Goal: Transaction & Acquisition: Purchase product/service

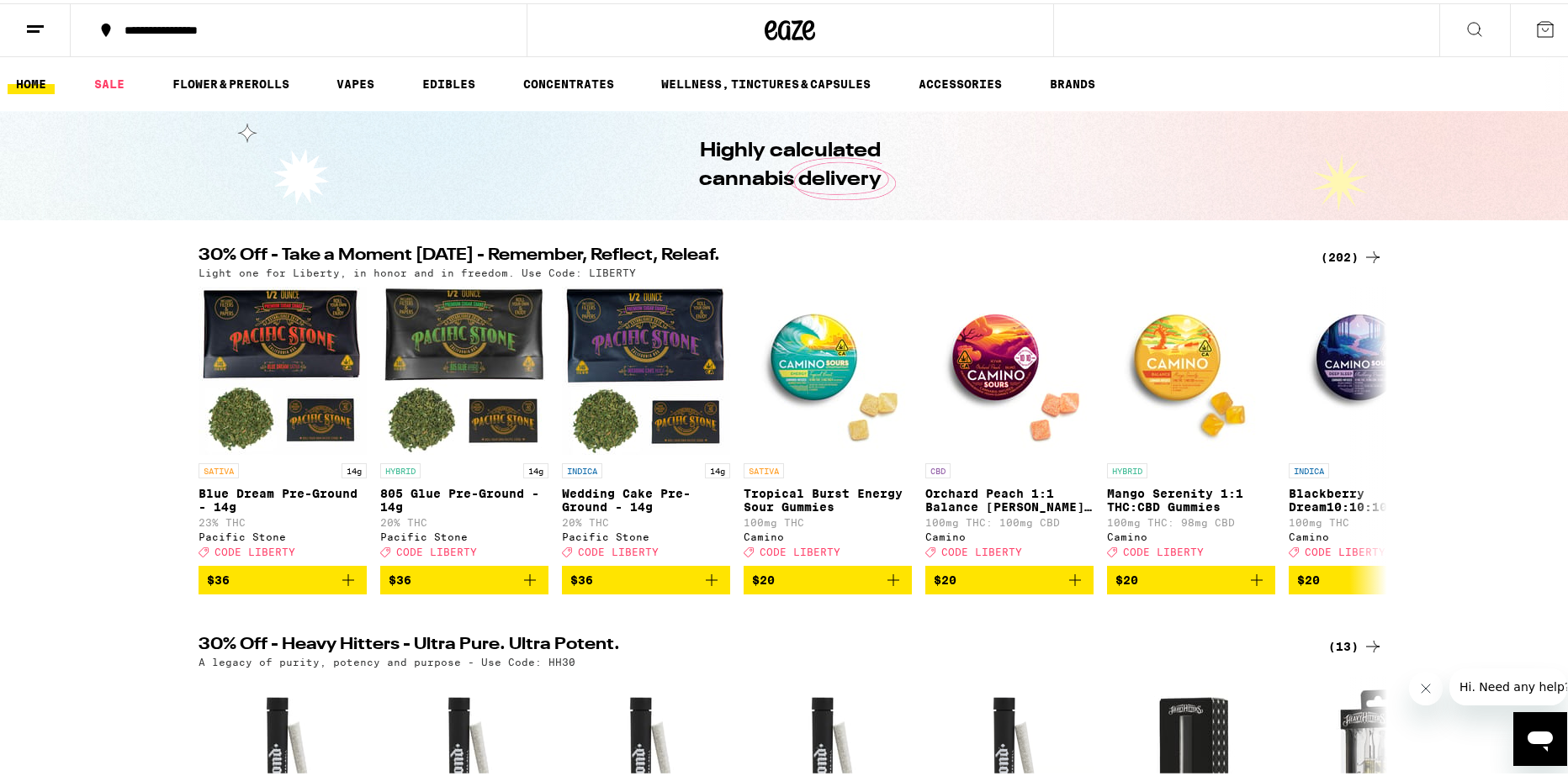
click at [1337, 249] on div "(202)" at bounding box center [1352, 254] width 62 height 20
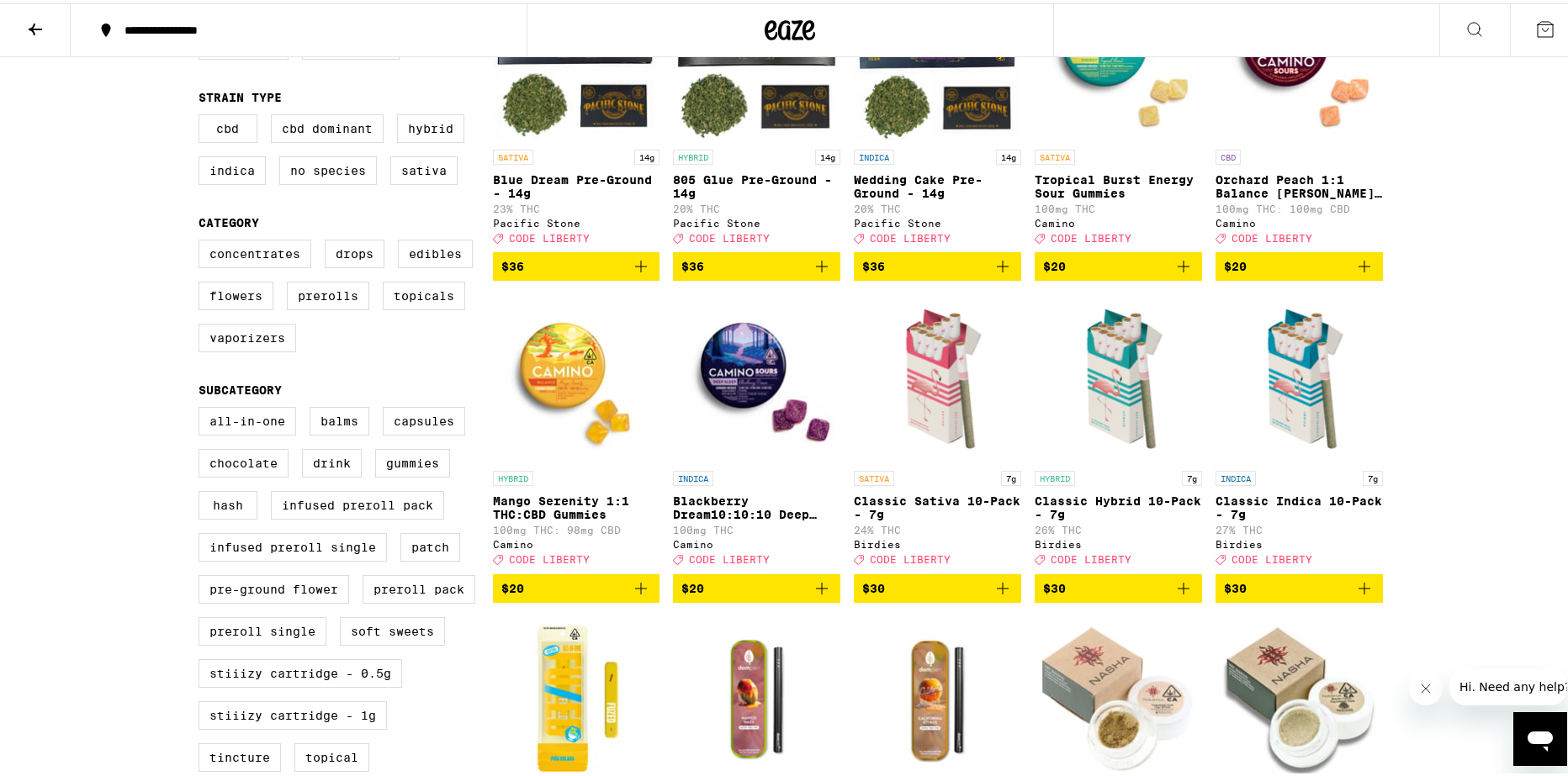
scroll to position [253, 0]
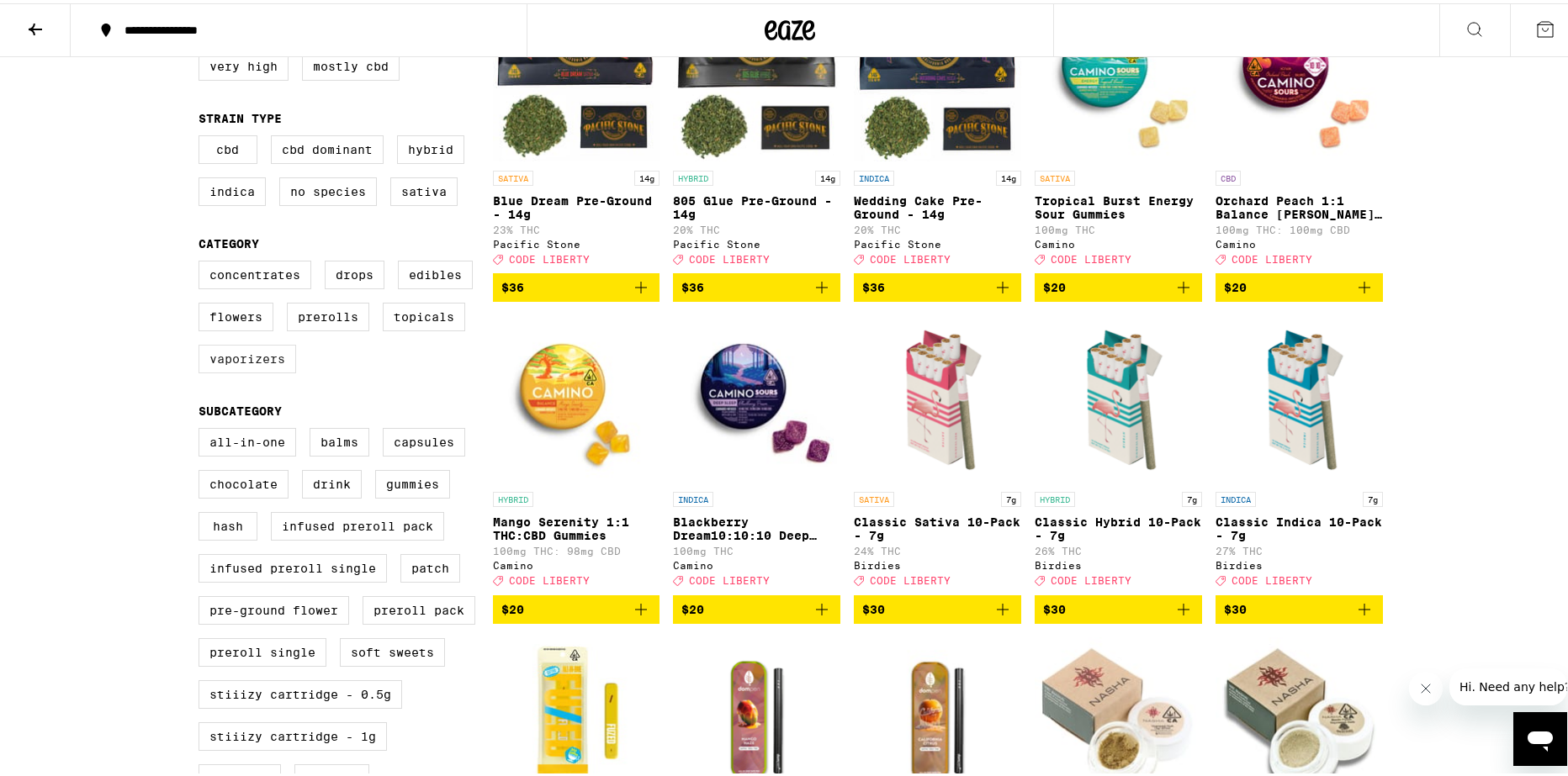
click at [231, 366] on label "Vaporizers" at bounding box center [246, 355] width 97 height 28
click at [203, 261] on input "Vaporizers" at bounding box center [202, 260] width 1 height 1
checkbox input "true"
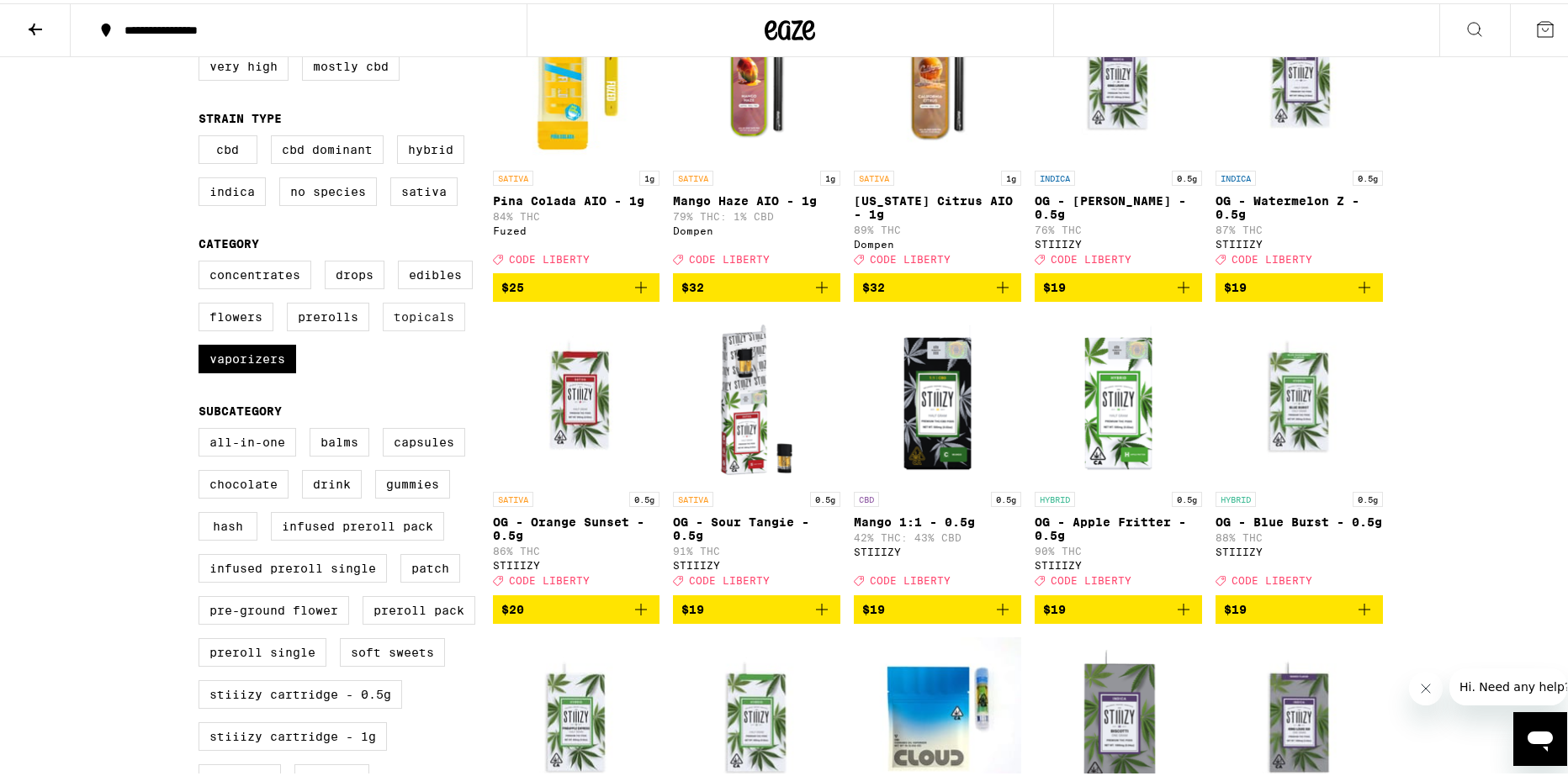
click at [451, 328] on label "Topicals" at bounding box center [424, 313] width 83 height 28
click at [203, 261] on input "Topicals" at bounding box center [202, 260] width 1 height 1
checkbox input "true"
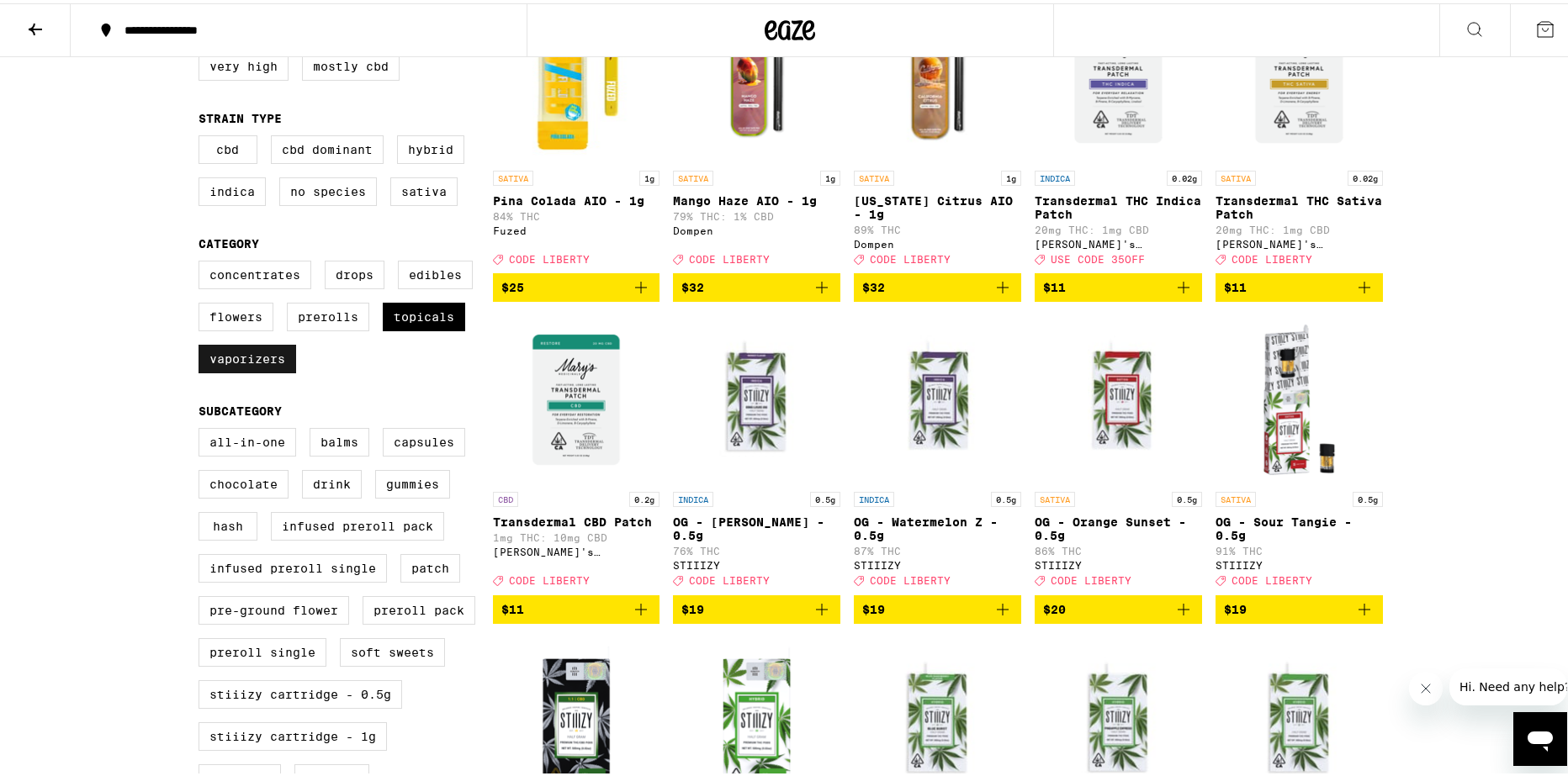
click at [252, 370] on label "Vaporizers" at bounding box center [246, 355] width 97 height 28
click at [203, 261] on input "Vaporizers" at bounding box center [202, 260] width 1 height 1
checkbox input "false"
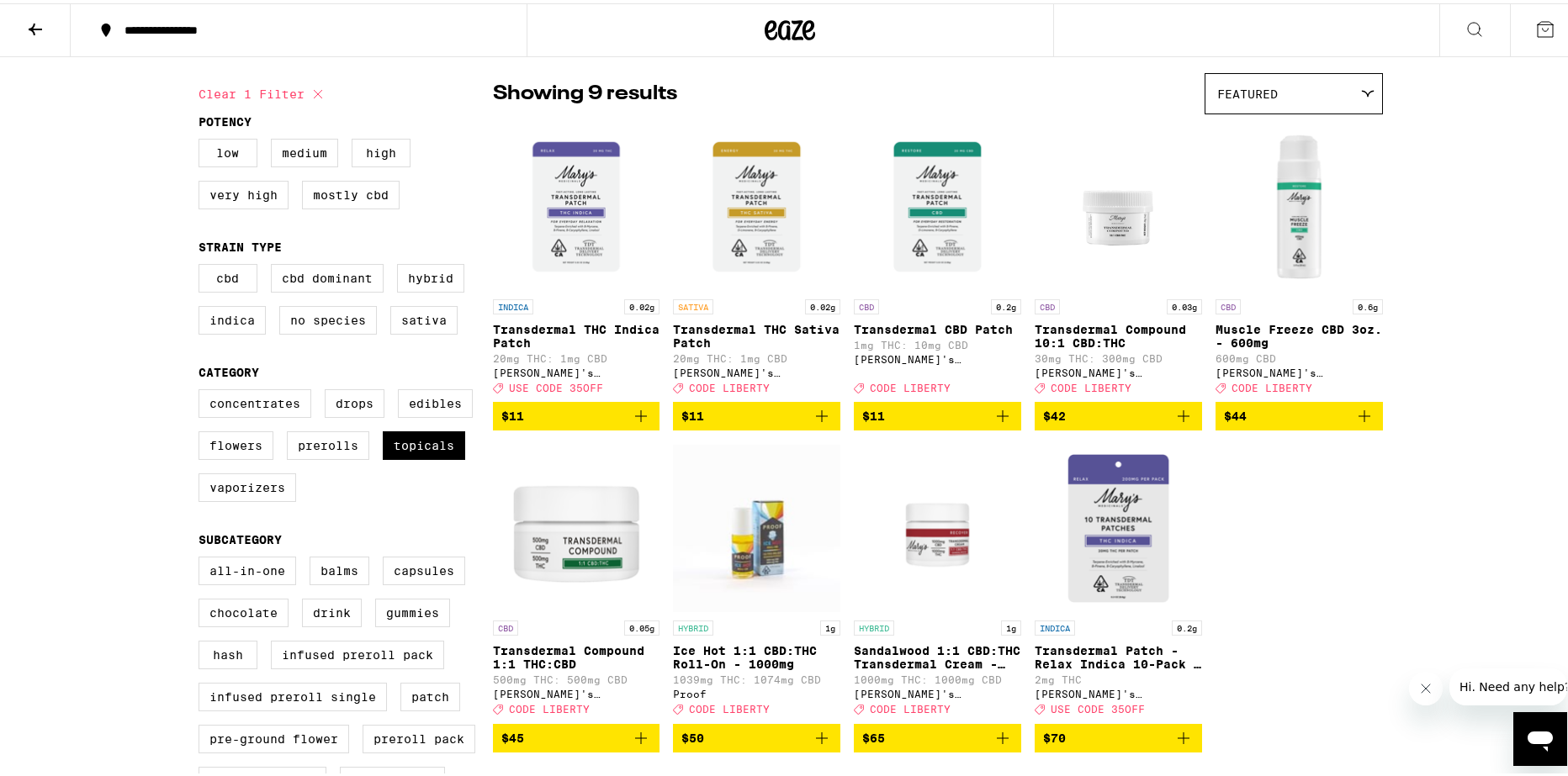
scroll to position [253, 0]
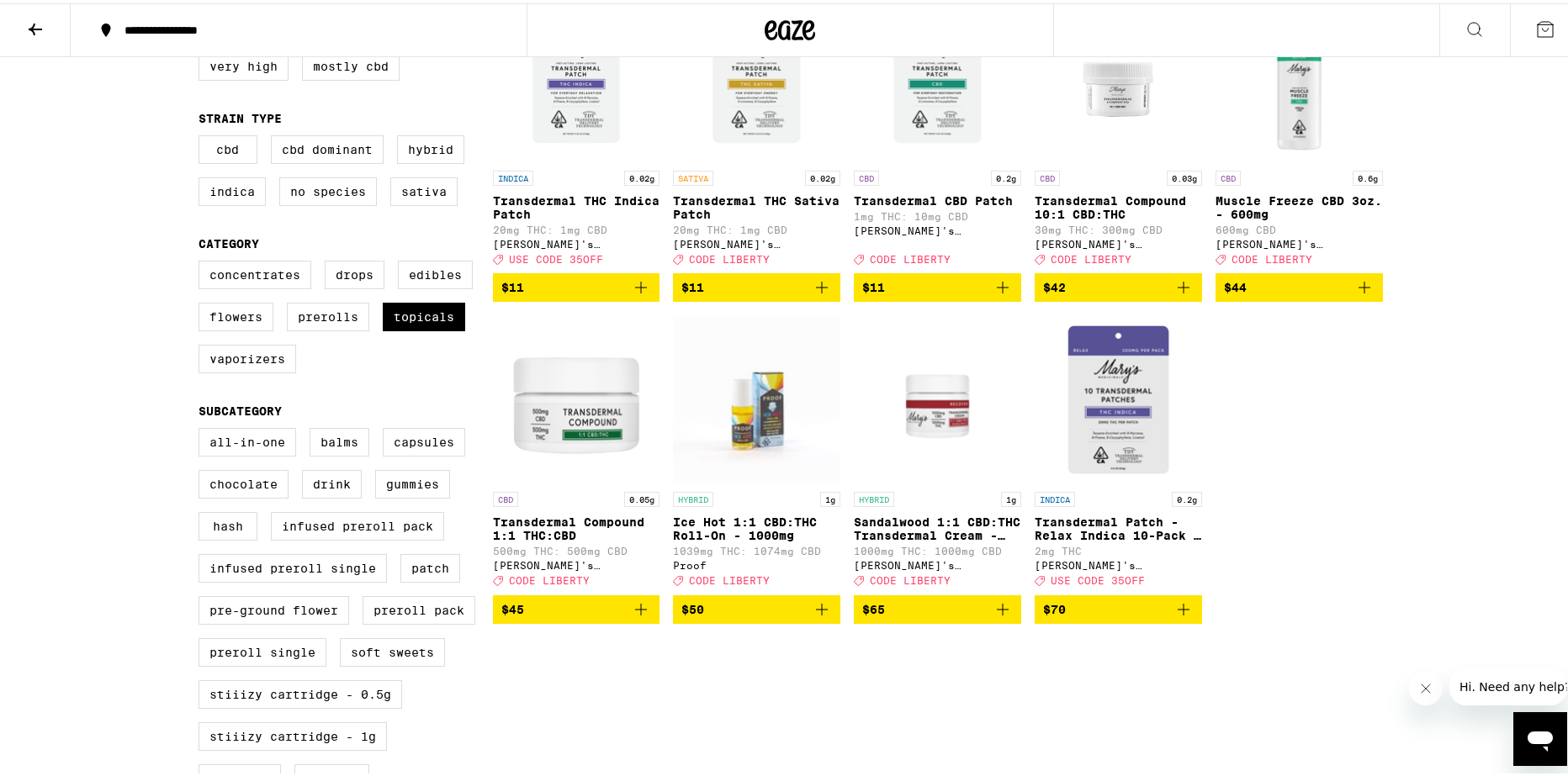
click at [952, 415] on img "Open page for Sandalwood 1:1 CBD:THC Transdermal Cream - 1000mg from Mary's Med…" at bounding box center [937, 395] width 167 height 168
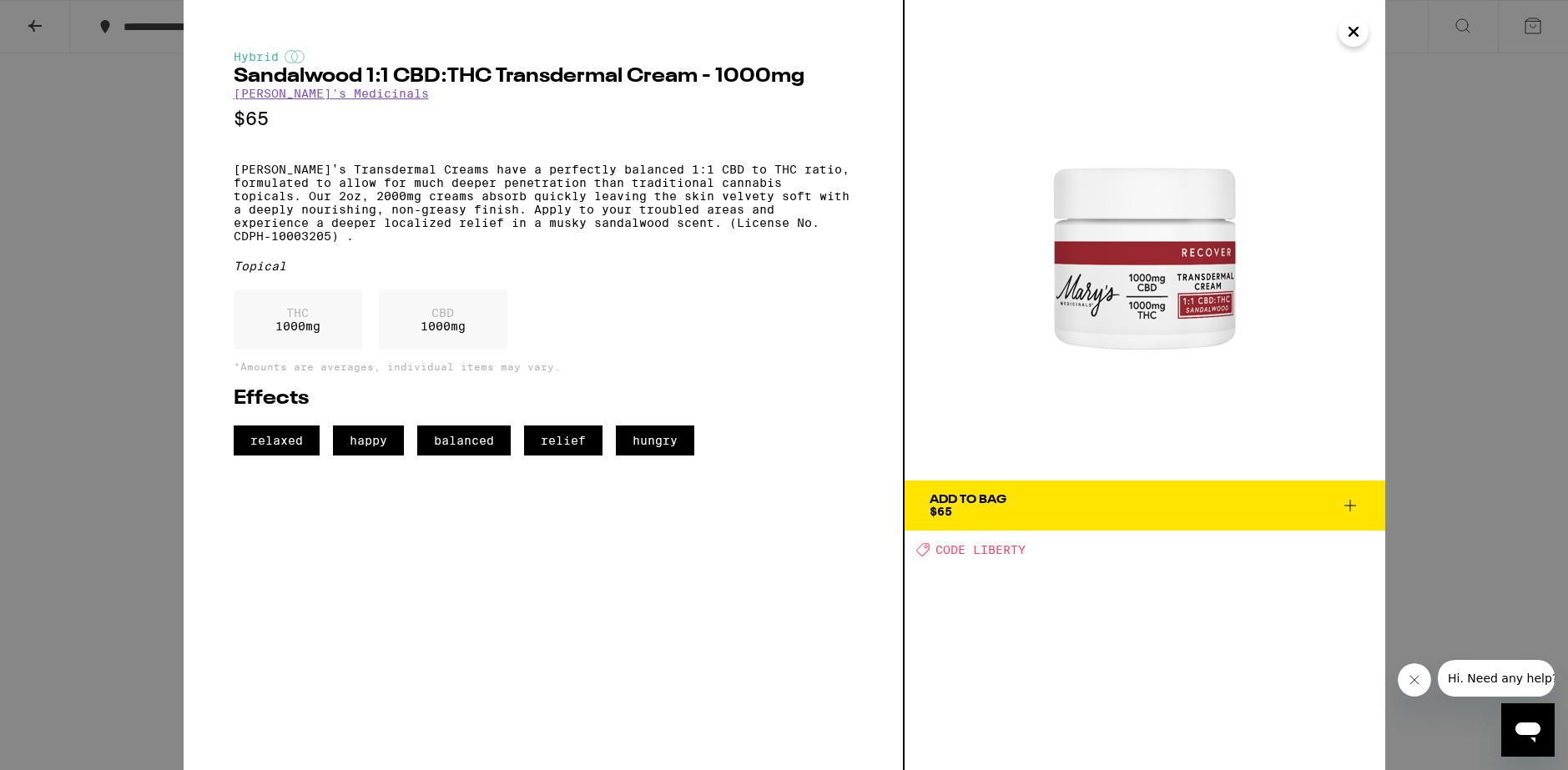
click at [1474, 428] on div "Hybrid Sandalwood 1:1 CBD:THC Transdermal Cream - 1000mg [PERSON_NAME]'s Medici…" at bounding box center [784, 385] width 1568 height 770
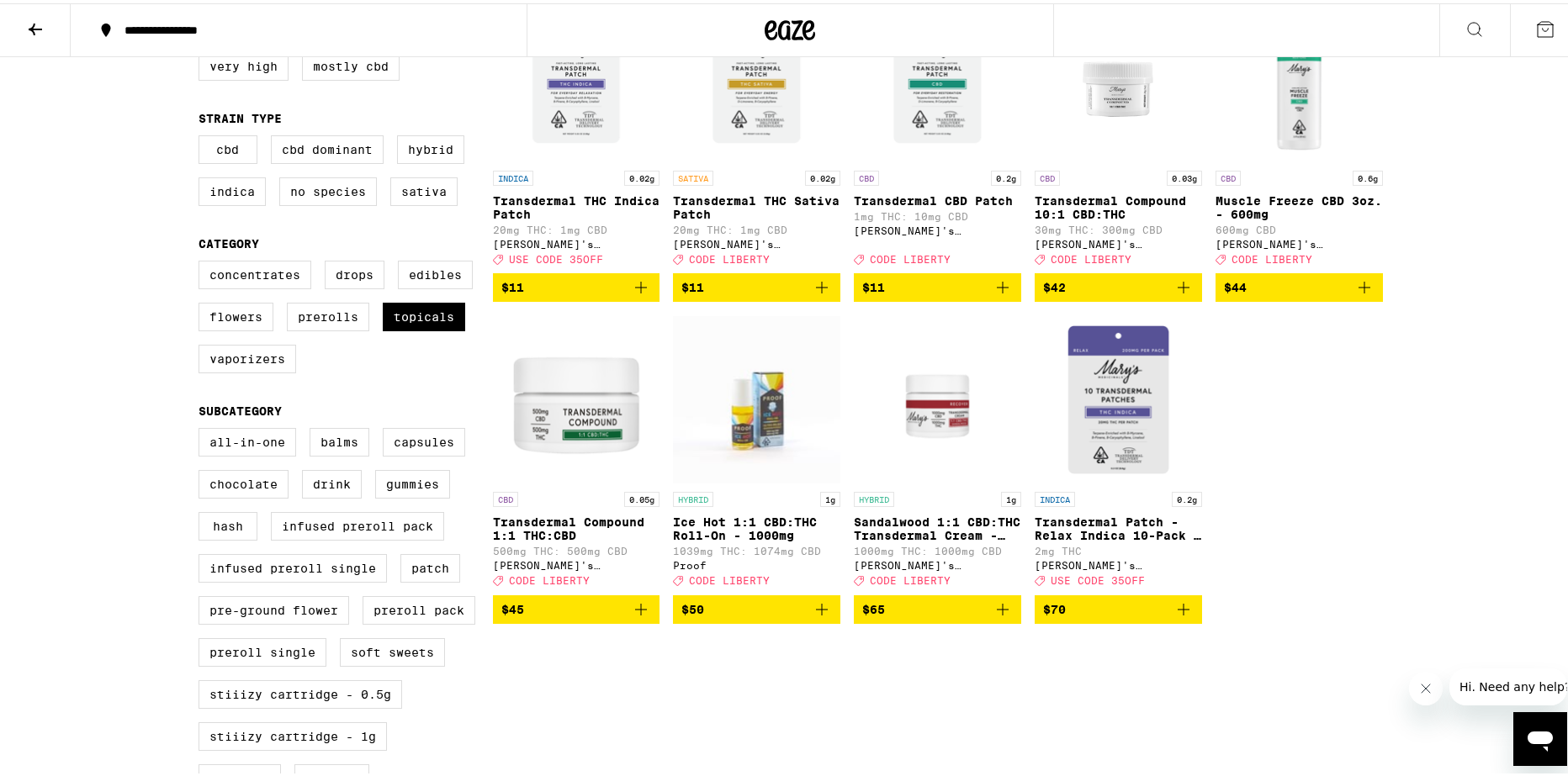
click at [548, 414] on img "Open page for Transdermal Compound 1:1 THC:CBD from Mary's Medicinals" at bounding box center [576, 395] width 167 height 168
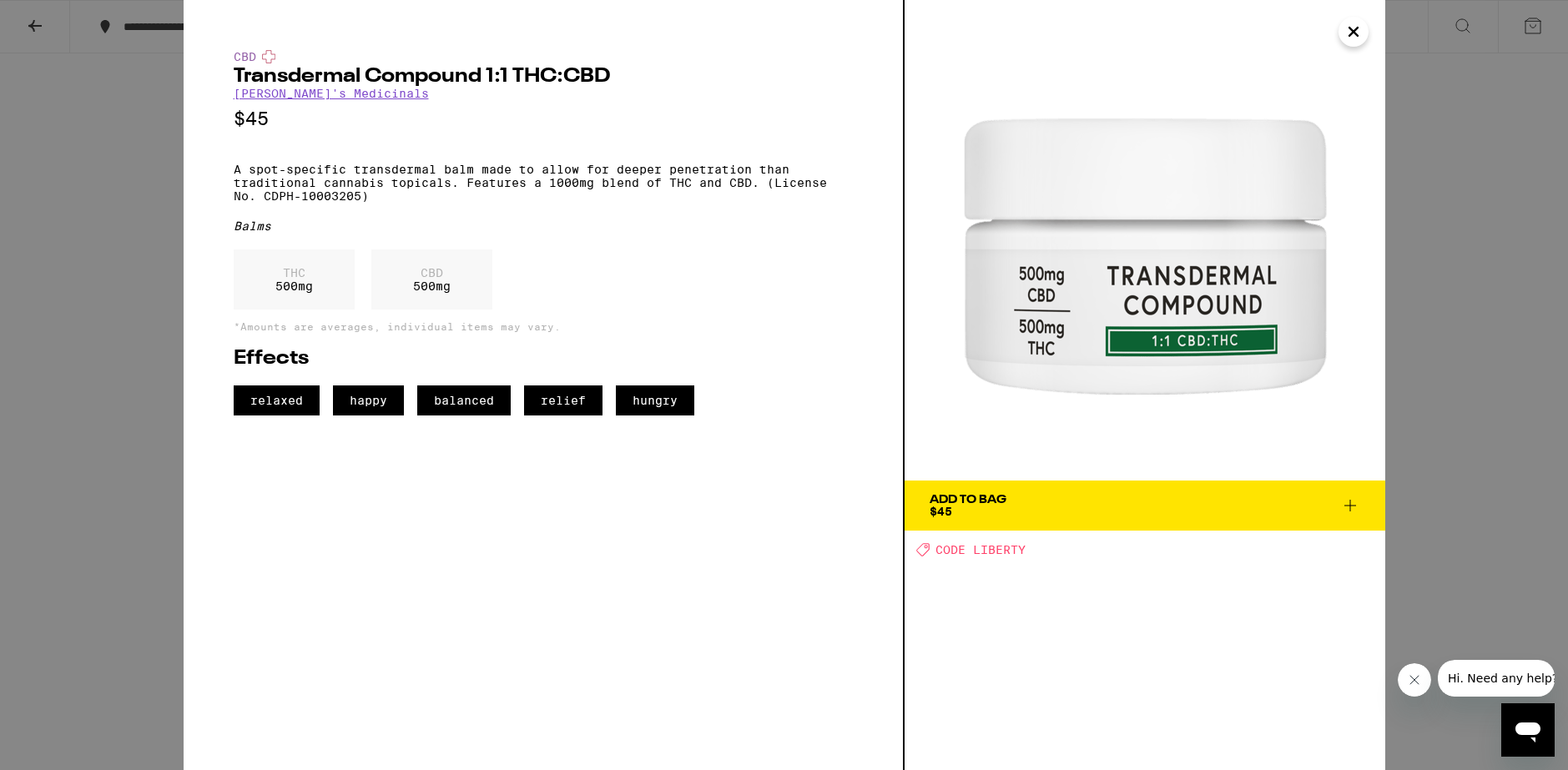
click at [1463, 377] on div "CBD Transdermal Compound 1:1 THC:CBD [PERSON_NAME]'s Medicinals $45 A spot-spec…" at bounding box center [784, 385] width 1568 height 770
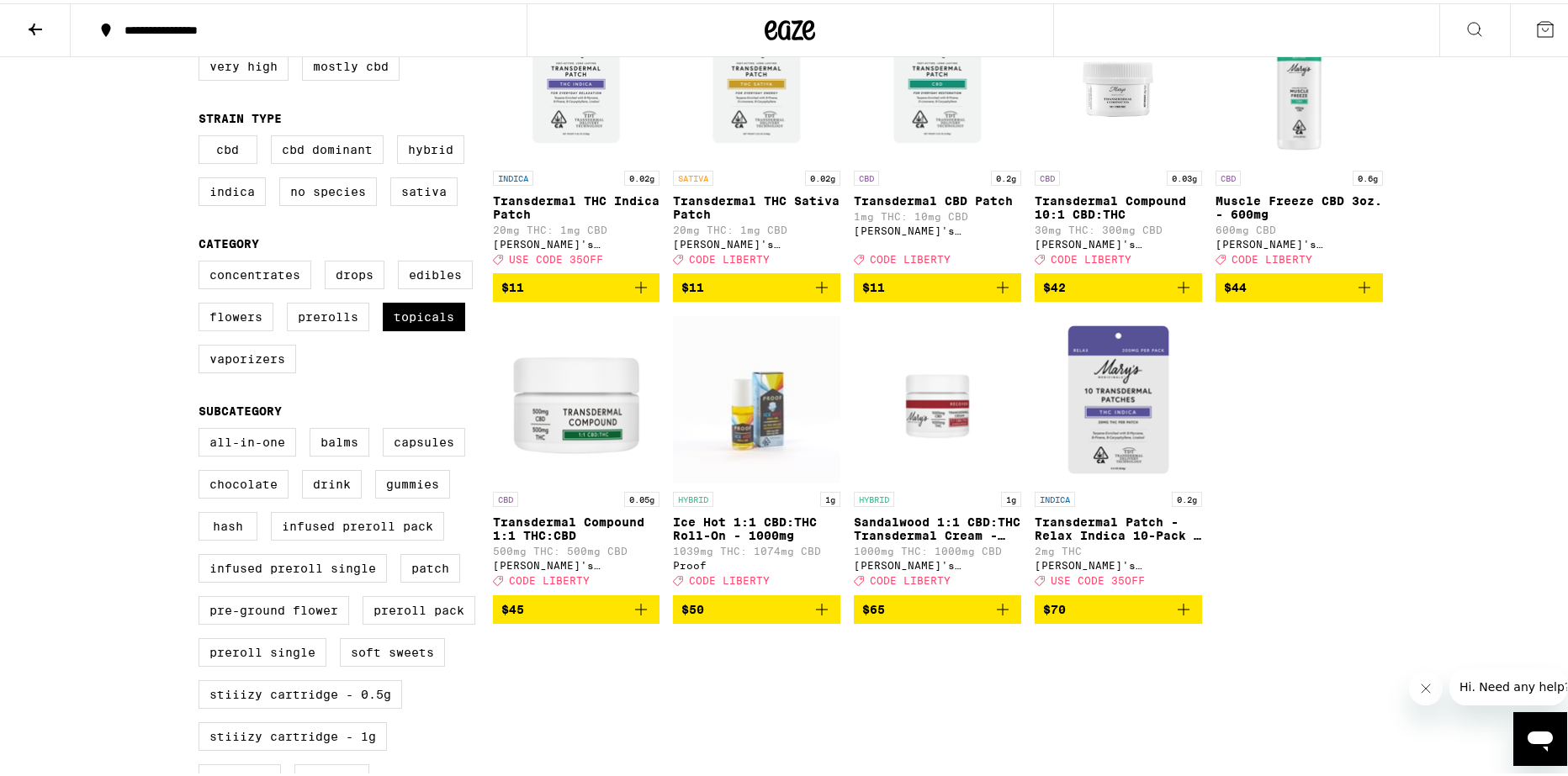
click at [943, 396] on img "Open page for Sandalwood 1:1 CBD:THC Transdermal Cream - 1000mg from Mary's Med…" at bounding box center [937, 395] width 167 height 168
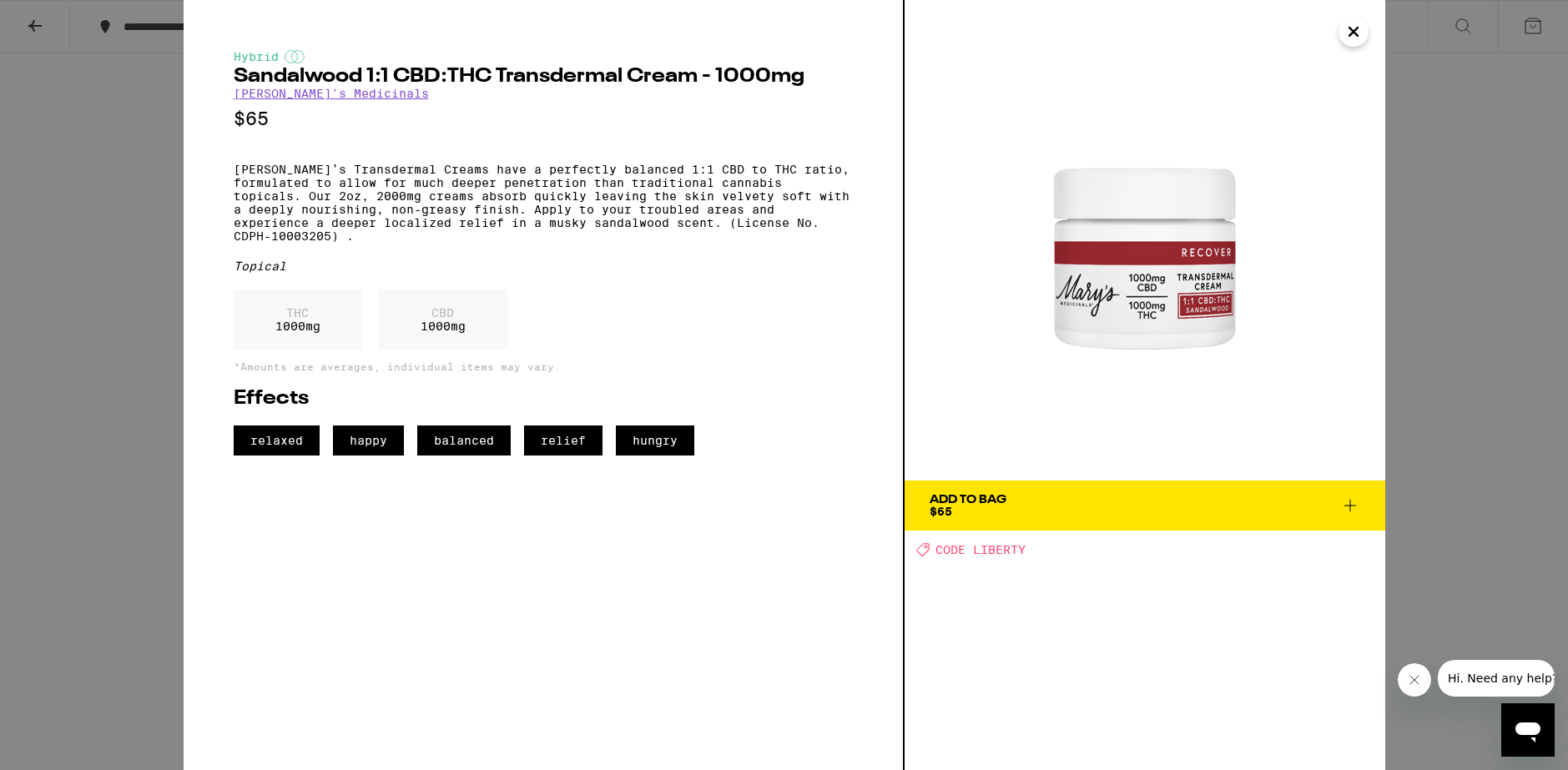
click at [1536, 453] on div "Hybrid Sandalwood 1:1 CBD:THC Transdermal Cream - 1000mg [PERSON_NAME]'s Medici…" at bounding box center [784, 385] width 1568 height 770
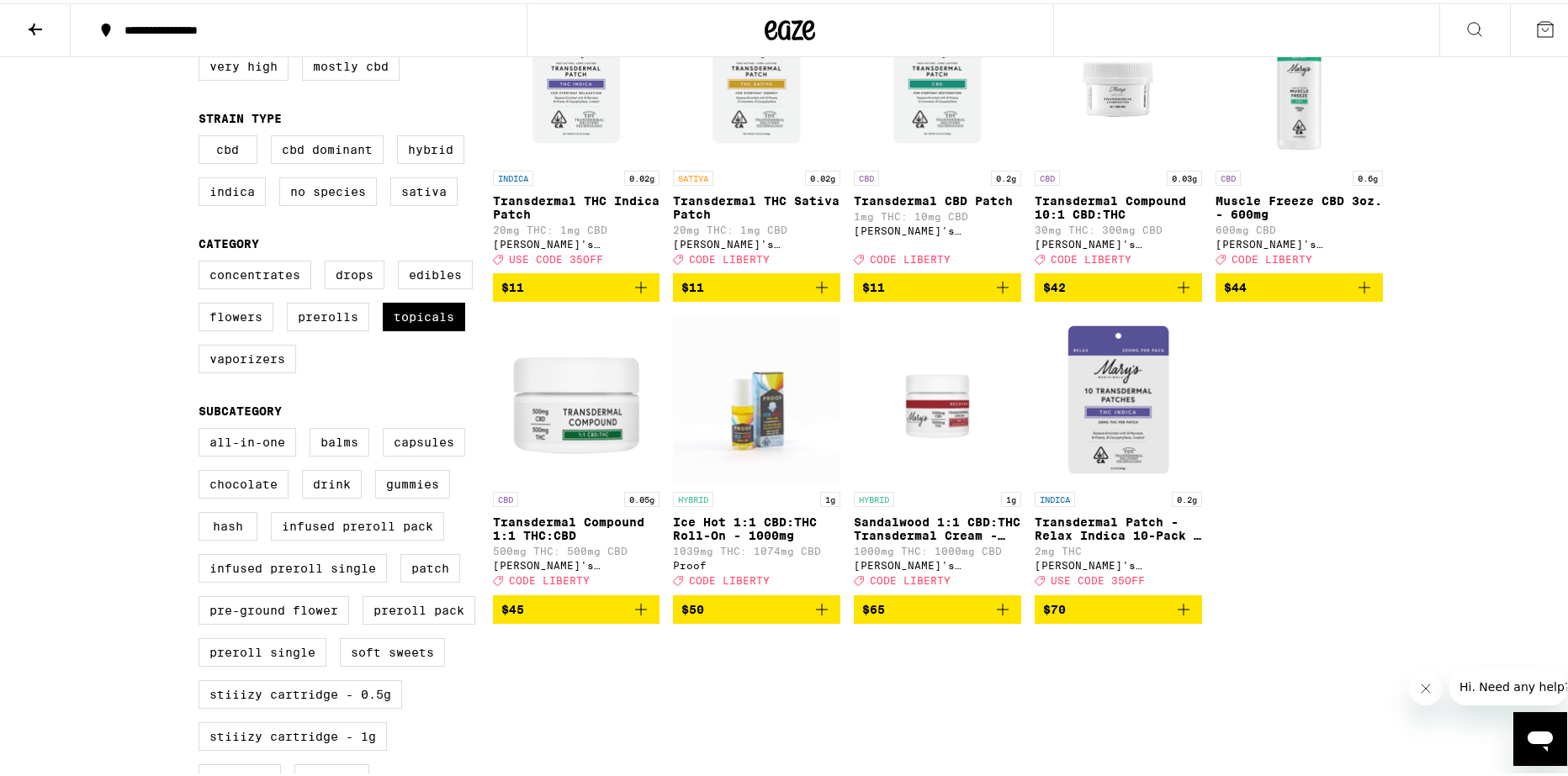
click at [1149, 403] on img "Open page for Transdermal Patch - Relax Indica 10-Pack - 200mg from Mary's Medi…" at bounding box center [1118, 395] width 167 height 168
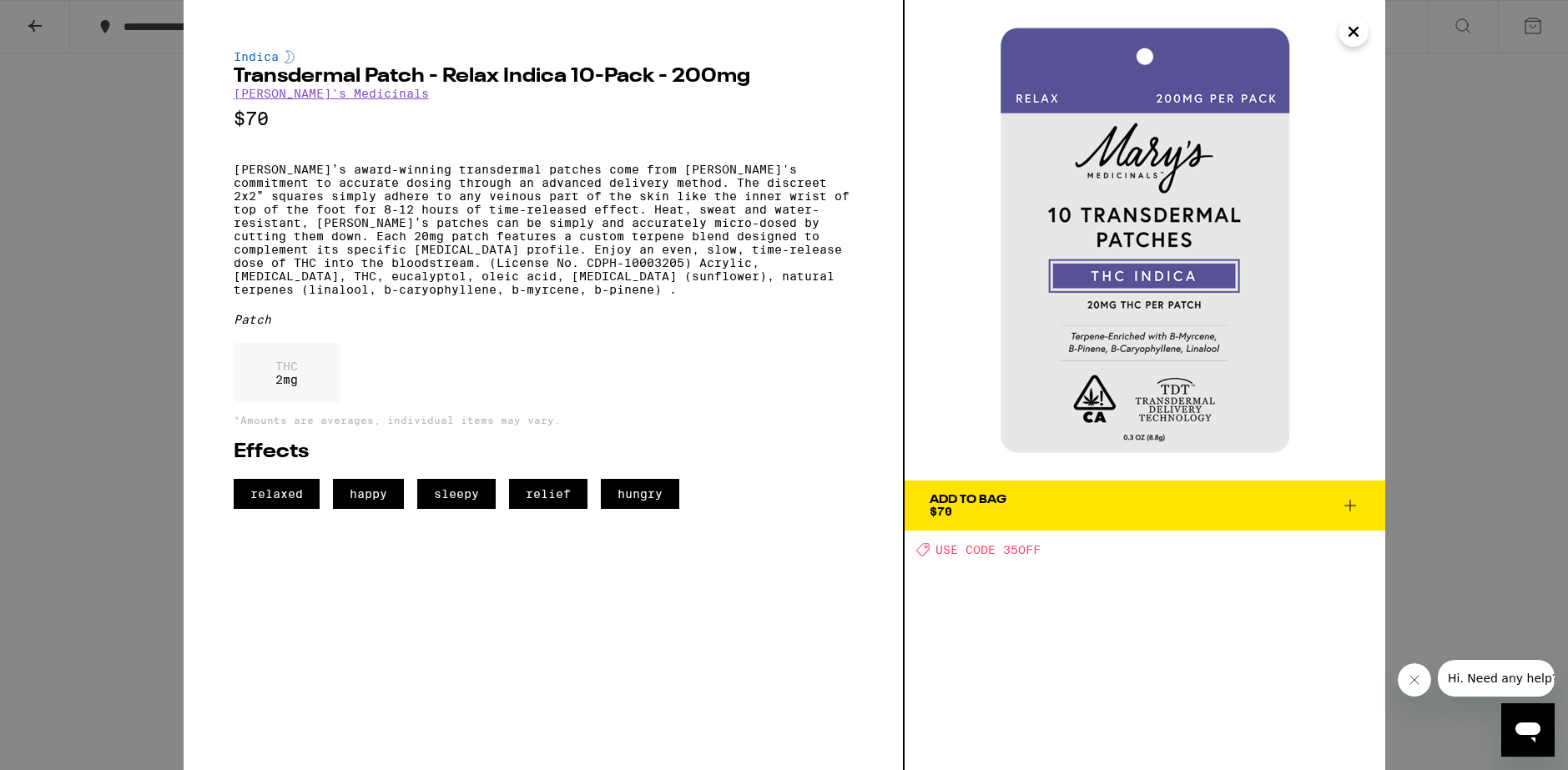
click at [1452, 370] on div "Indica Transdermal Patch - Relax Indica 10-Pack - 200mg [PERSON_NAME]'s Medicin…" at bounding box center [784, 385] width 1568 height 770
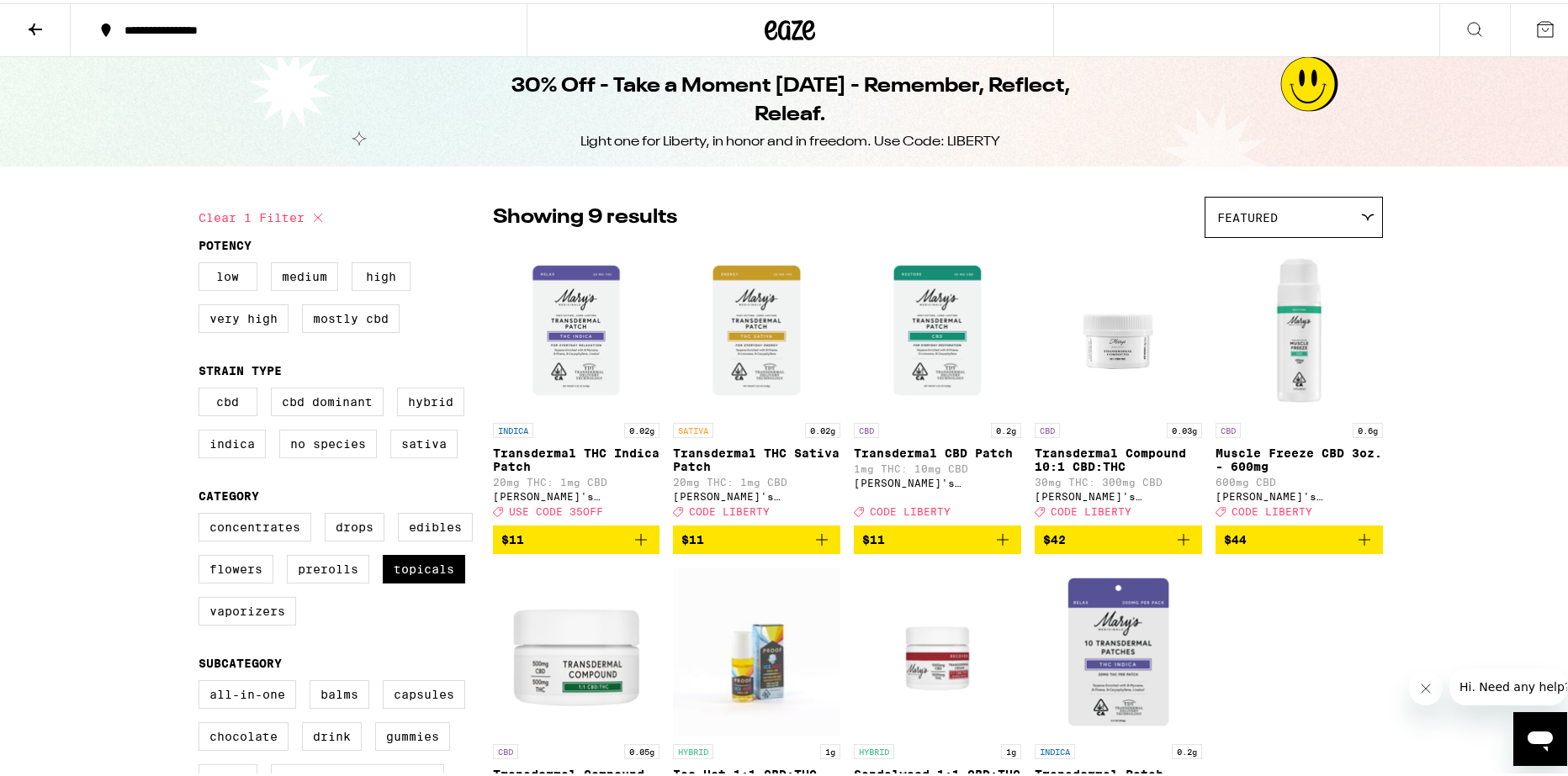
click at [1273, 326] on img "Open page for Muscle Freeze CBD 3oz. - 600mg from Mary's Medicinals" at bounding box center [1299, 326] width 167 height 168
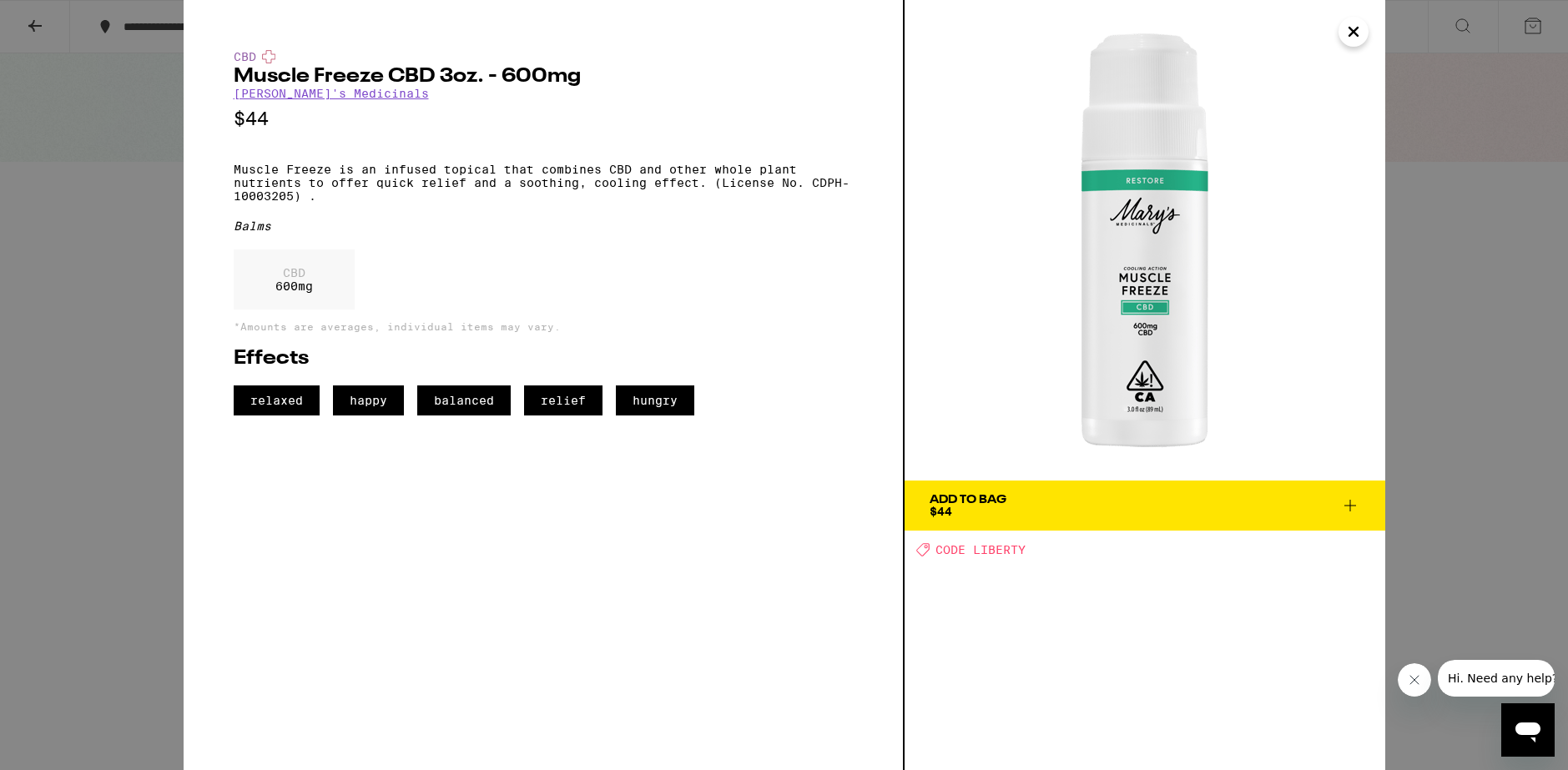
click at [1440, 238] on div "CBD Muscle Freeze CBD 3oz. - 600mg [PERSON_NAME]'s Medicinals $44 Muscle Freeze…" at bounding box center [784, 385] width 1568 height 770
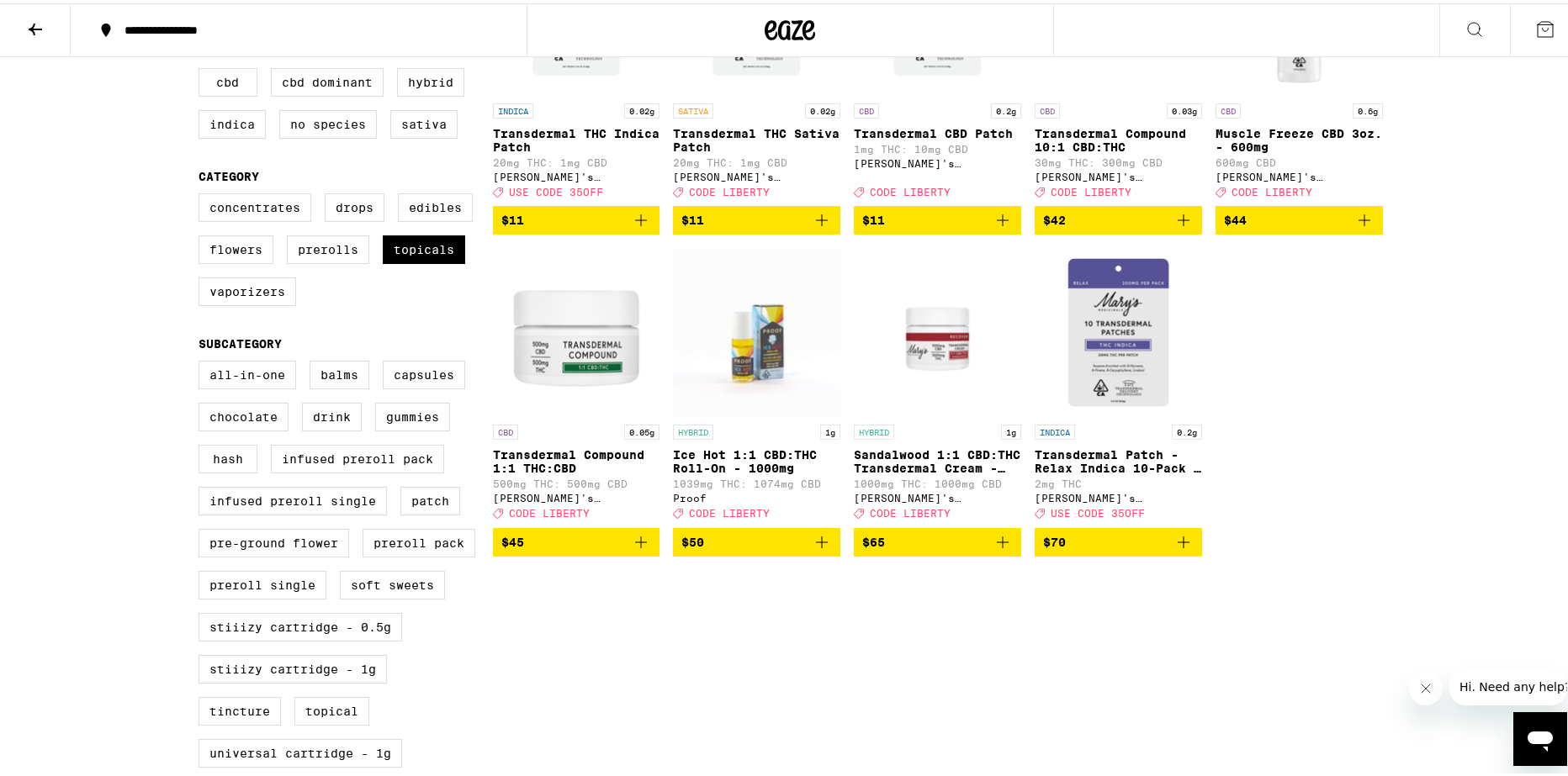
scroll to position [336, 0]
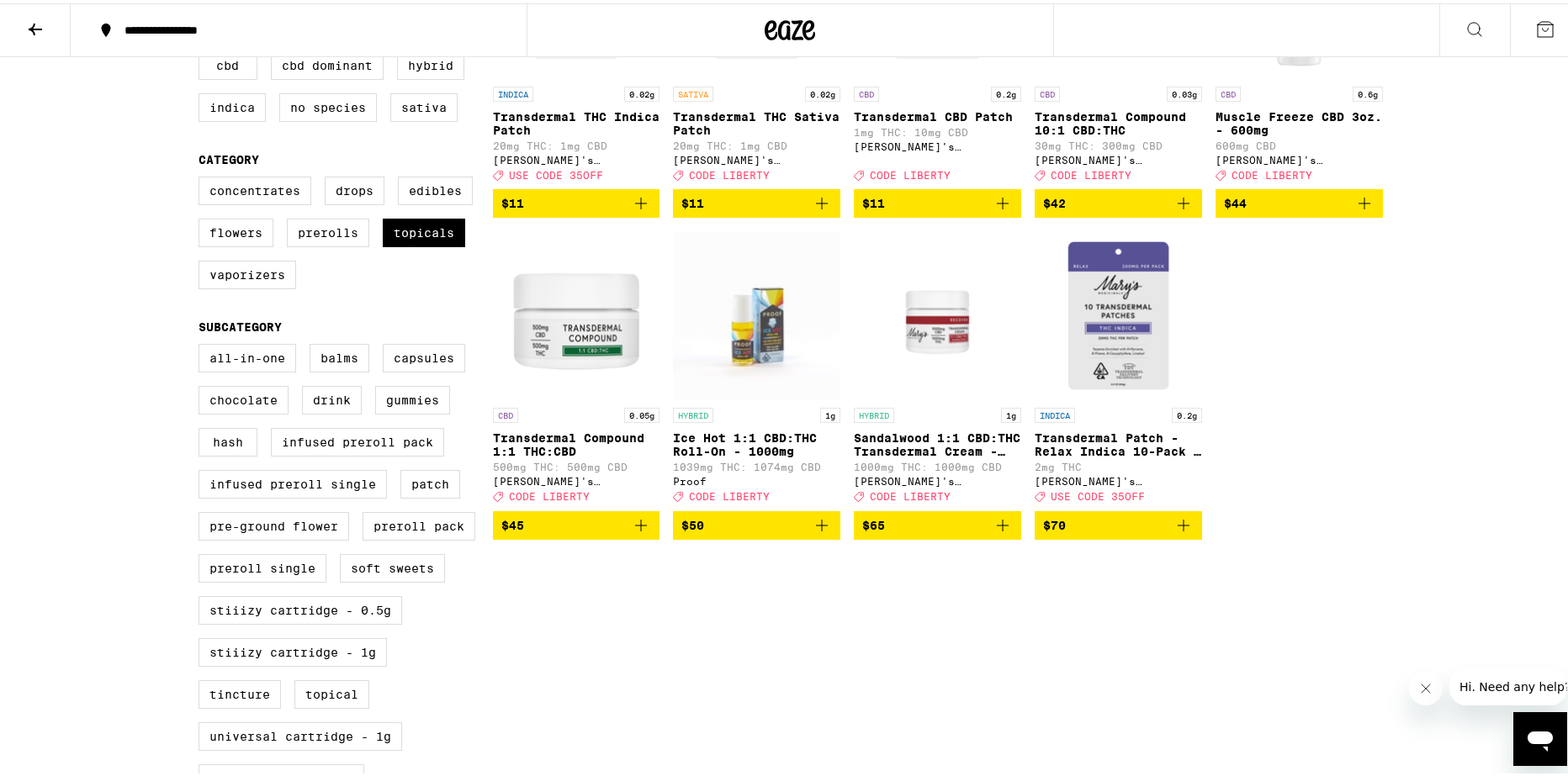
click at [711, 321] on img "Open page for Ice Hot 1:1 CBD:THC Roll-On - 1000mg from Proof" at bounding box center [756, 312] width 167 height 168
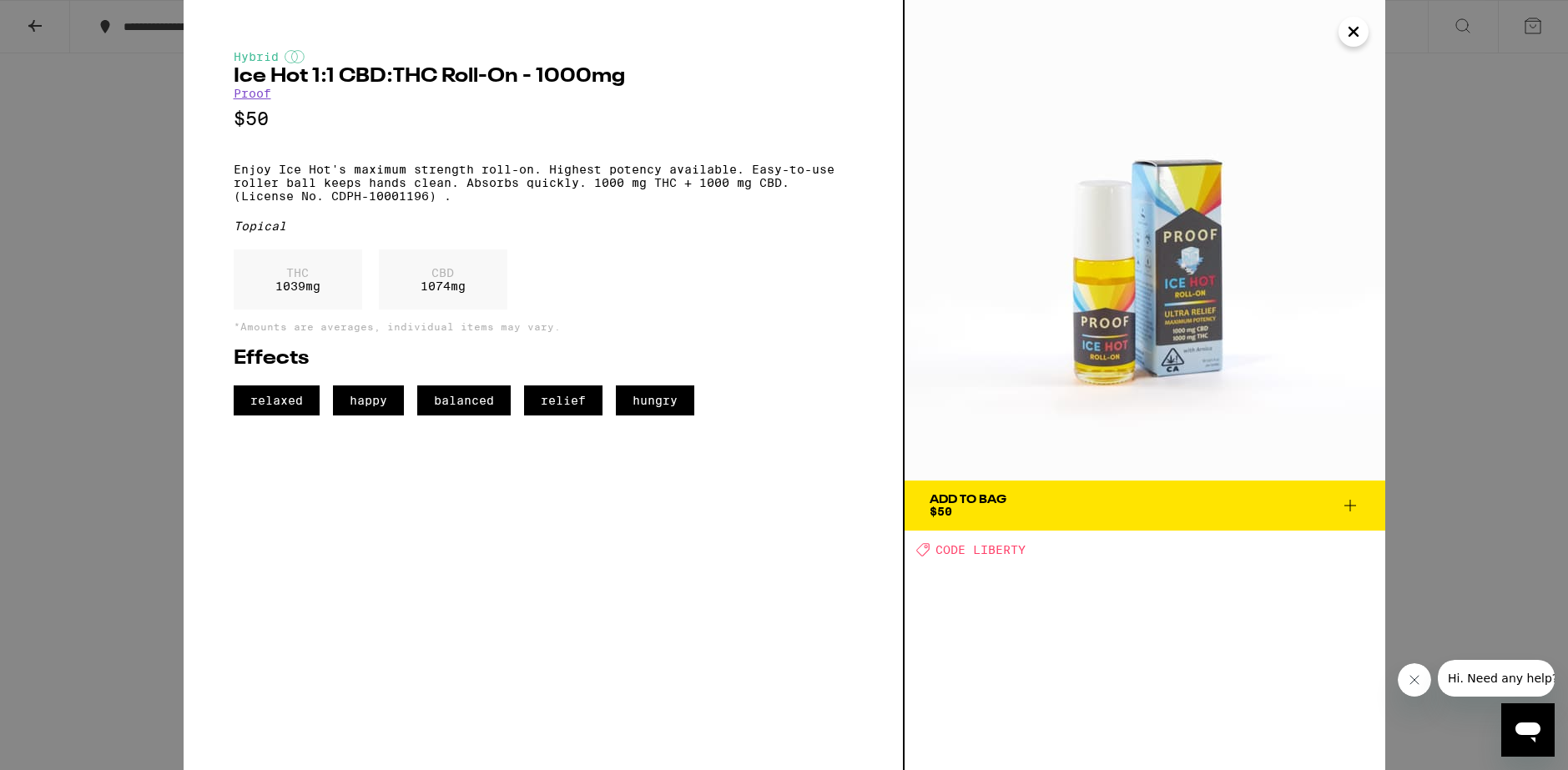
click at [1515, 327] on div "Hybrid Ice Hot 1:1 CBD:THC Roll-On - 1000mg Proof $50 Enjoy Ice Hot's maximum s…" at bounding box center [784, 385] width 1568 height 770
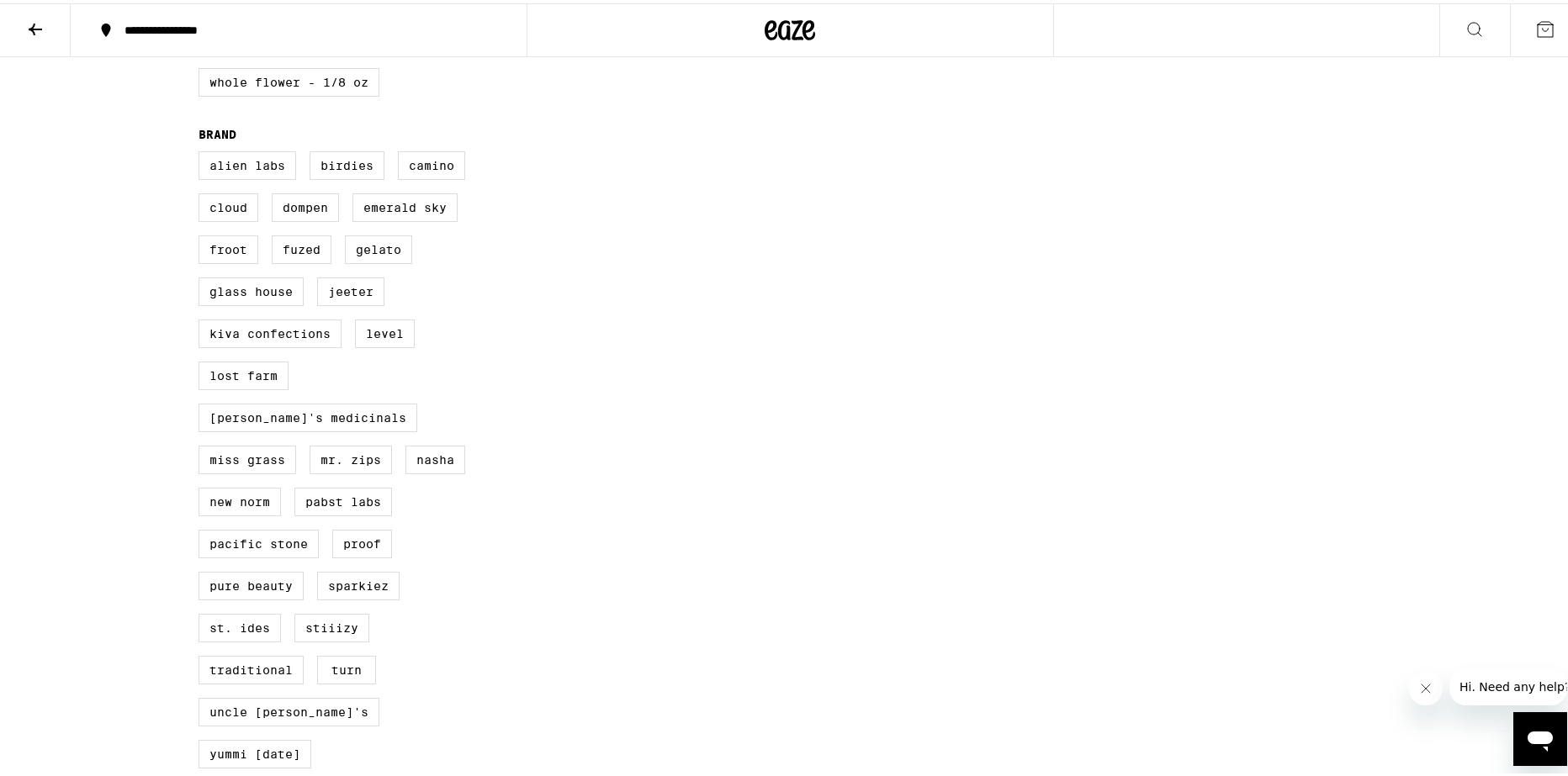
scroll to position [1428, 0]
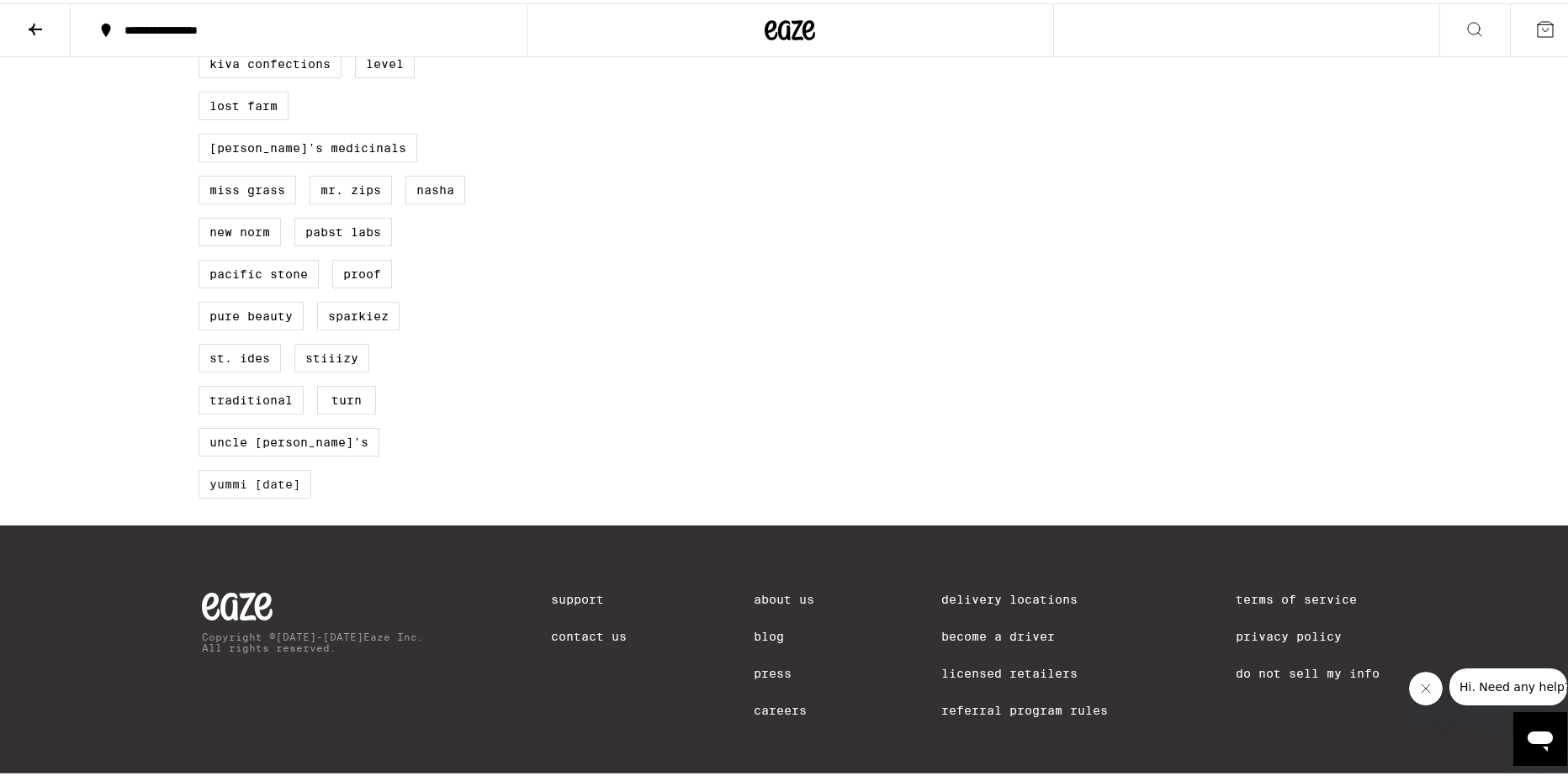
click at [311, 467] on label "Yummi [DATE]" at bounding box center [255, 481] width 113 height 28
checkbox input "true"
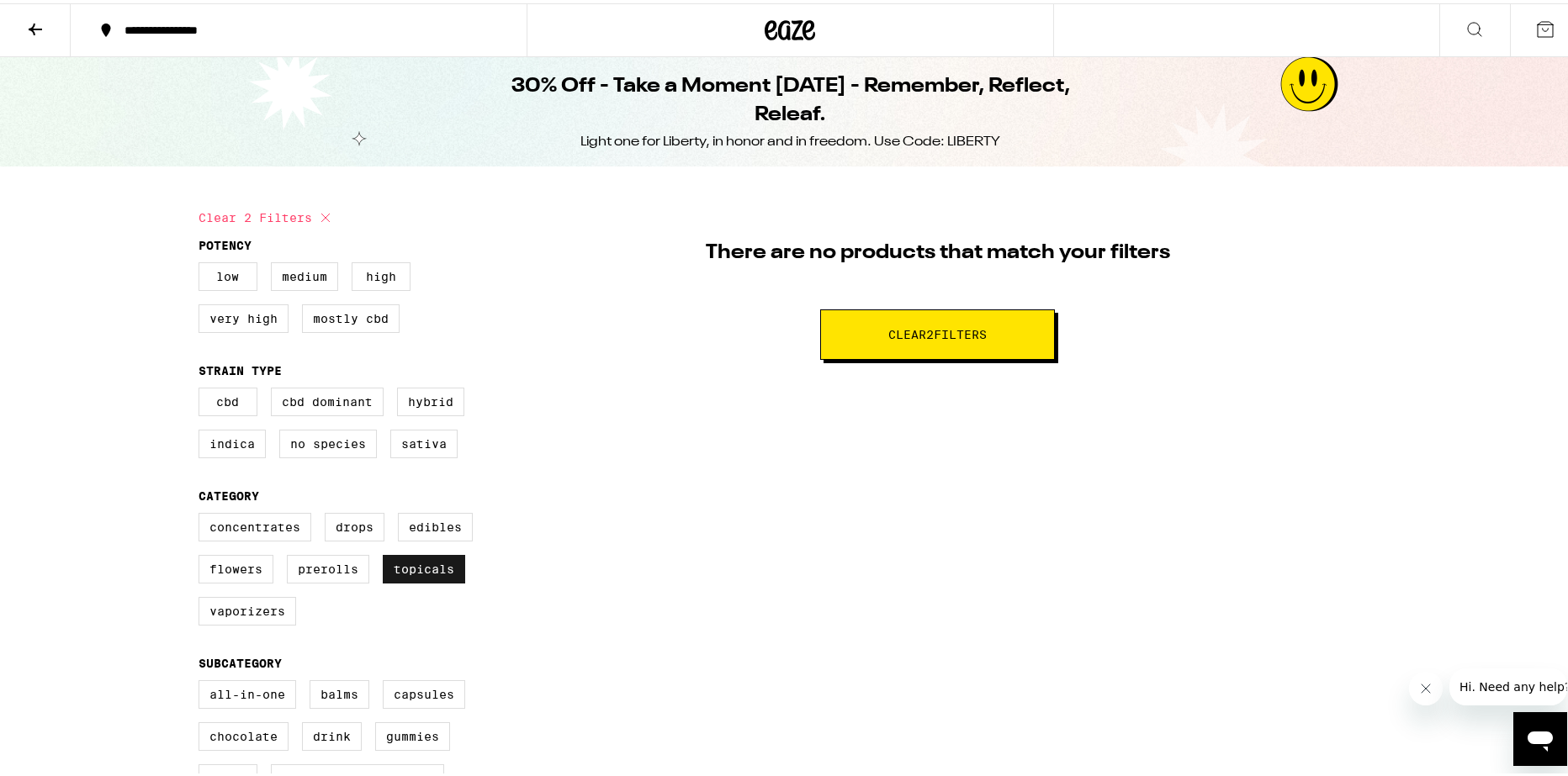
click at [426, 581] on label "Topicals" at bounding box center [424, 565] width 83 height 28
click at [203, 513] on input "Topicals" at bounding box center [202, 512] width 1 height 1
checkbox input "false"
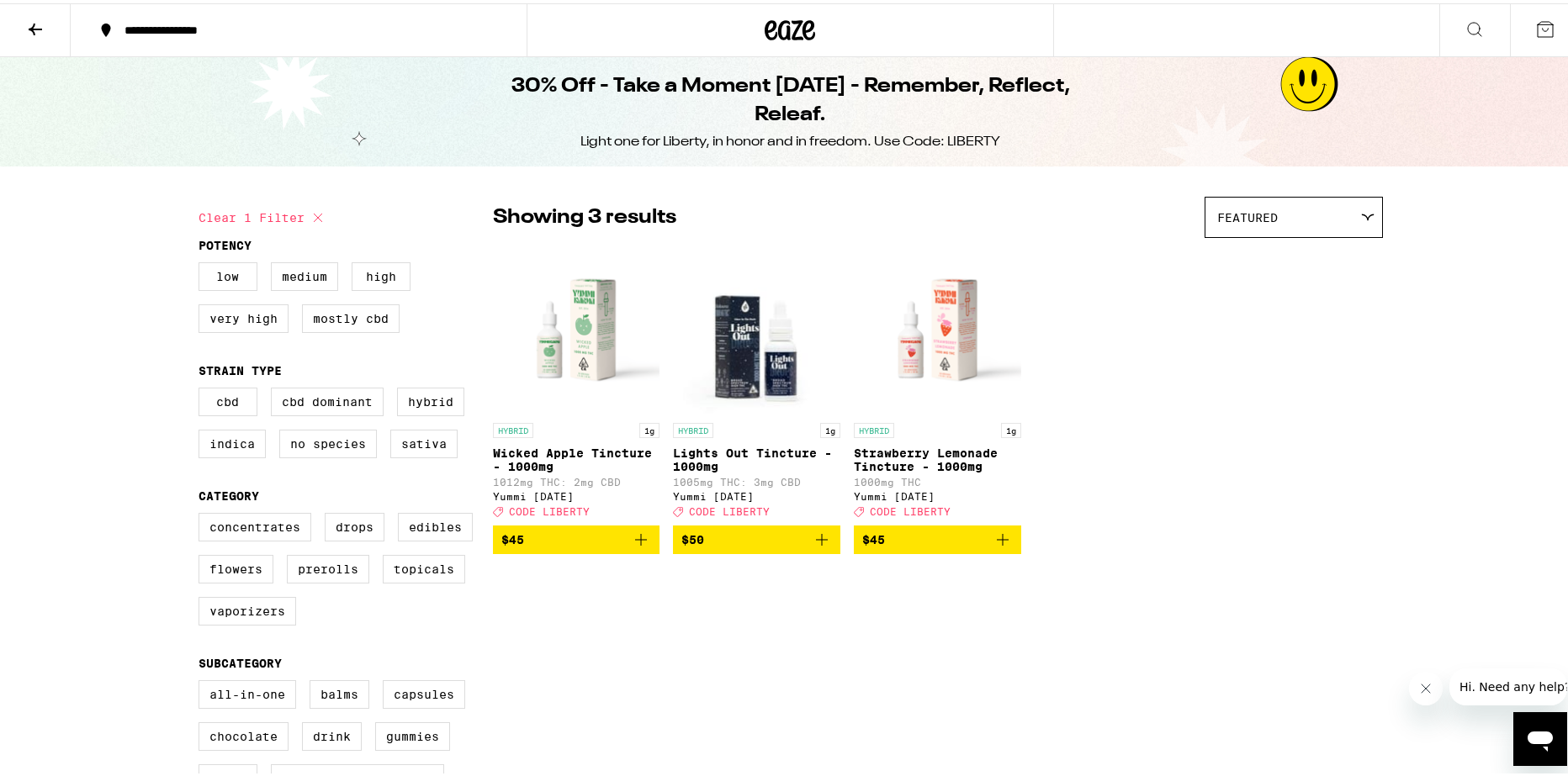
click at [761, 329] on img "Open page for Lights Out Tincture - 1000mg from Yummi Karma" at bounding box center [756, 326] width 167 height 168
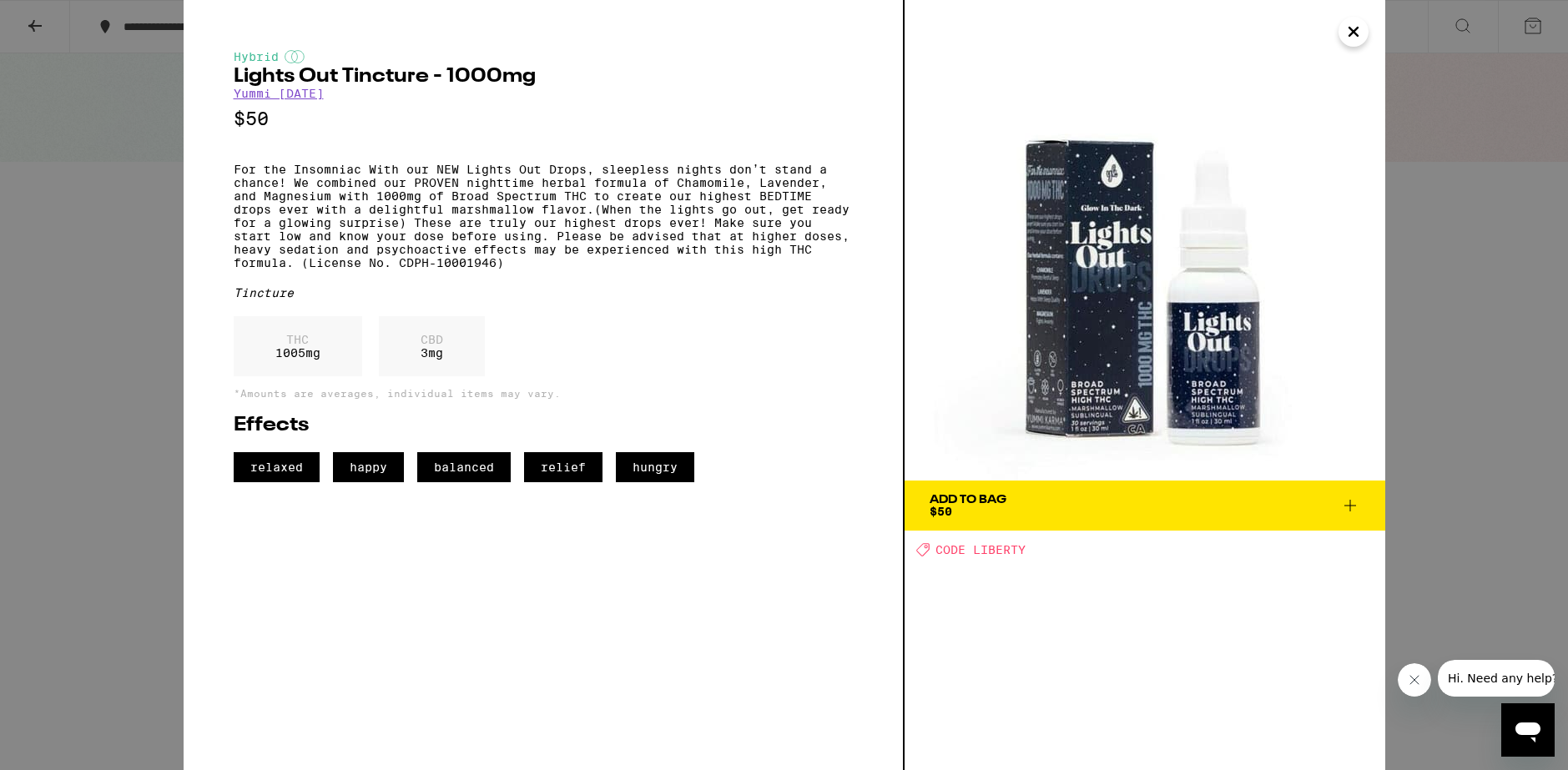
click at [1512, 452] on div "Hybrid Lights Out Tincture - 1000mg Yummi [DATE] $50 For the Insomniac With our…" at bounding box center [784, 385] width 1568 height 770
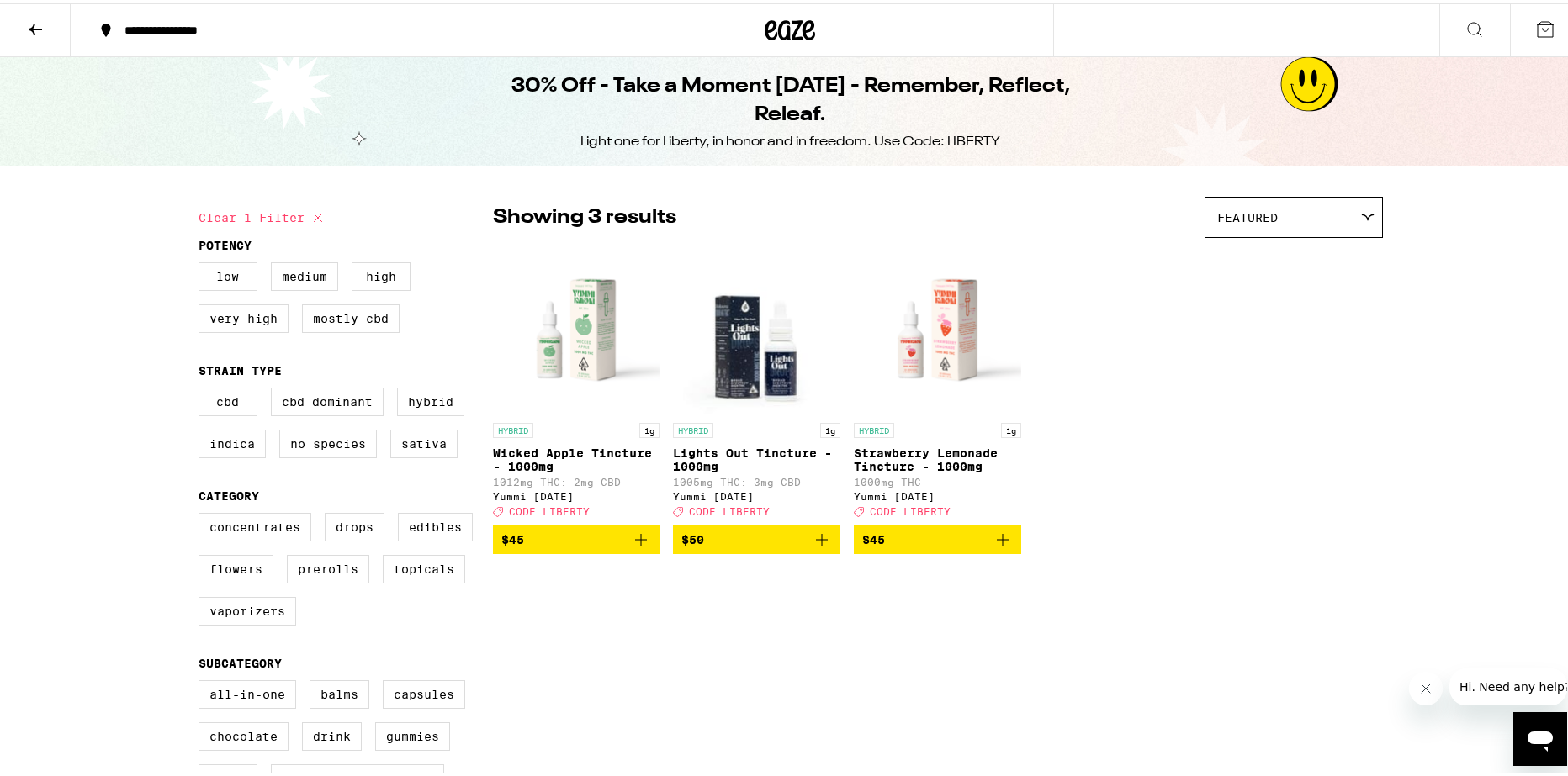
click at [935, 344] on img "Open page for Strawberry Lemonade Tincture - 1000mg from Yummi Karma" at bounding box center [937, 326] width 167 height 168
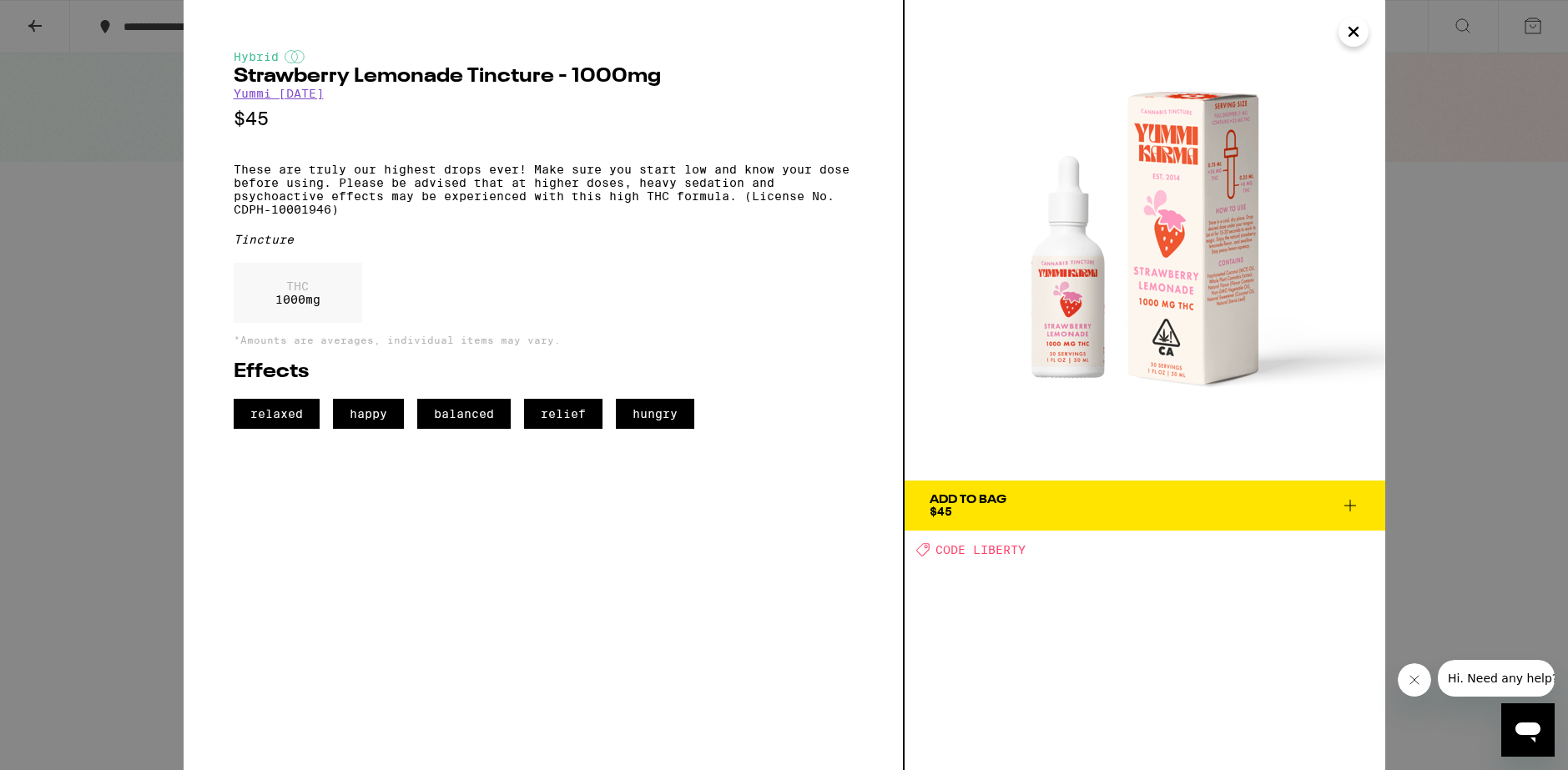
click at [1528, 299] on div "Hybrid Strawberry Lemonade Tincture - 1000mg Yummi [DATE] $45 These are truly o…" at bounding box center [784, 385] width 1568 height 770
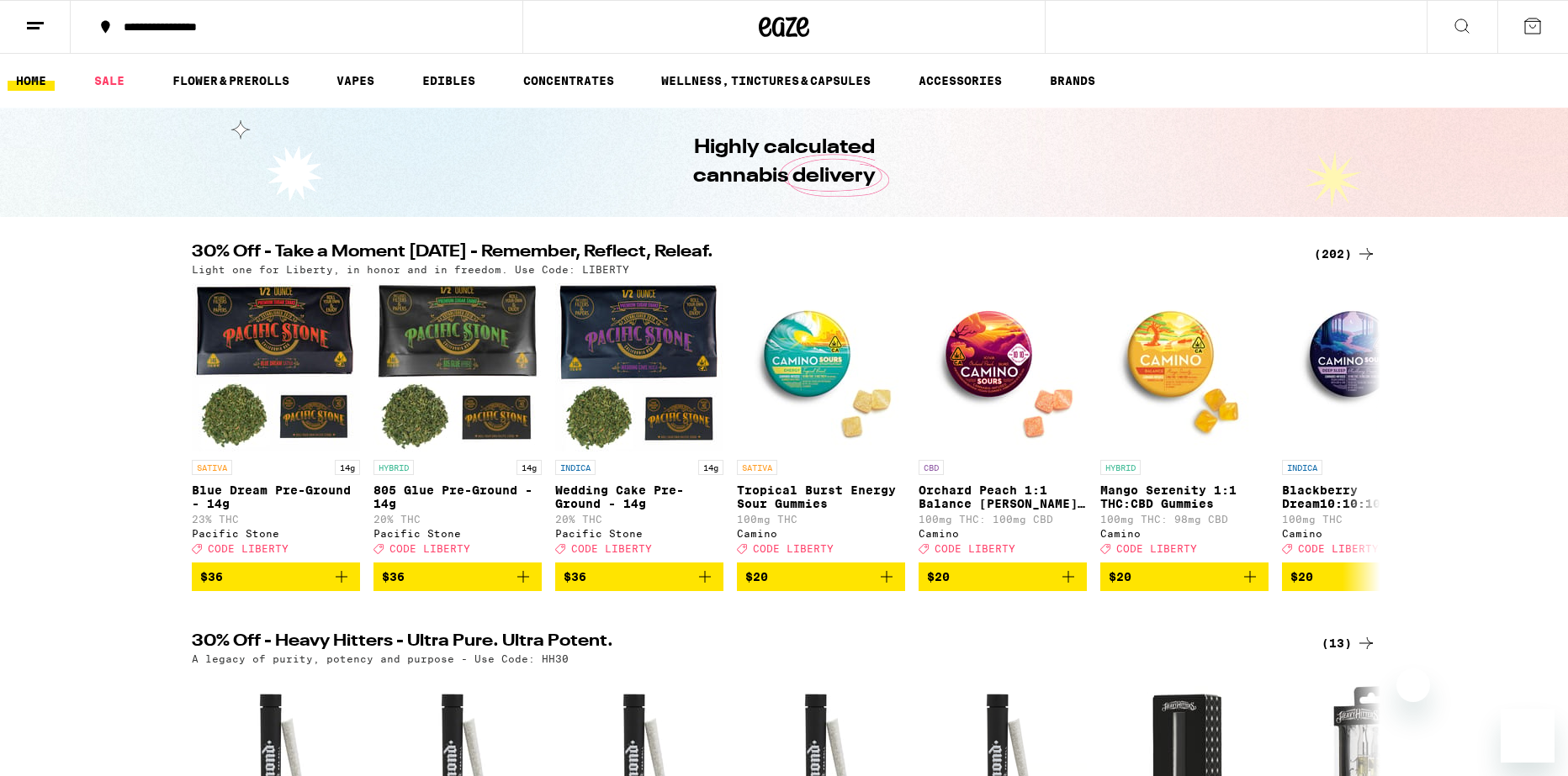
click at [1329, 254] on div "(202)" at bounding box center [1345, 254] width 62 height 20
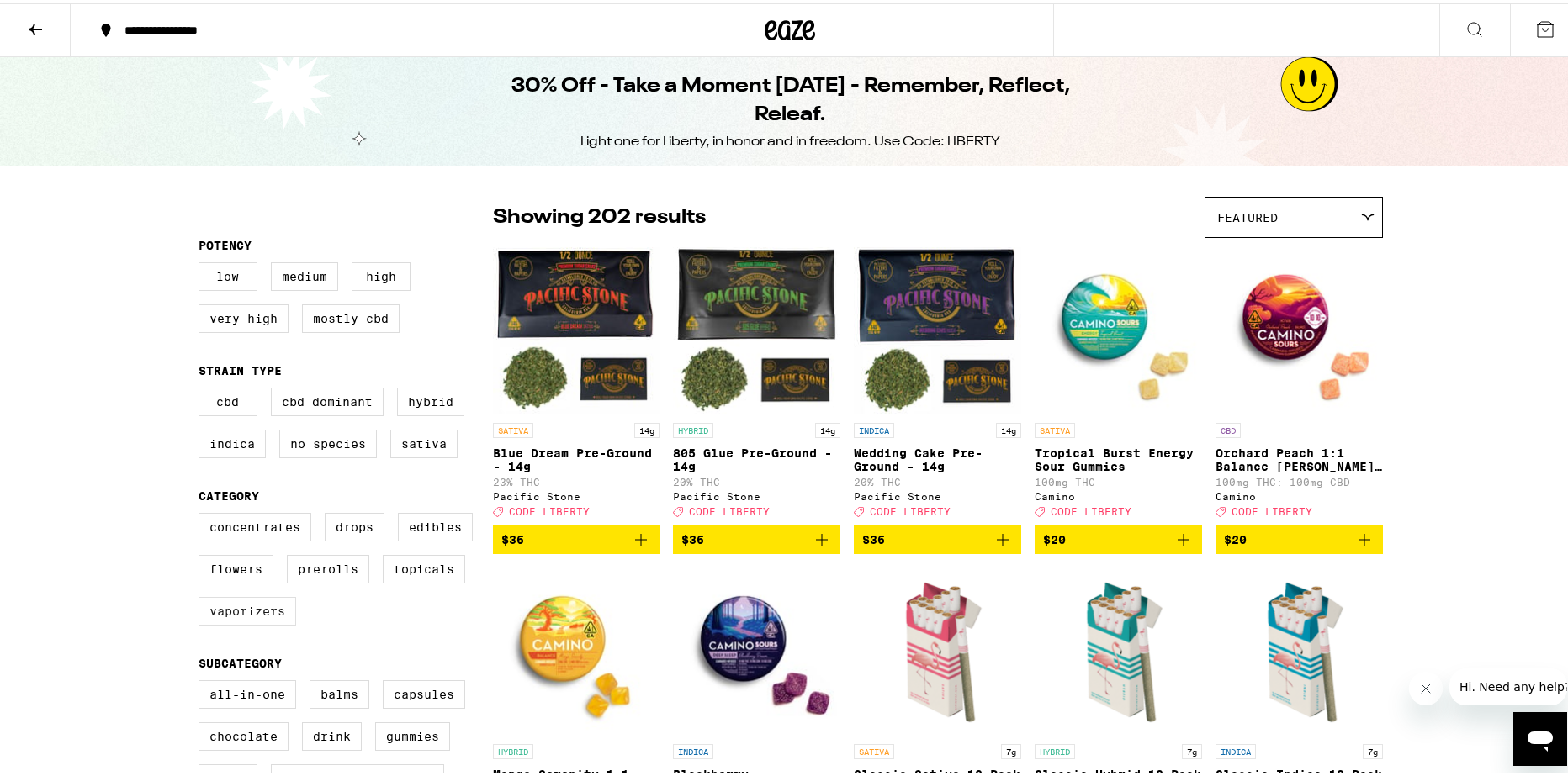
click at [246, 636] on div "Concentrates Drops Edibles Flowers Prerolls Topicals Vaporizers" at bounding box center [345, 572] width 295 height 126
click at [254, 622] on label "Vaporizers" at bounding box center [246, 607] width 97 height 28
click at [203, 513] on input "Vaporizers" at bounding box center [202, 512] width 1 height 1
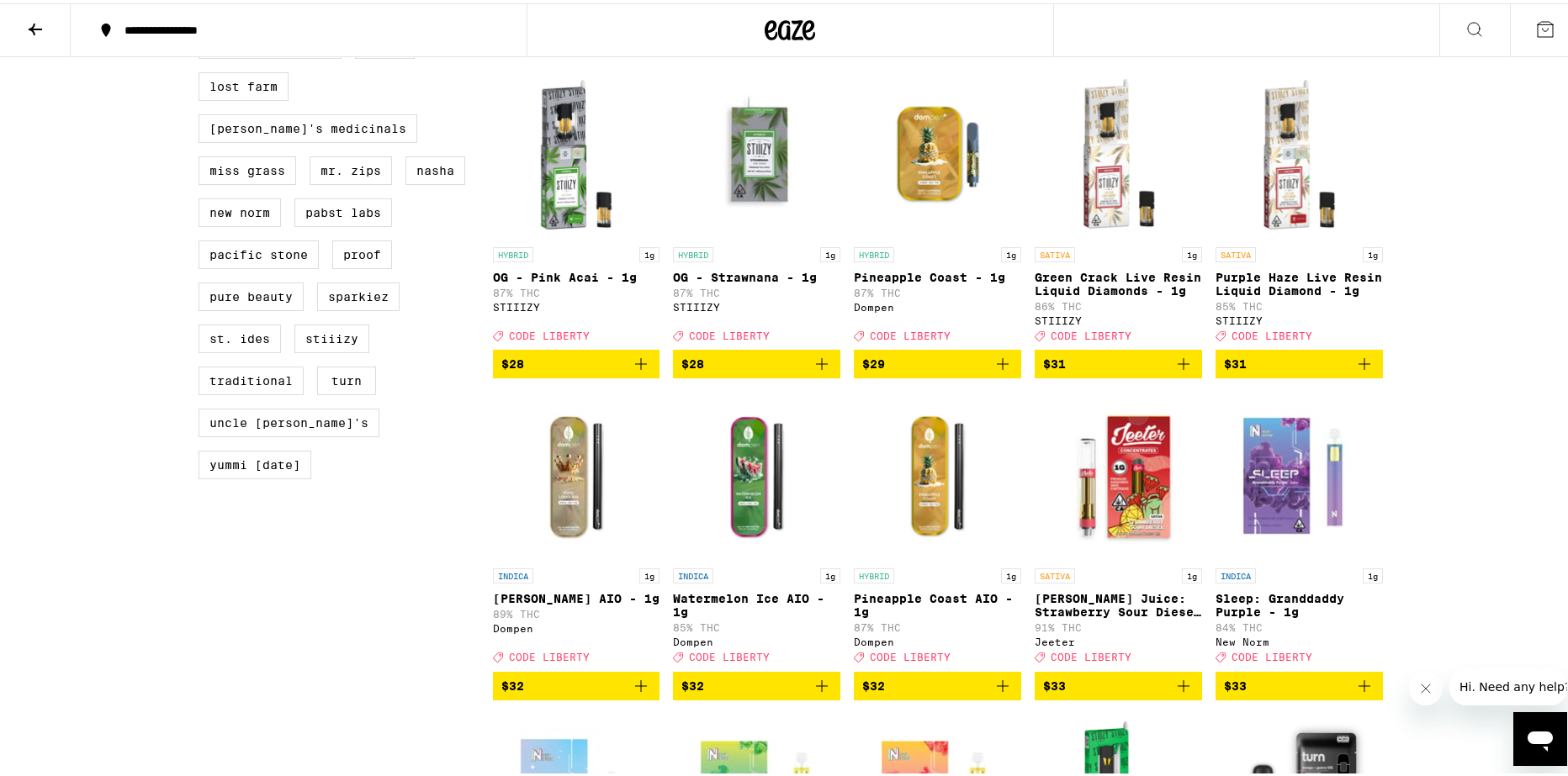
scroll to position [1429, 0]
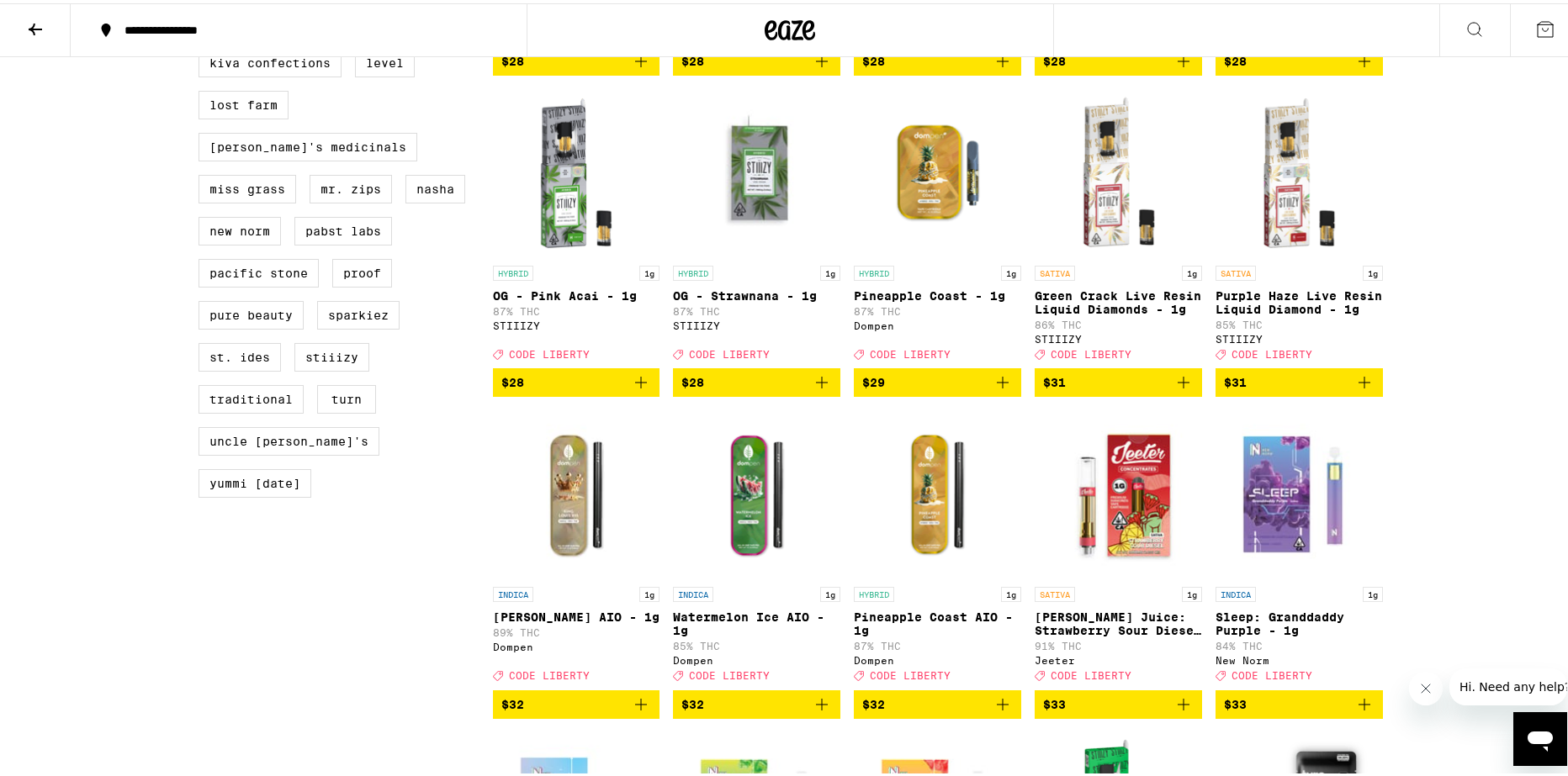
click at [1357, 389] on icon "Add to bag" at bounding box center [1364, 379] width 20 height 20
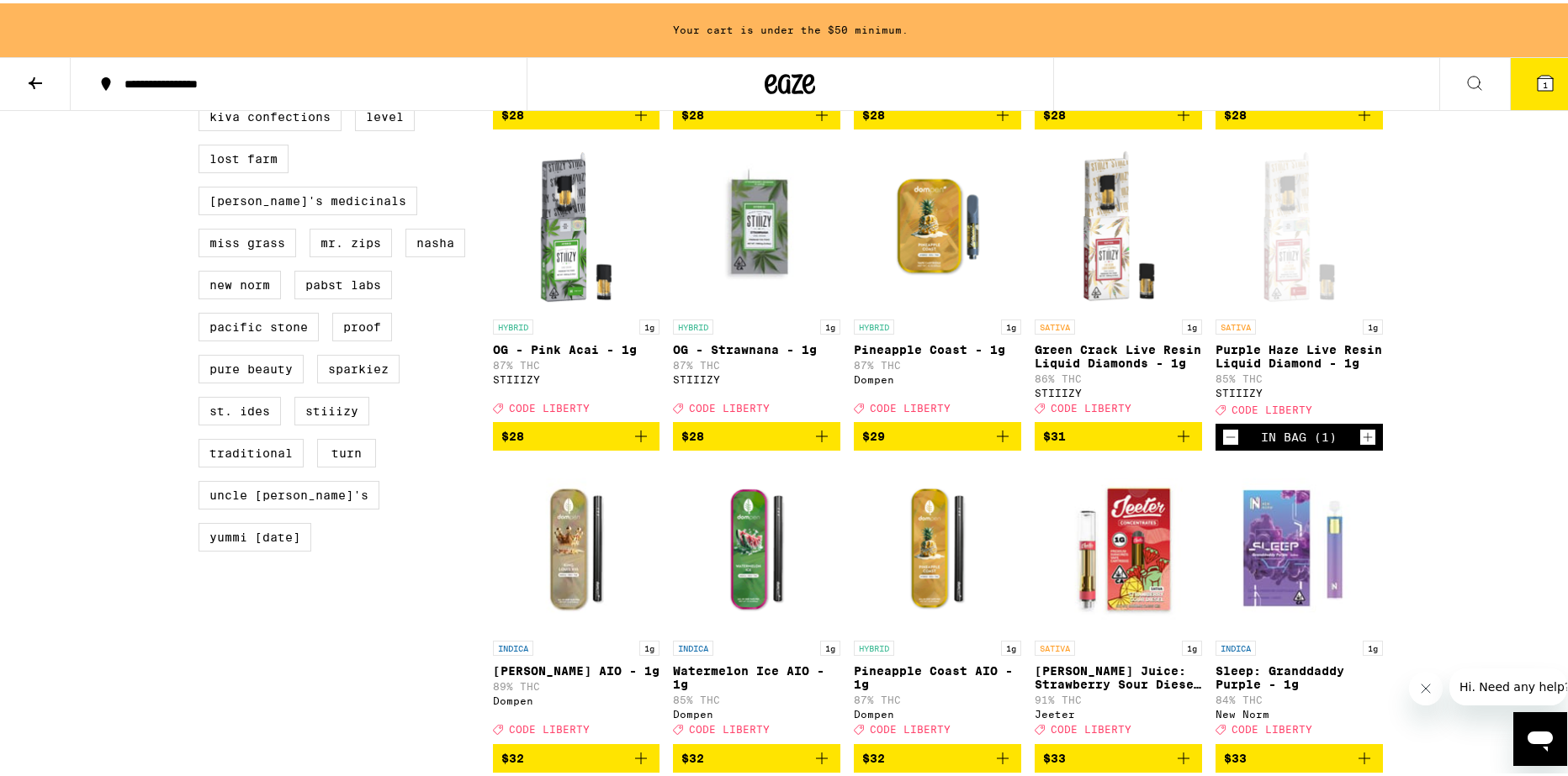
scroll to position [1483, 0]
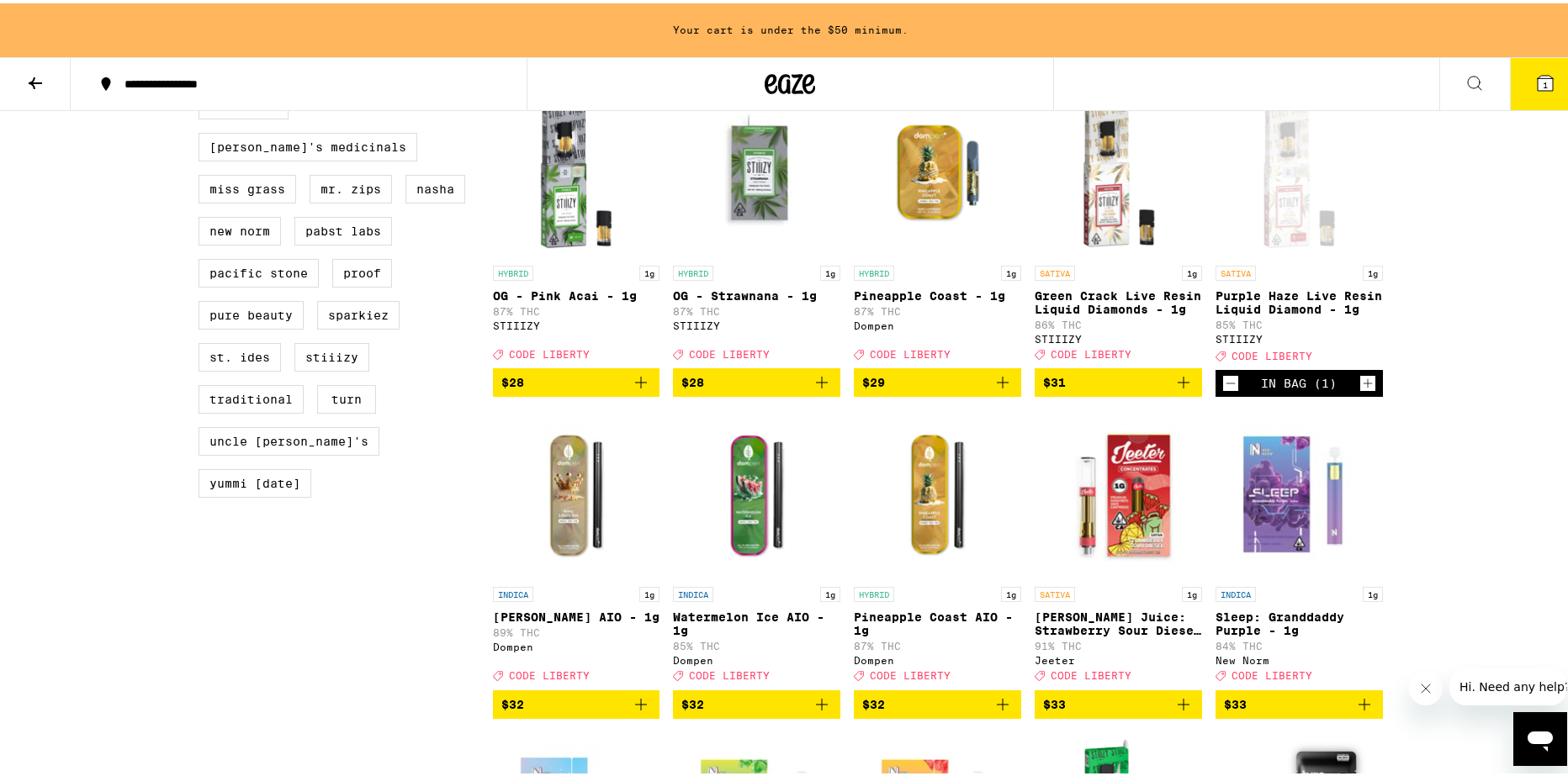
click at [1497, 477] on div "**********" at bounding box center [790, 90] width 1581 height 3146
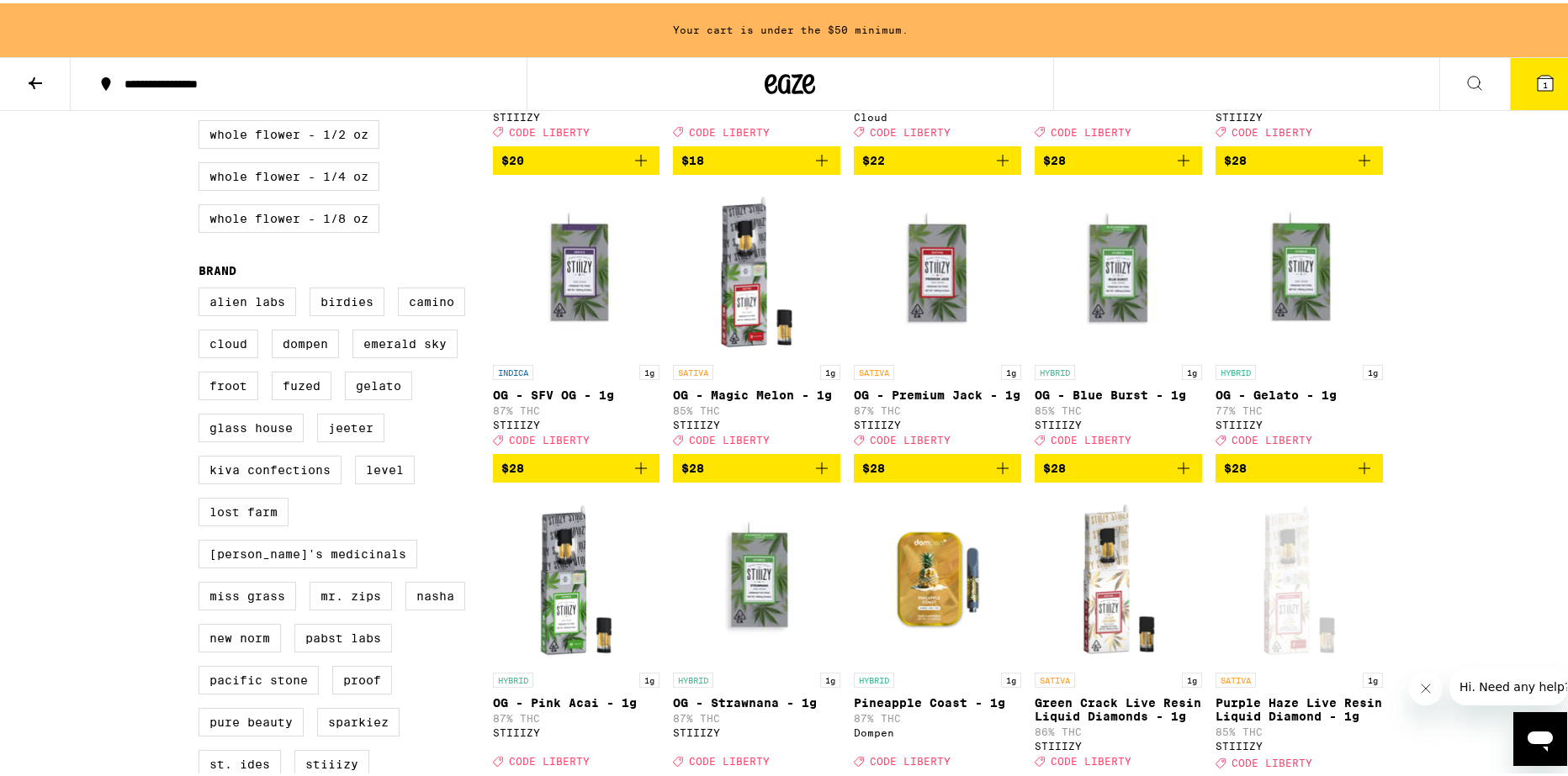
scroll to position [1063, 0]
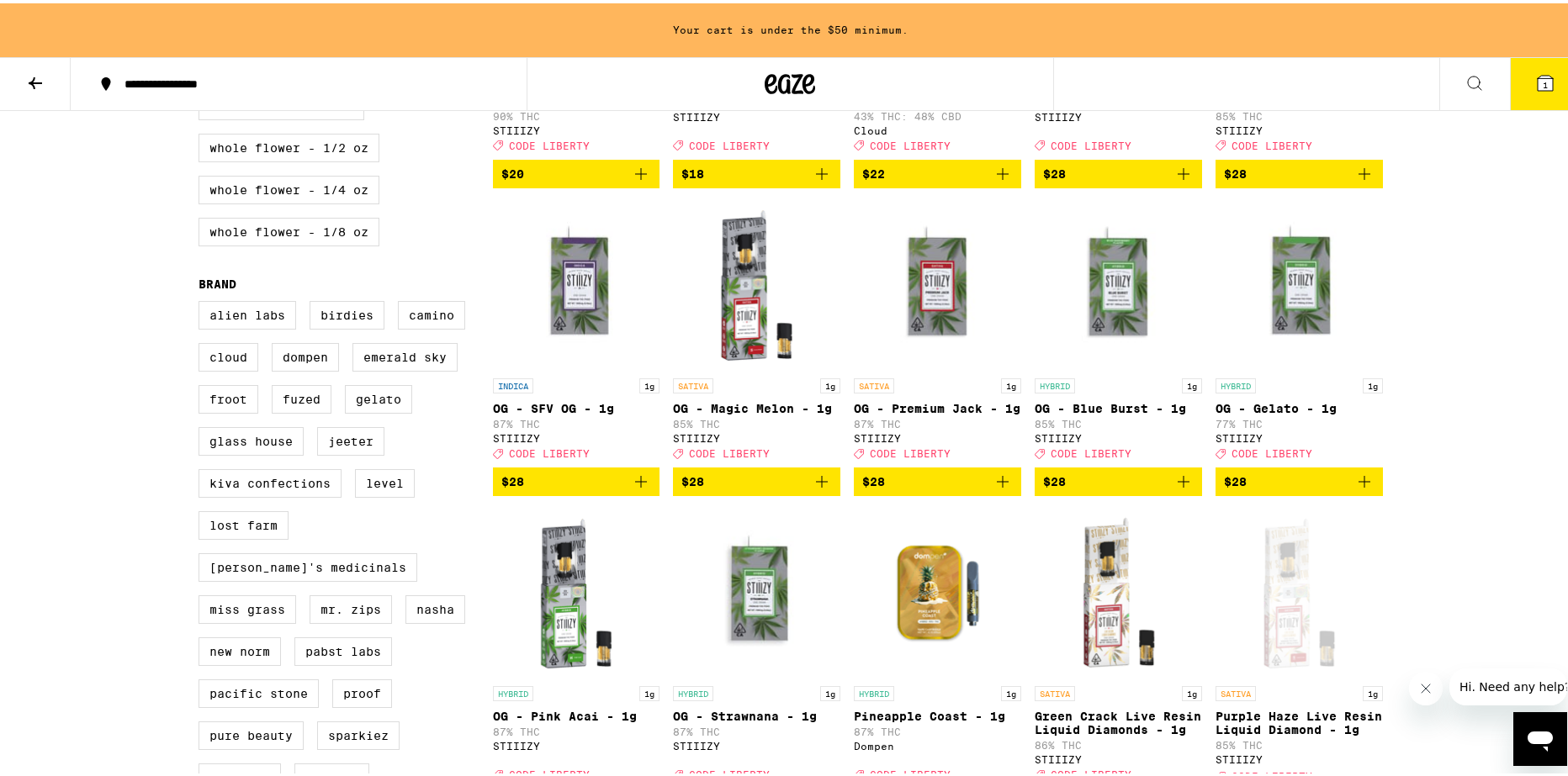
click at [640, 489] on icon "Add to bag" at bounding box center [641, 478] width 20 height 20
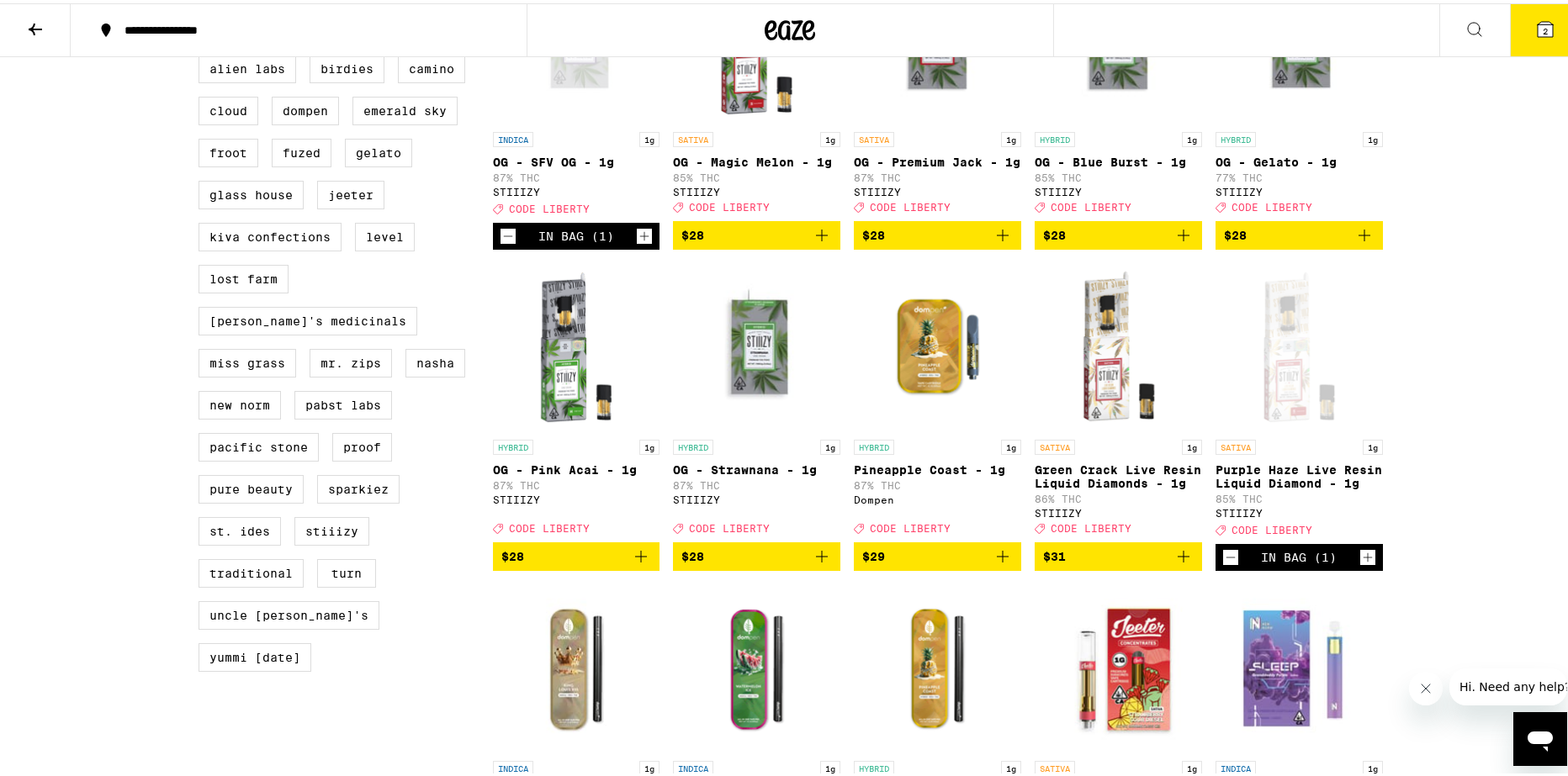
scroll to position [1261, 0]
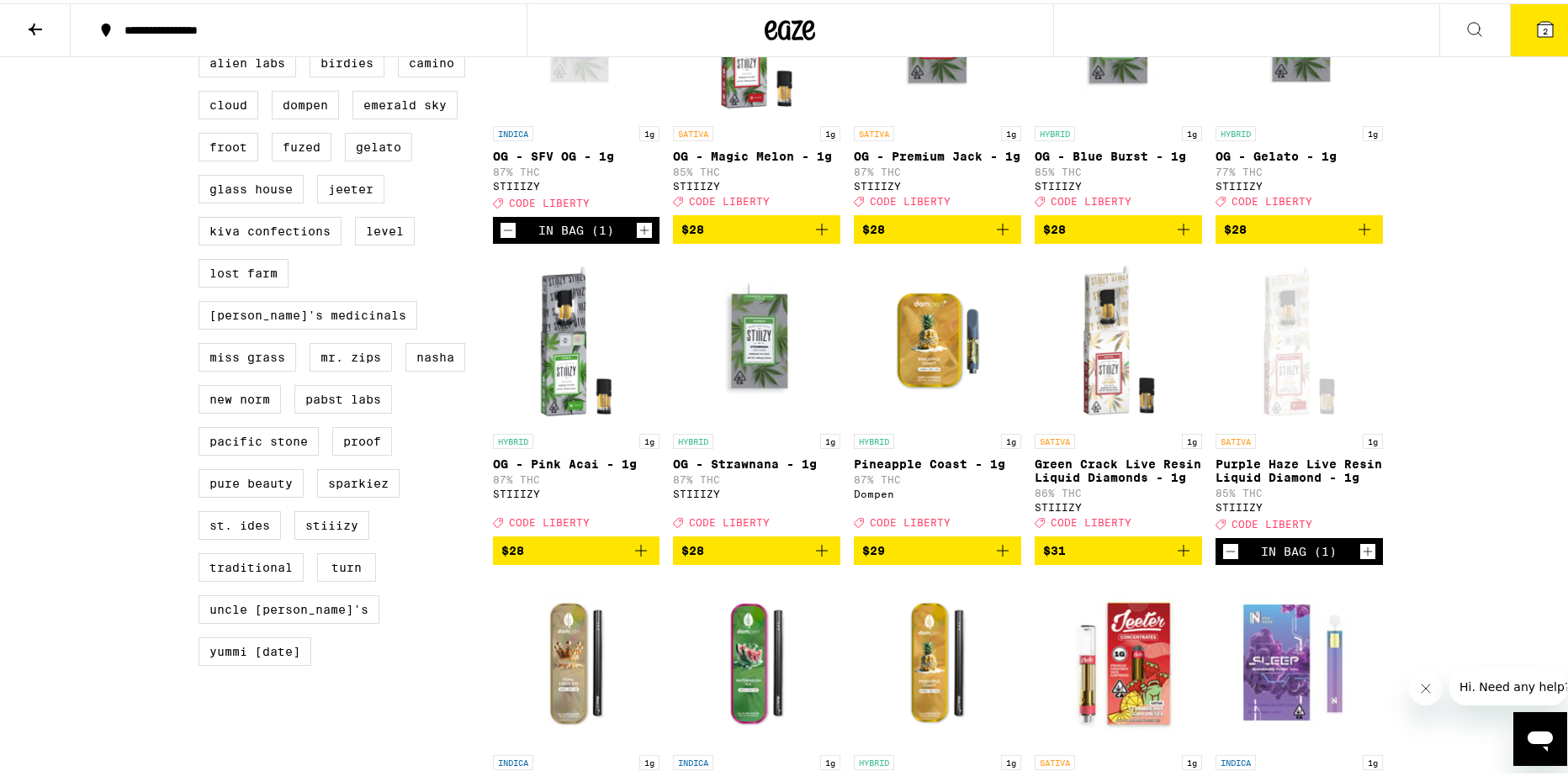
click at [820, 558] on icon "Add to bag" at bounding box center [822, 547] width 20 height 20
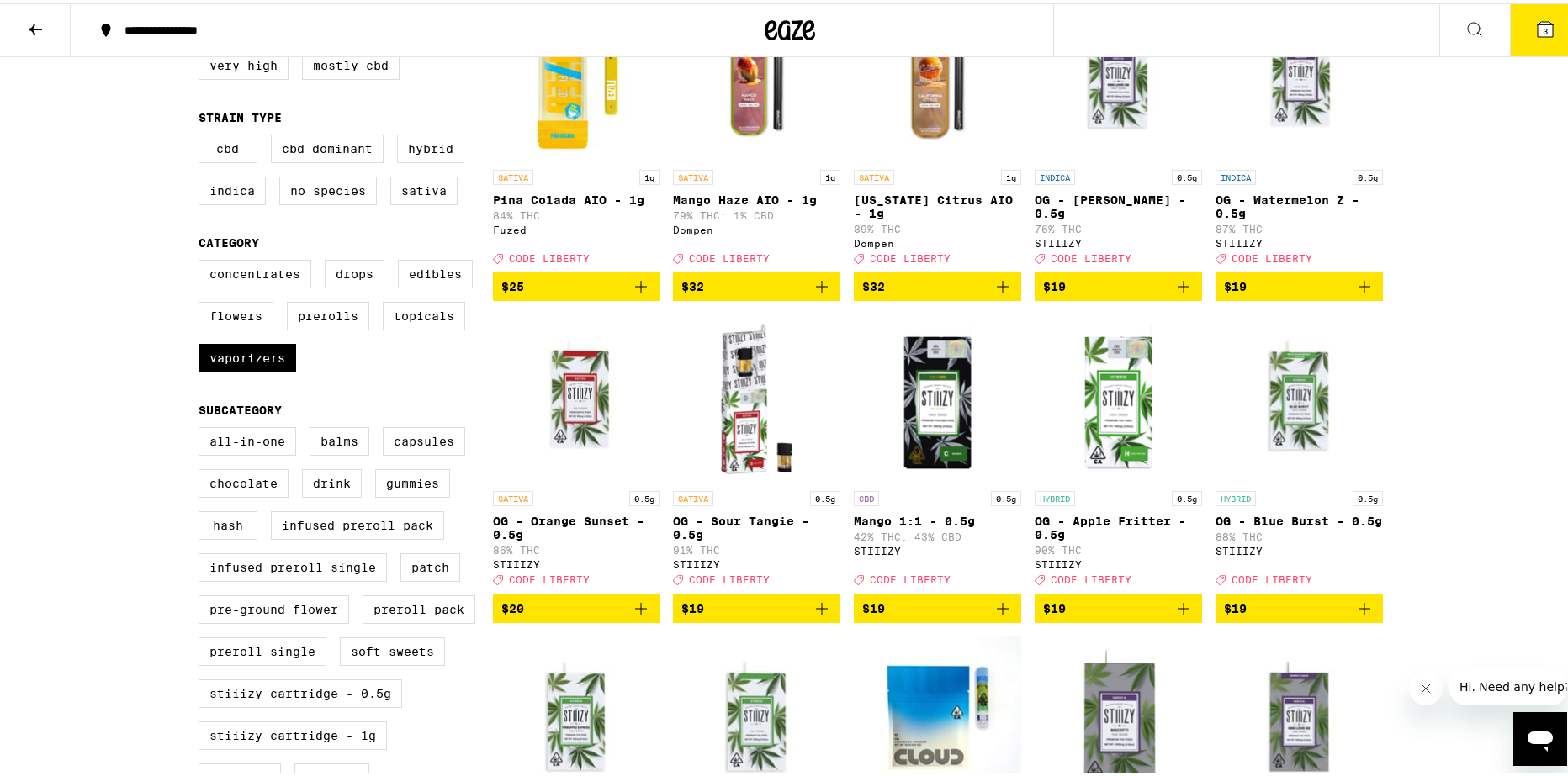
scroll to position [253, 0]
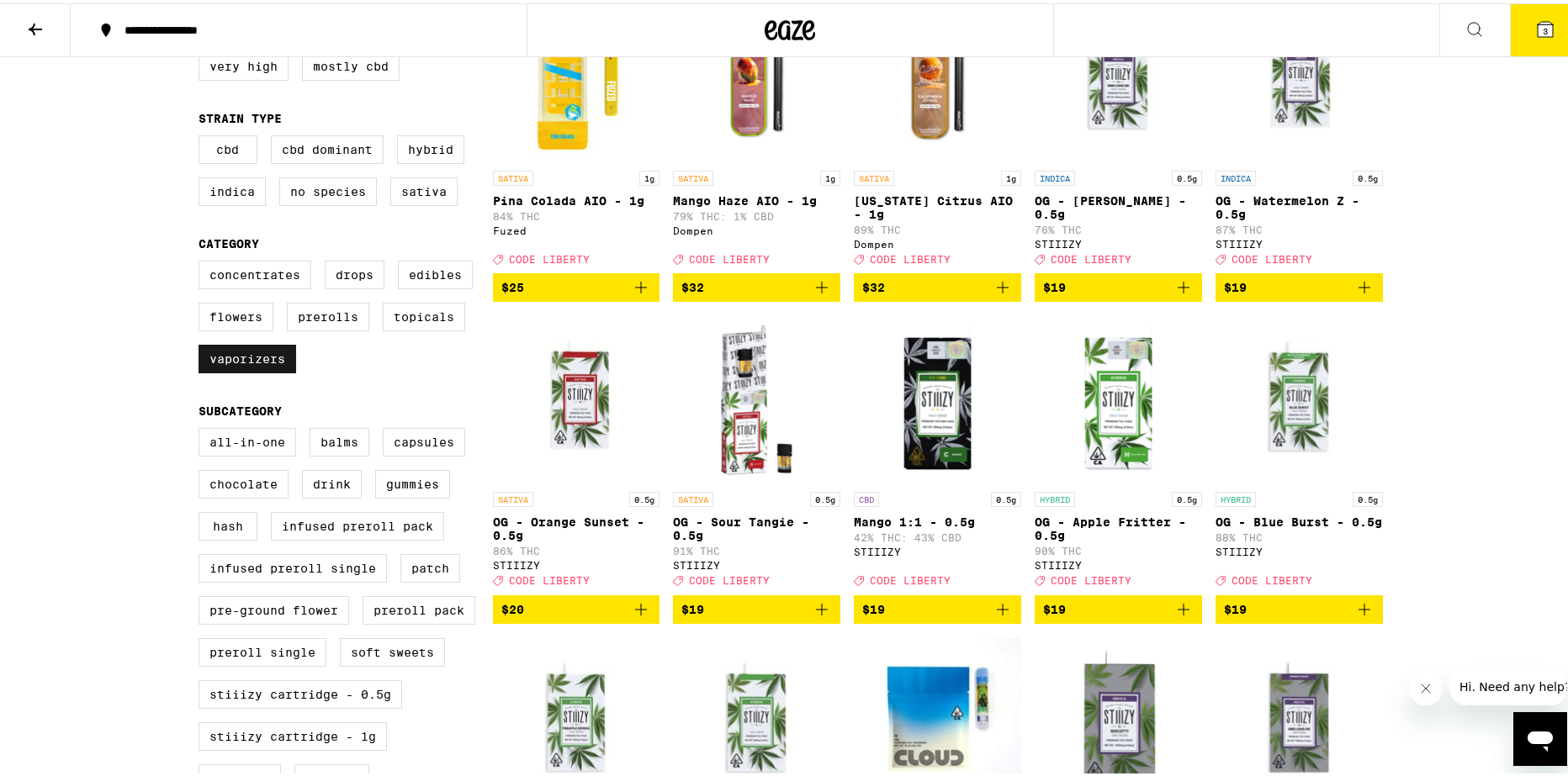
click at [255, 365] on label "Vaporizers" at bounding box center [246, 355] width 97 height 28
click at [203, 261] on input "Vaporizers" at bounding box center [202, 260] width 1 height 1
checkbox input "false"
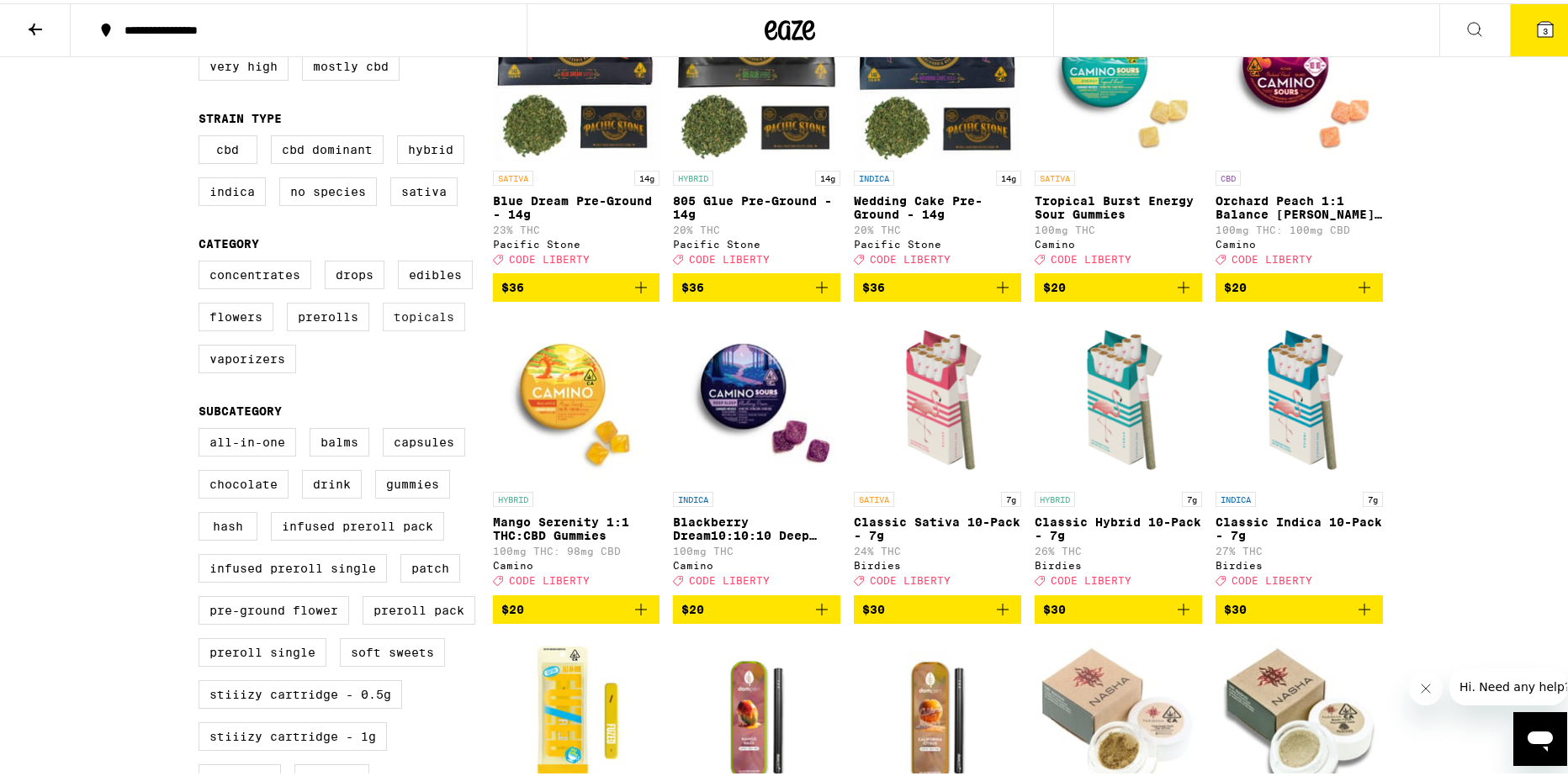
click at [399, 328] on label "Topicals" at bounding box center [424, 313] width 83 height 28
click at [203, 261] on input "Topicals" at bounding box center [202, 260] width 1 height 1
checkbox input "true"
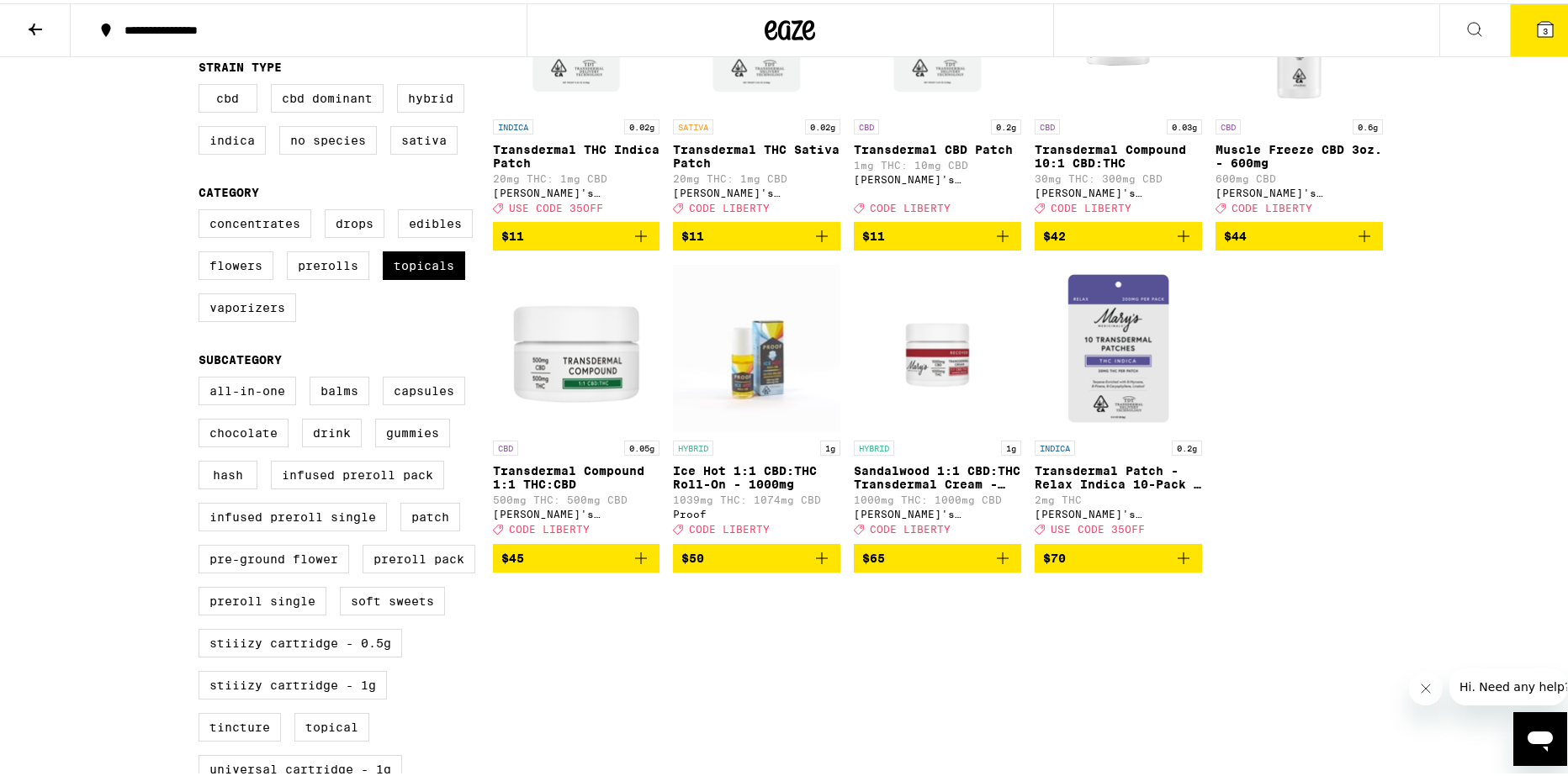
scroll to position [336, 0]
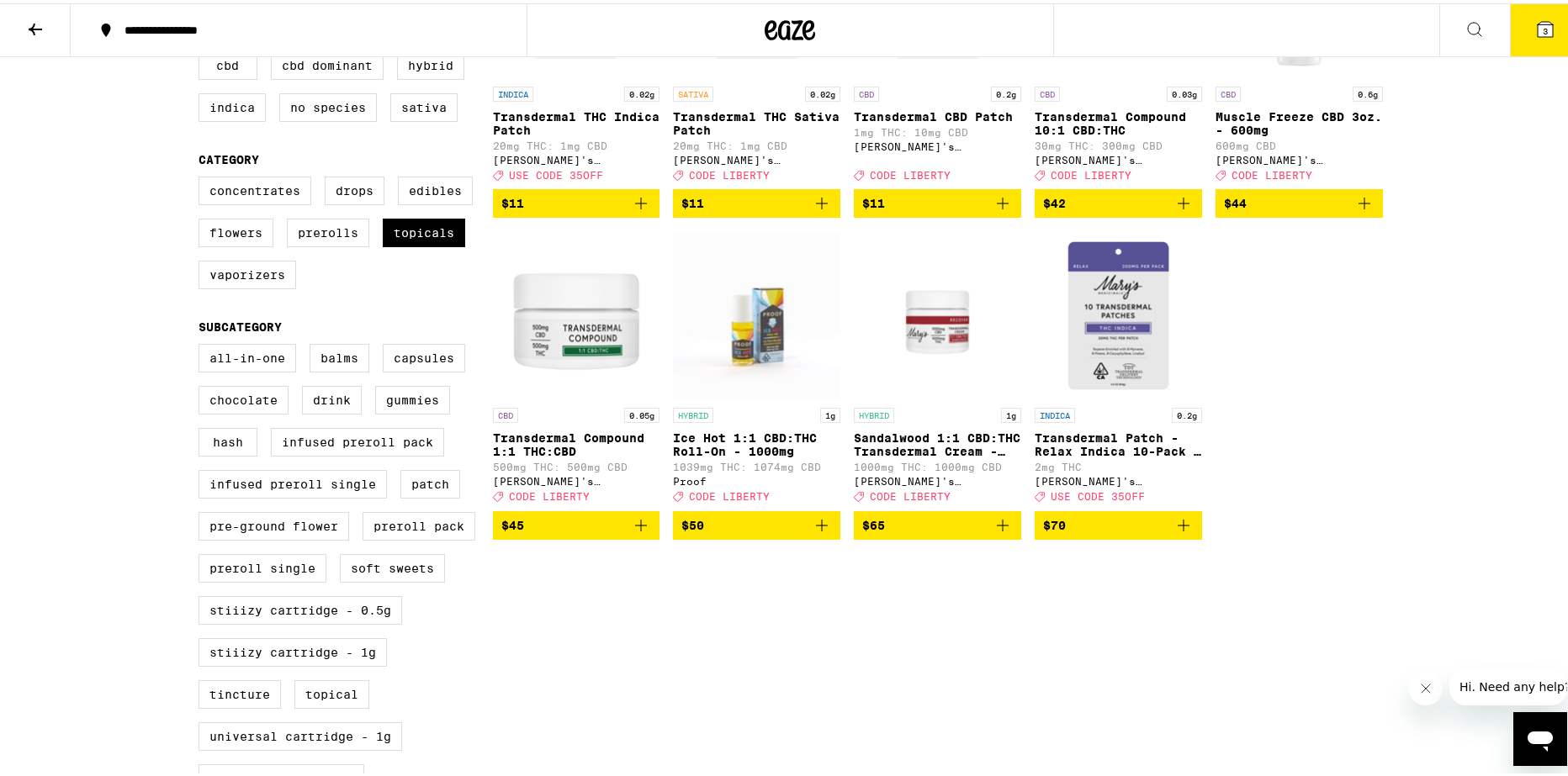
click at [999, 532] on icon "Add to bag" at bounding box center [1003, 522] width 20 height 20
click at [1541, 33] on icon at bounding box center [1545, 26] width 20 height 20
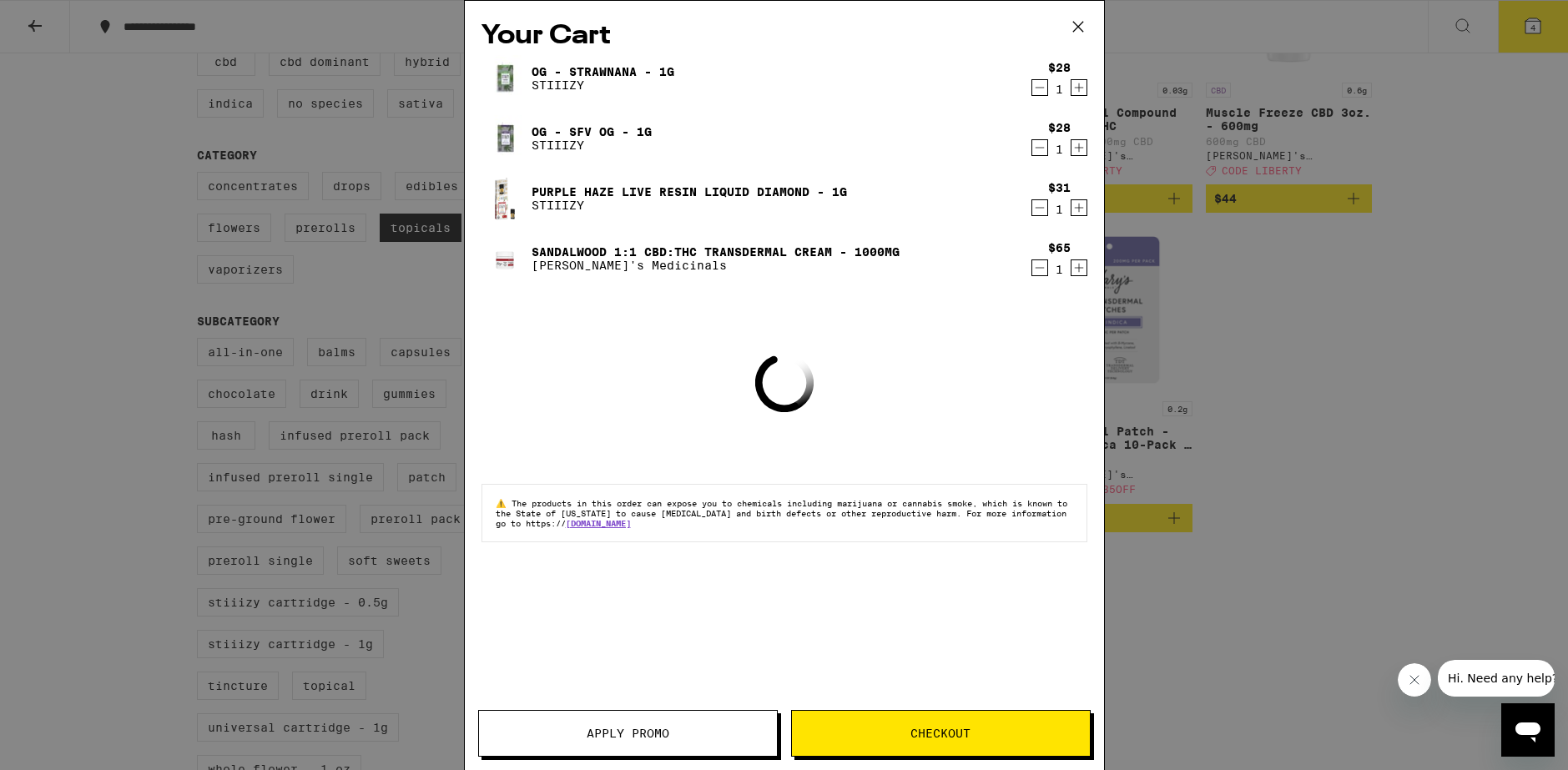
click at [692, 728] on button "Apply Promo" at bounding box center [628, 734] width 299 height 47
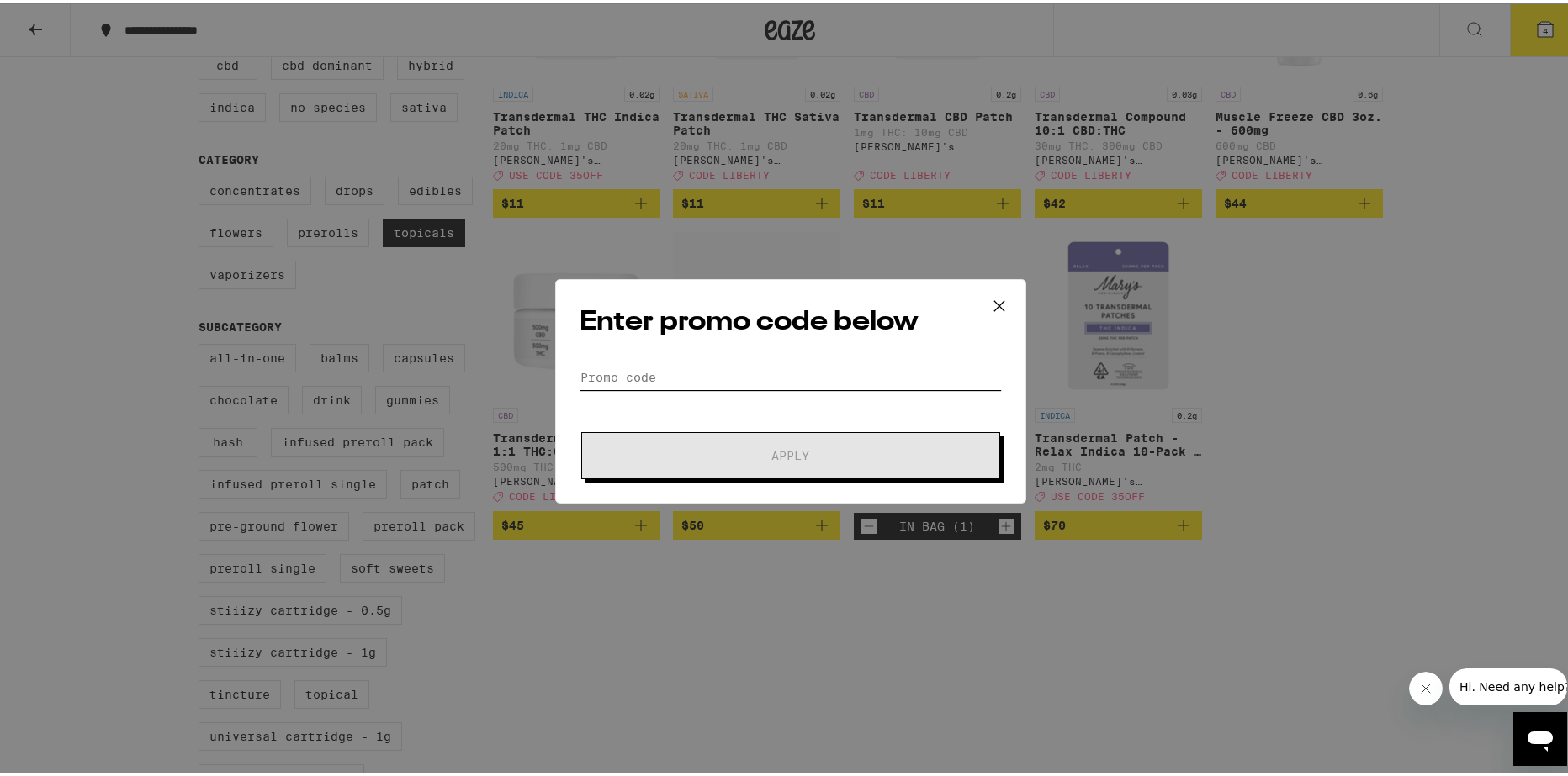
click at [738, 381] on input "Promo Code" at bounding box center [791, 374] width 423 height 25
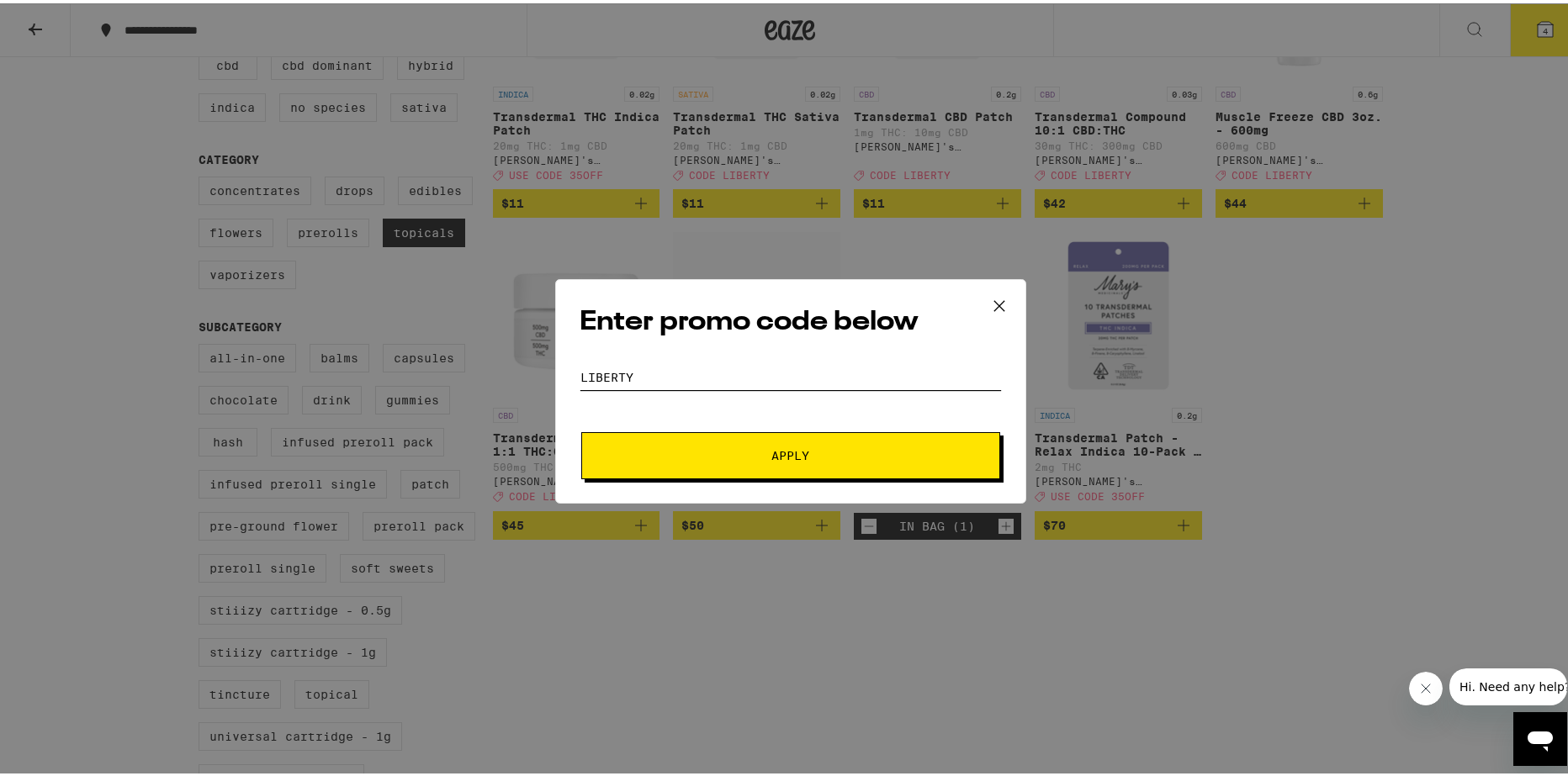
type input "liberty"
click at [581, 429] on button "Apply" at bounding box center [790, 453] width 419 height 47
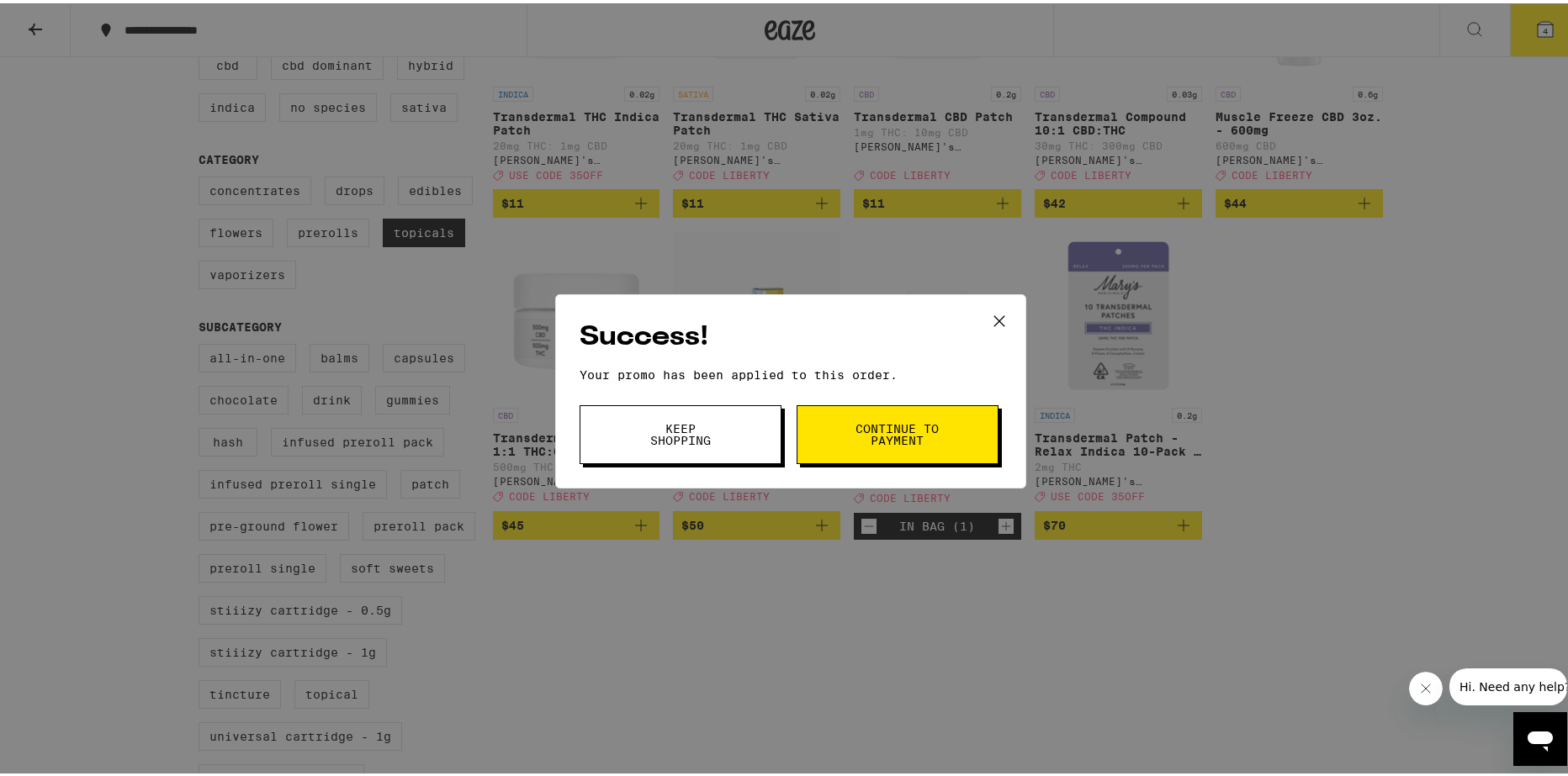
click at [895, 438] on span "Continue to payment" at bounding box center [897, 432] width 85 height 24
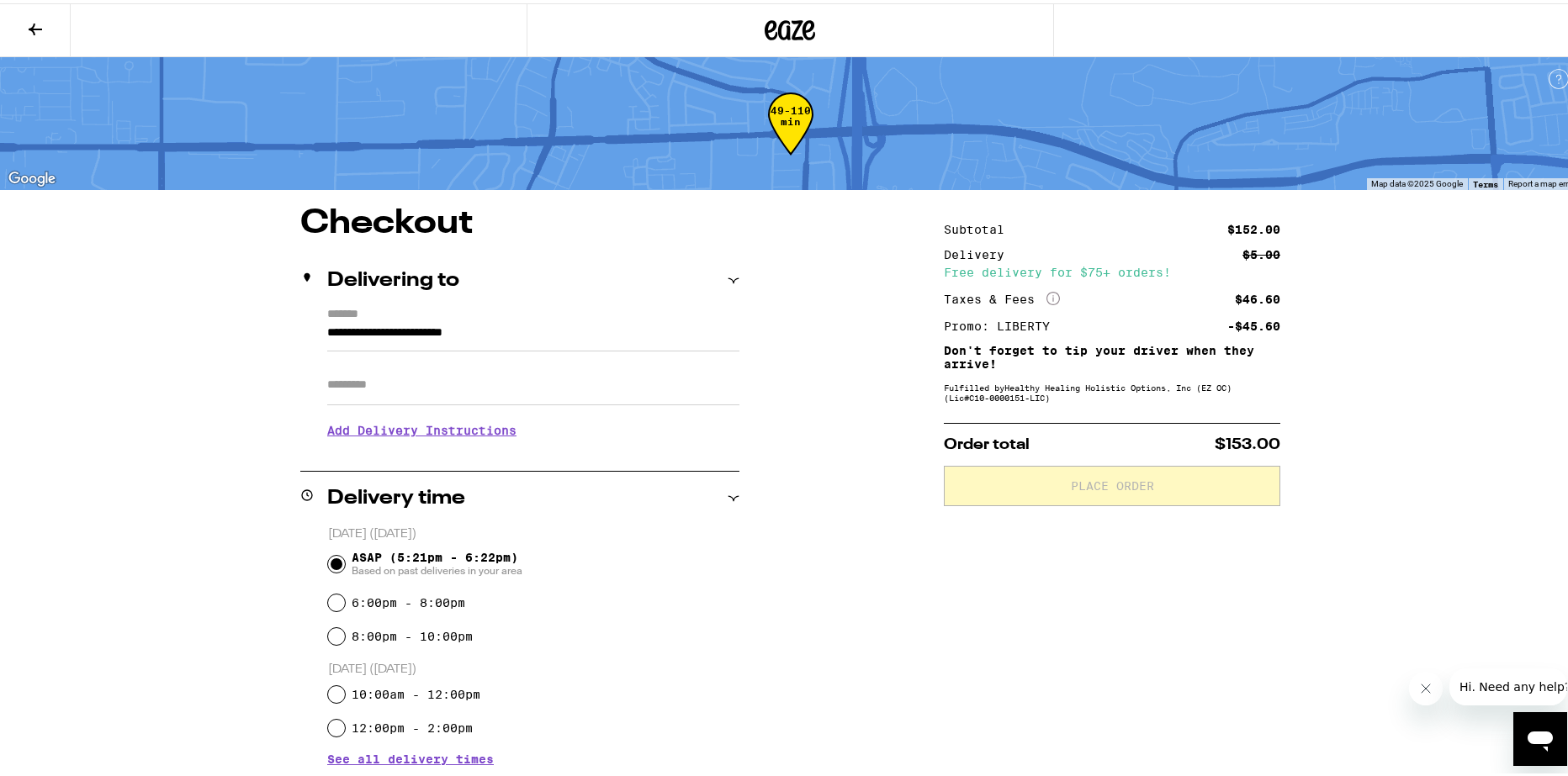
click at [1415, 404] on div "**********" at bounding box center [790, 635] width 1581 height 1271
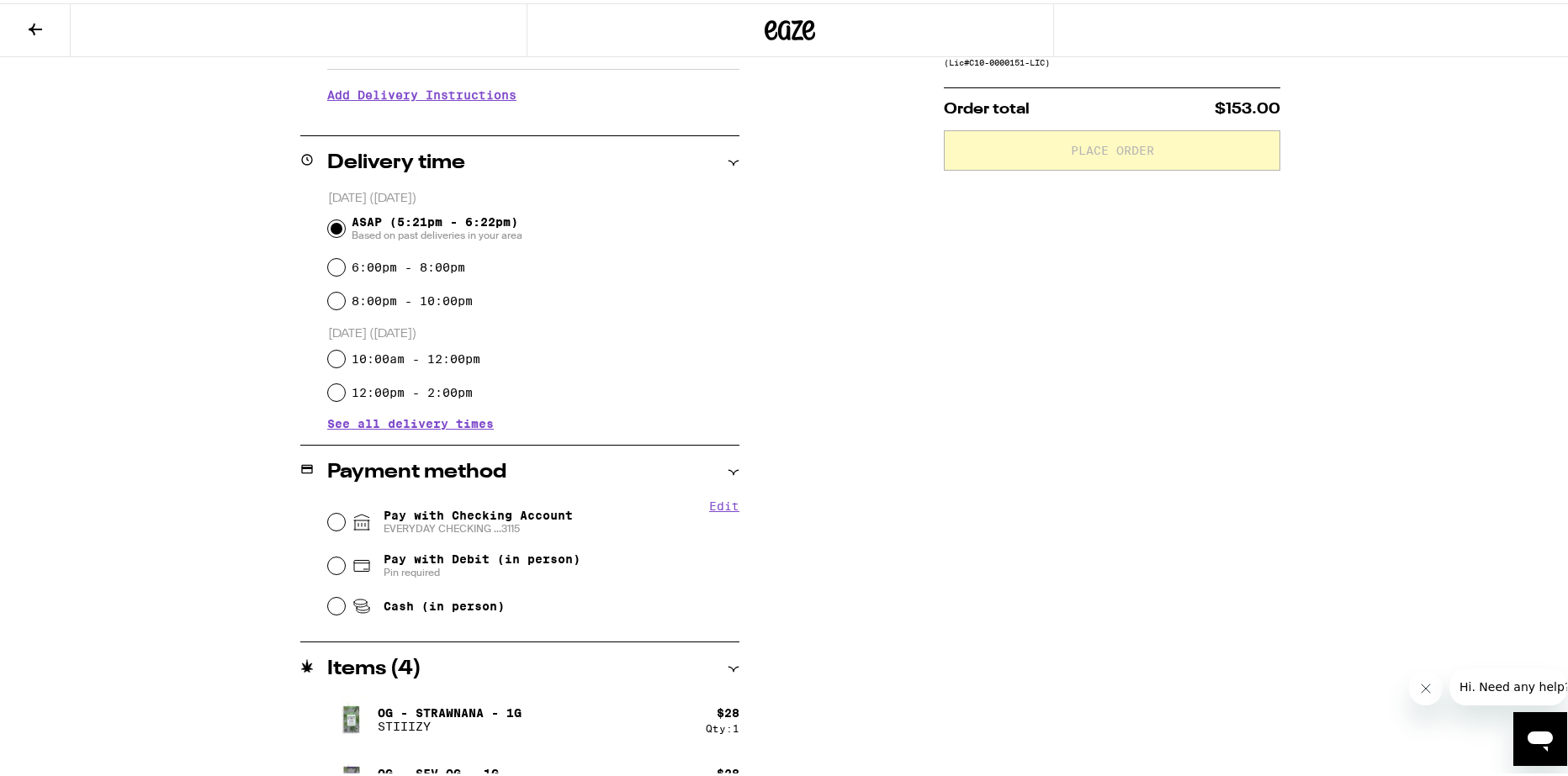
scroll to position [336, 0]
click at [388, 518] on span "Pay with Checking Account EVERYDAY CHECKING ...3115" at bounding box center [478, 518] width 189 height 27
click at [345, 518] on input "Pay with Checking Account EVERYDAY CHECKING ...3115" at bounding box center [336, 518] width 17 height 17
radio input "true"
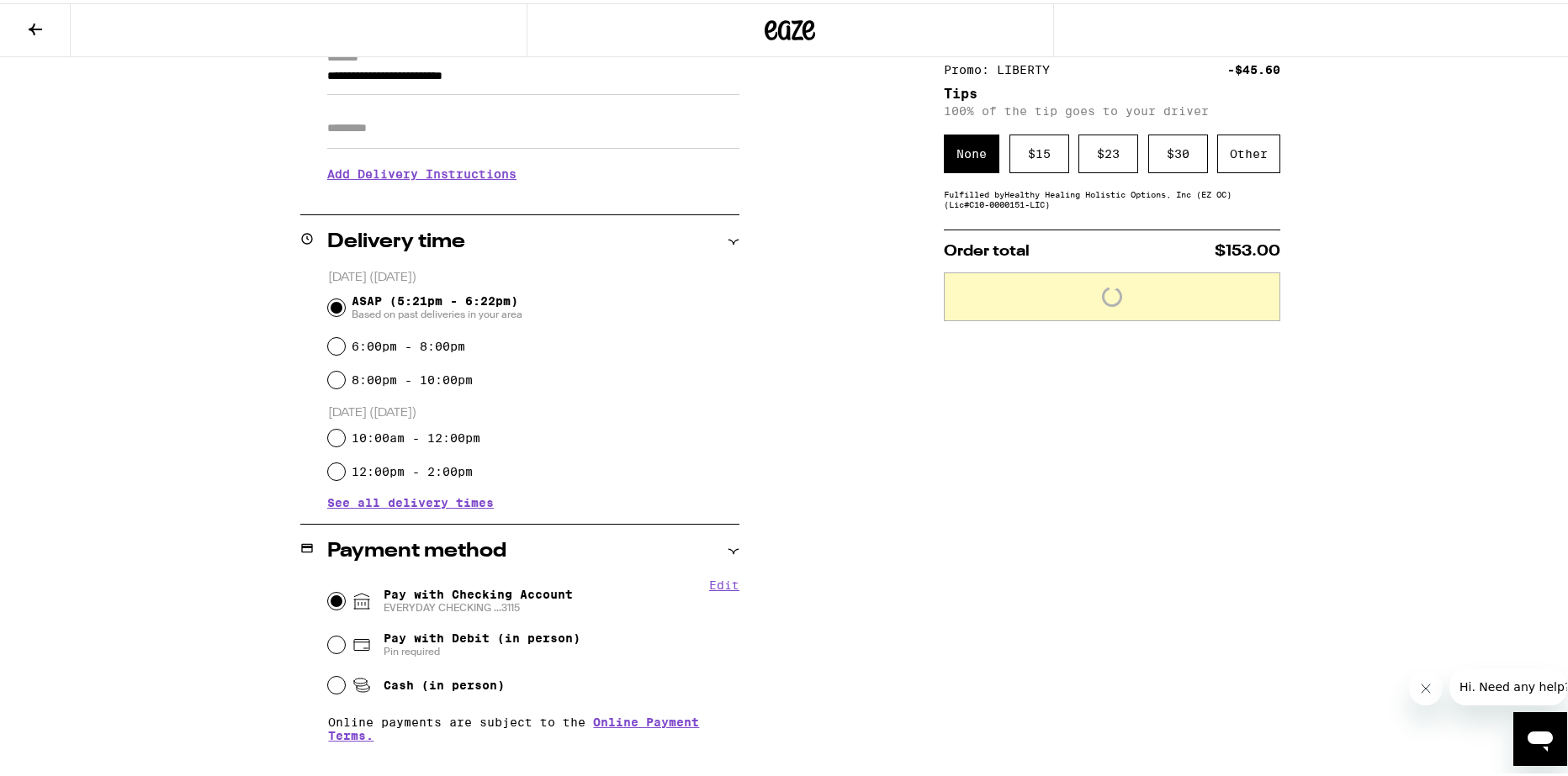
scroll to position [85, 0]
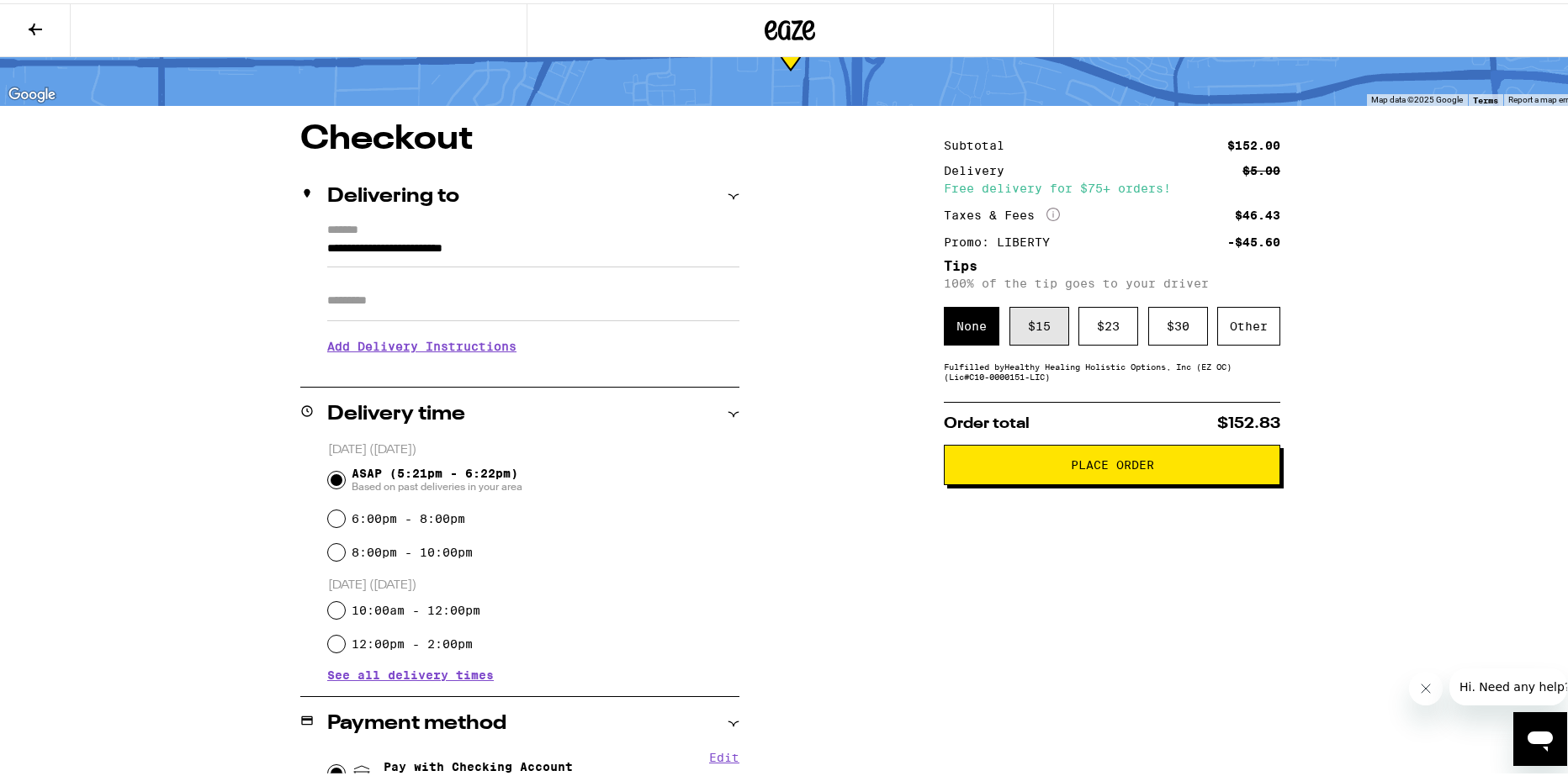
click at [1017, 315] on div "$ 15" at bounding box center [1040, 323] width 60 height 39
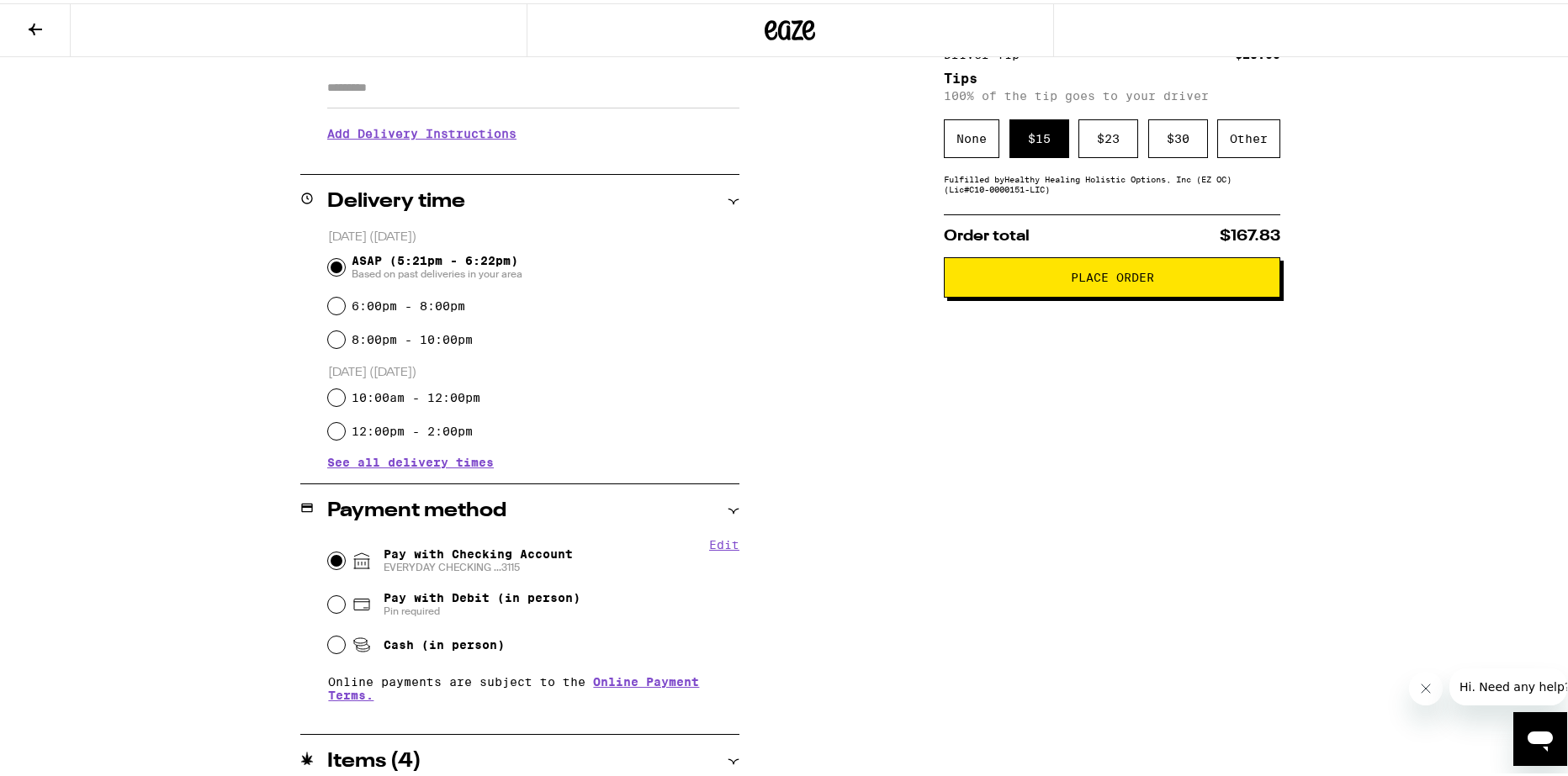
scroll to position [0, 0]
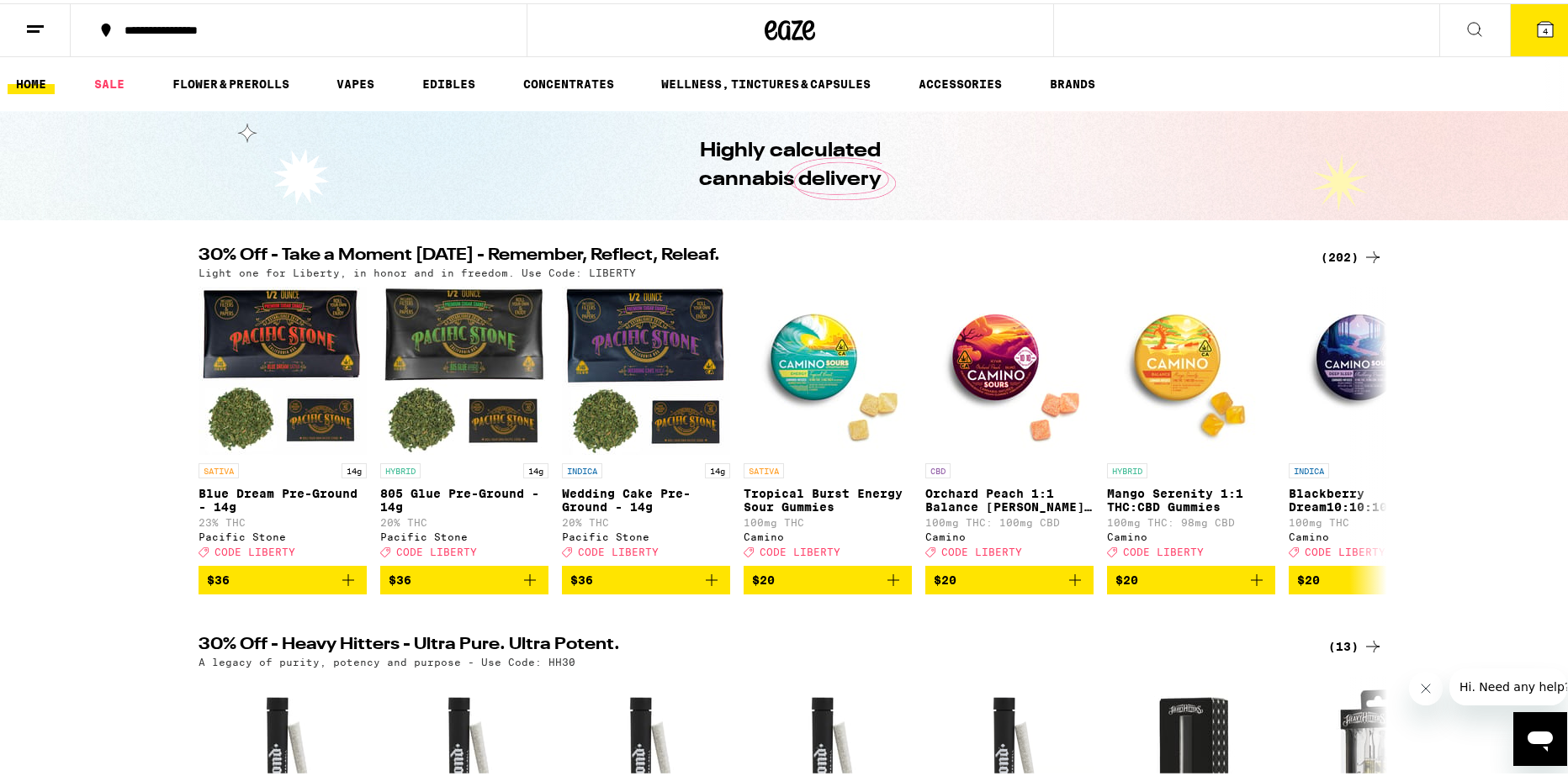
click at [1517, 41] on div "Your Cart OG - Strawnana - 1g STIIIZY $28 1 OG - SFV OG - 1g STIIIZY $28 1 Purp…" at bounding box center [790, 388] width 1581 height 776
click at [1520, 29] on button "4" at bounding box center [1545, 26] width 71 height 52
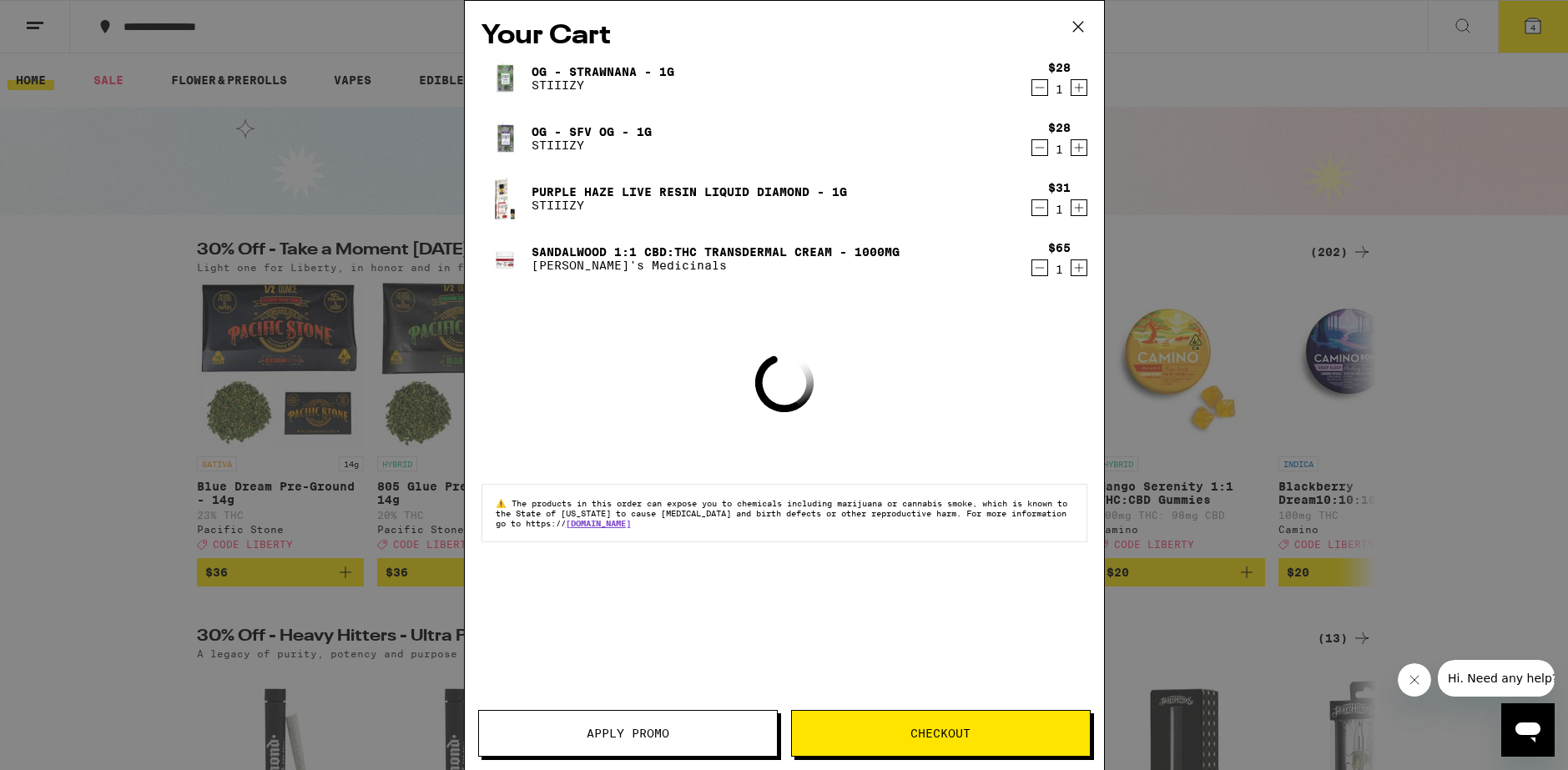
click at [1040, 260] on icon "Decrement" at bounding box center [1040, 268] width 15 height 20
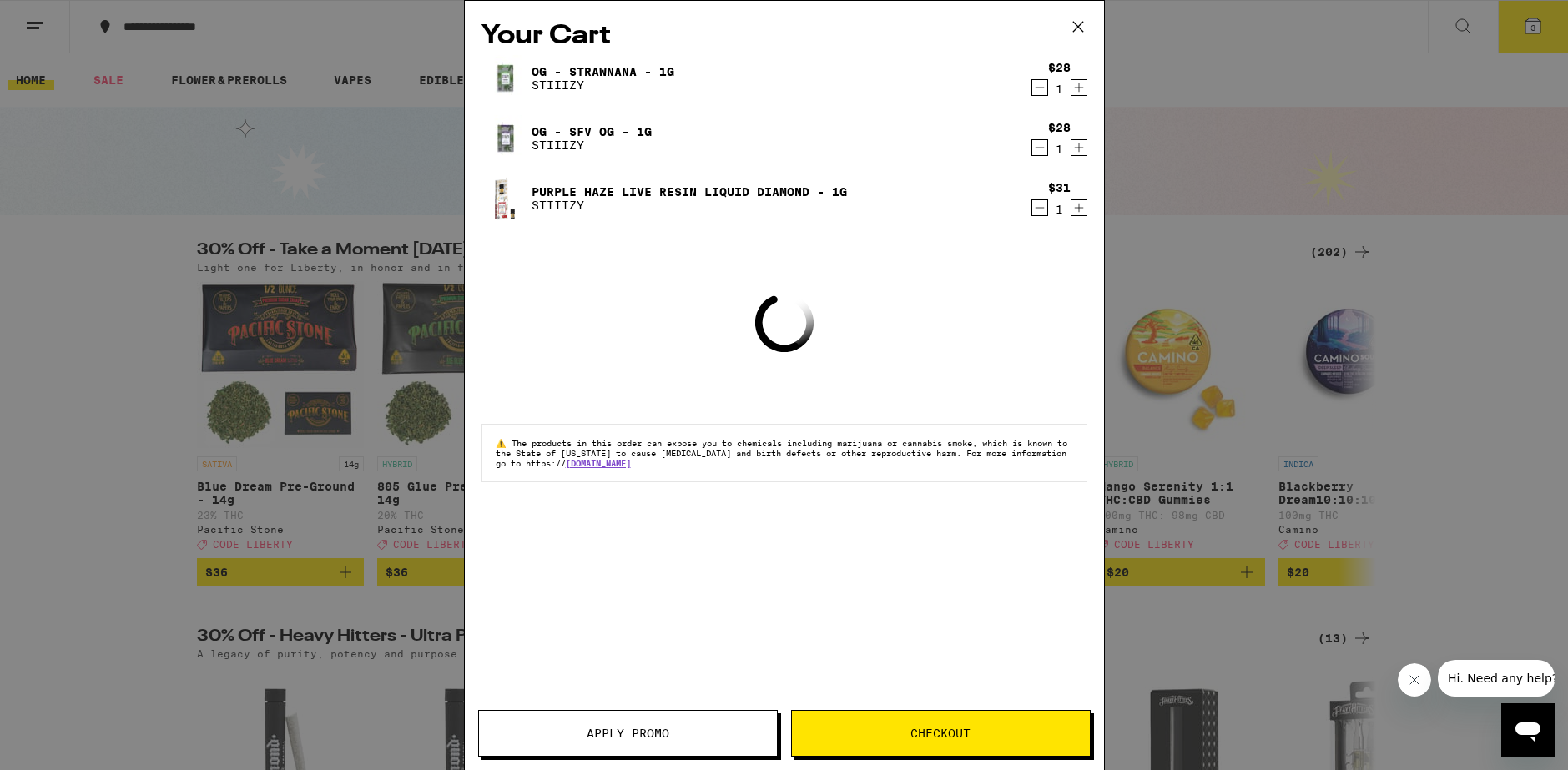
click at [1528, 380] on div "Your Cart OG - Strawnana - 1g STIIIZY $28 1 OG - SFV OG - 1g STIIIZY $28 1 Purp…" at bounding box center [784, 385] width 1568 height 770
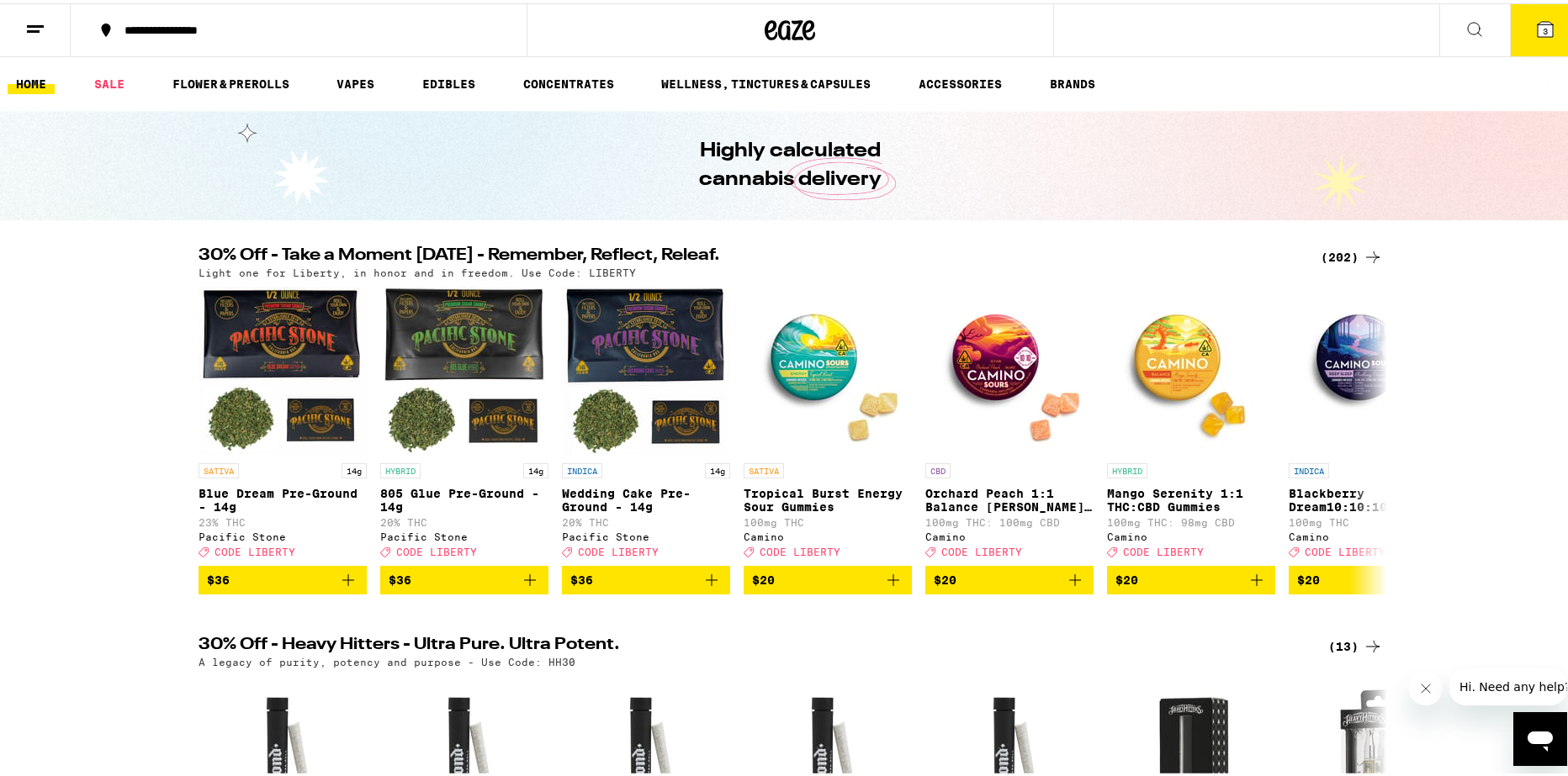
click at [1326, 247] on div "(202)" at bounding box center [1352, 254] width 62 height 20
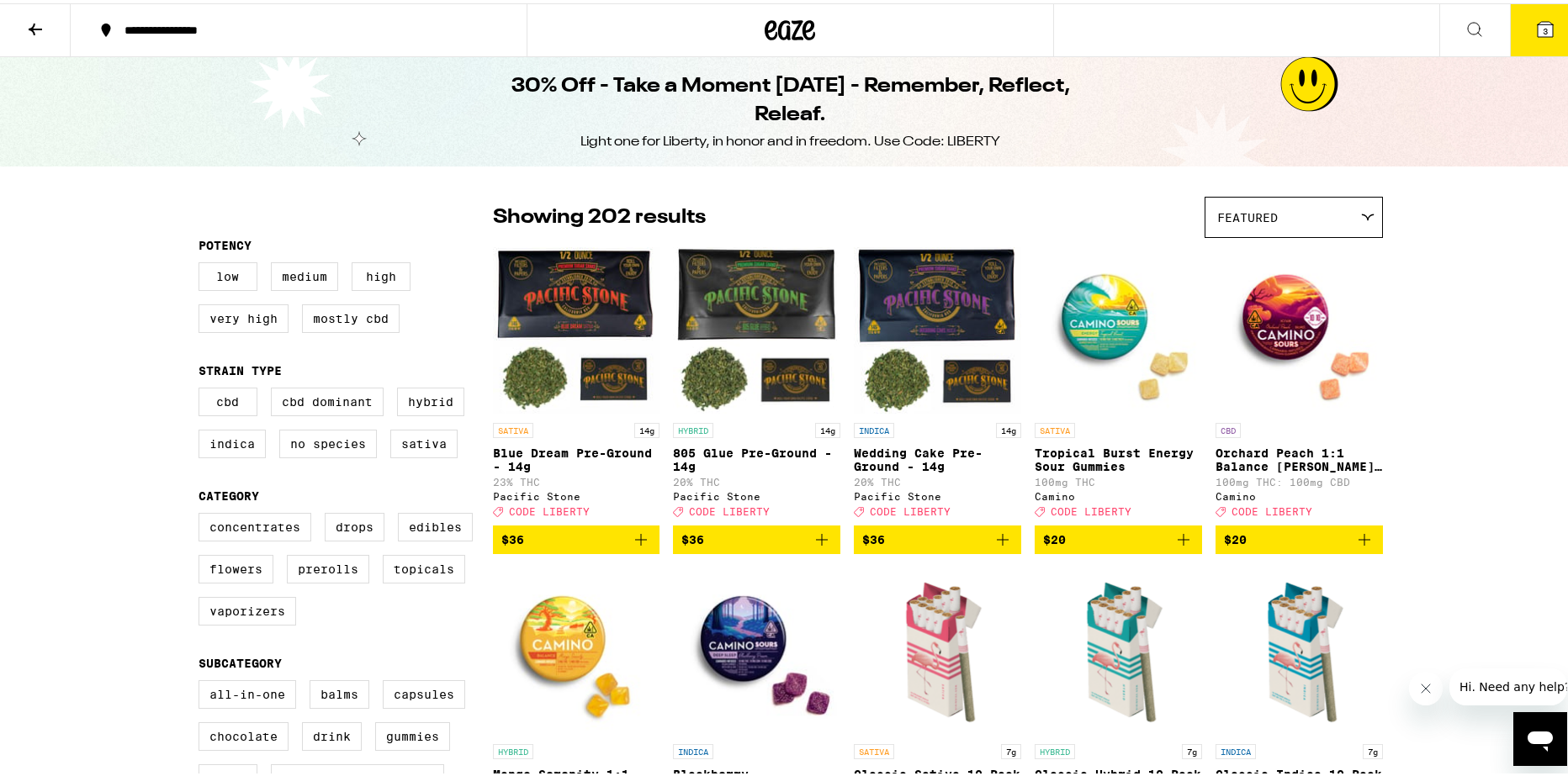
click at [1165, 547] on span "$20" at bounding box center [1119, 536] width 151 height 20
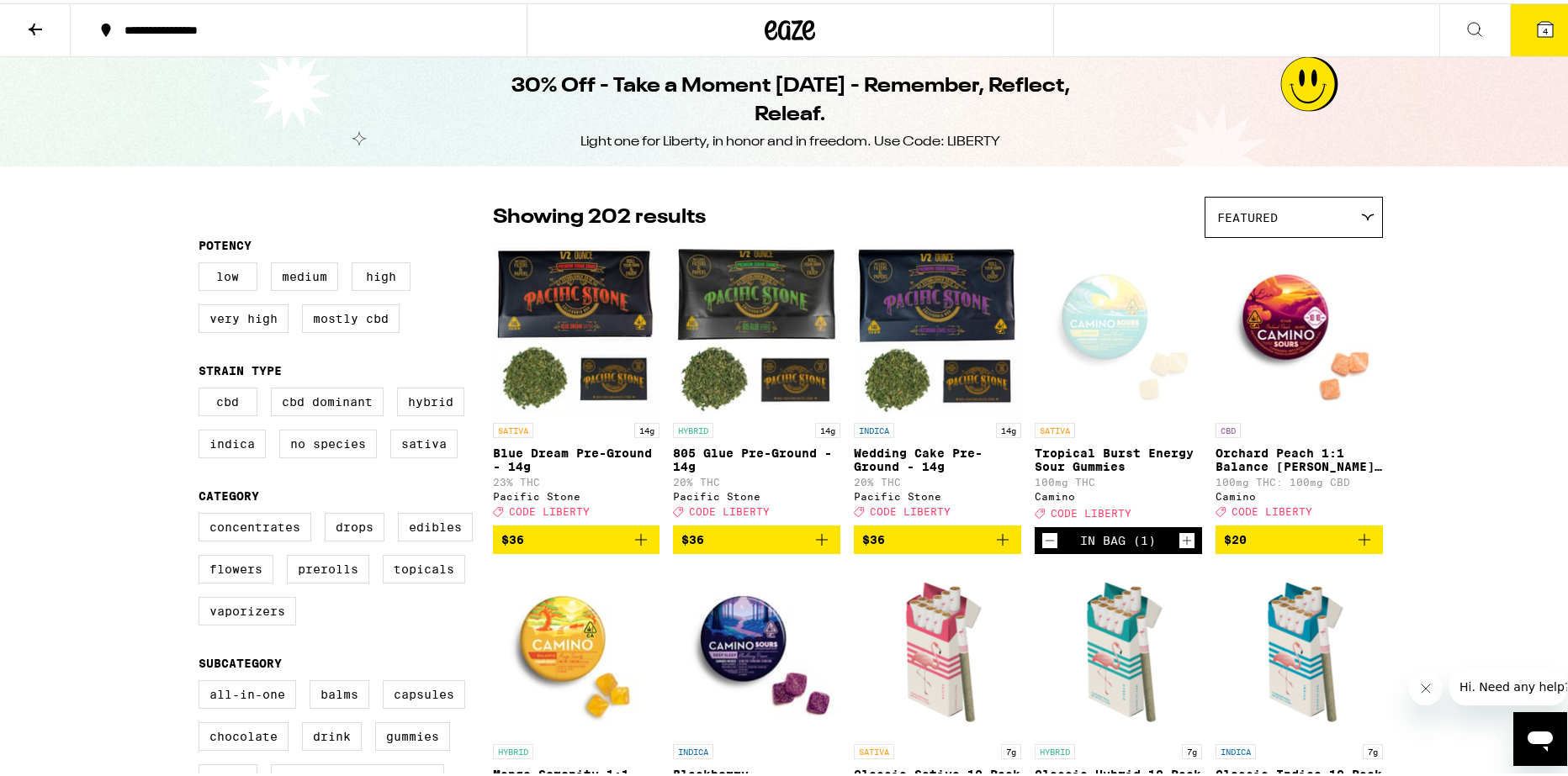
click at [1538, 34] on icon at bounding box center [1545, 25] width 15 height 15
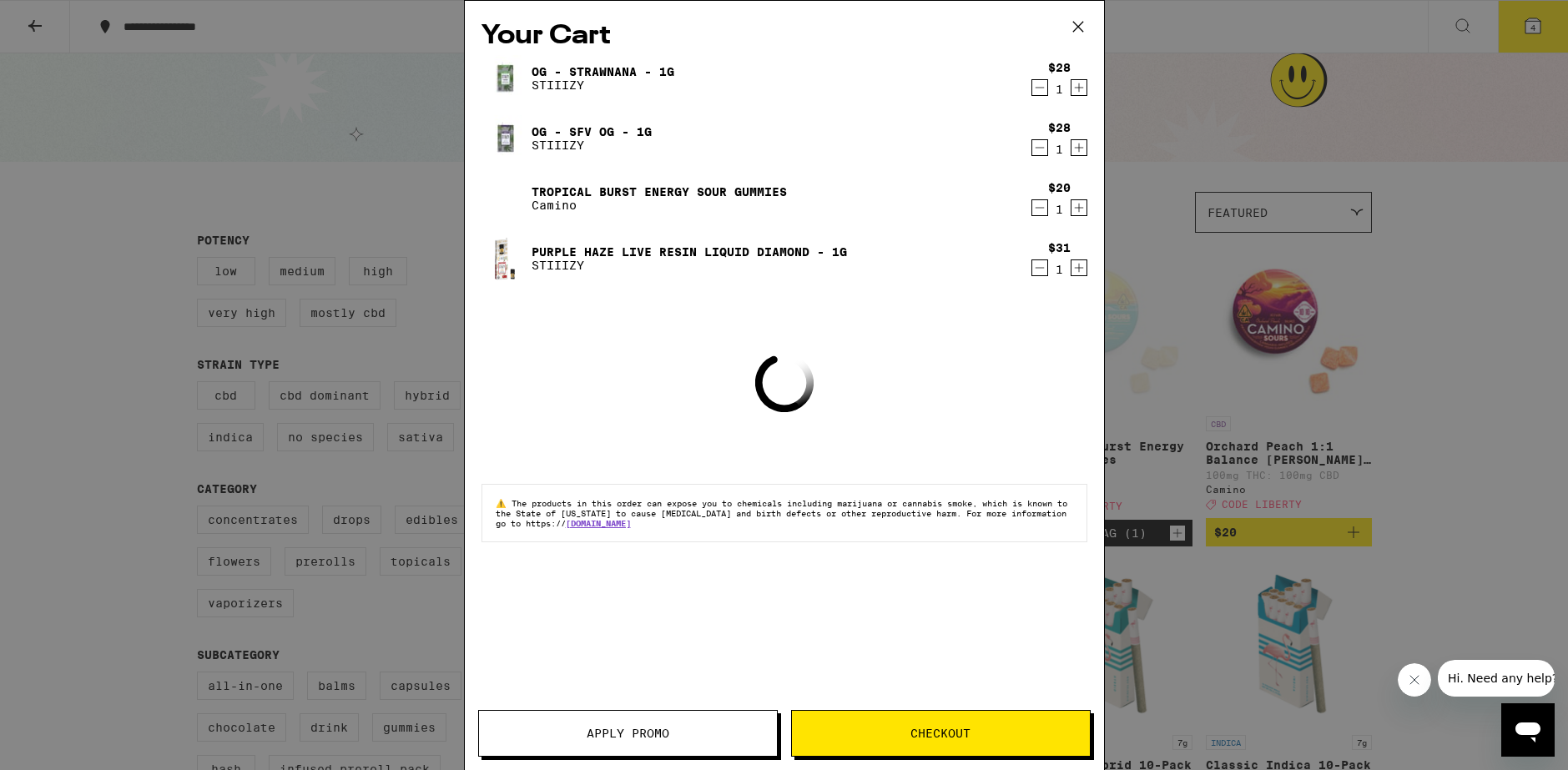
click at [937, 745] on button "Checkout" at bounding box center [940, 734] width 299 height 47
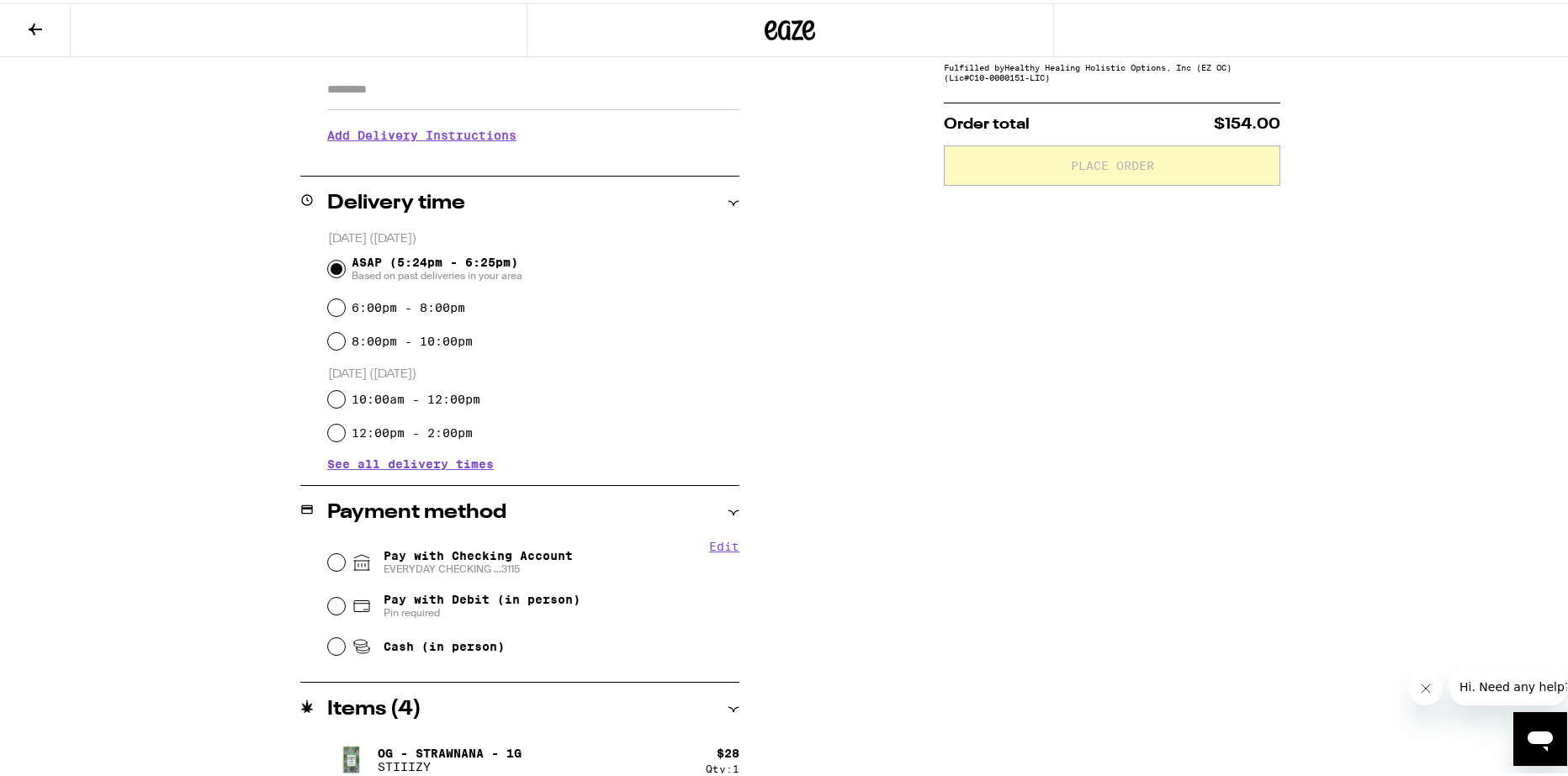
scroll to position [495, 0]
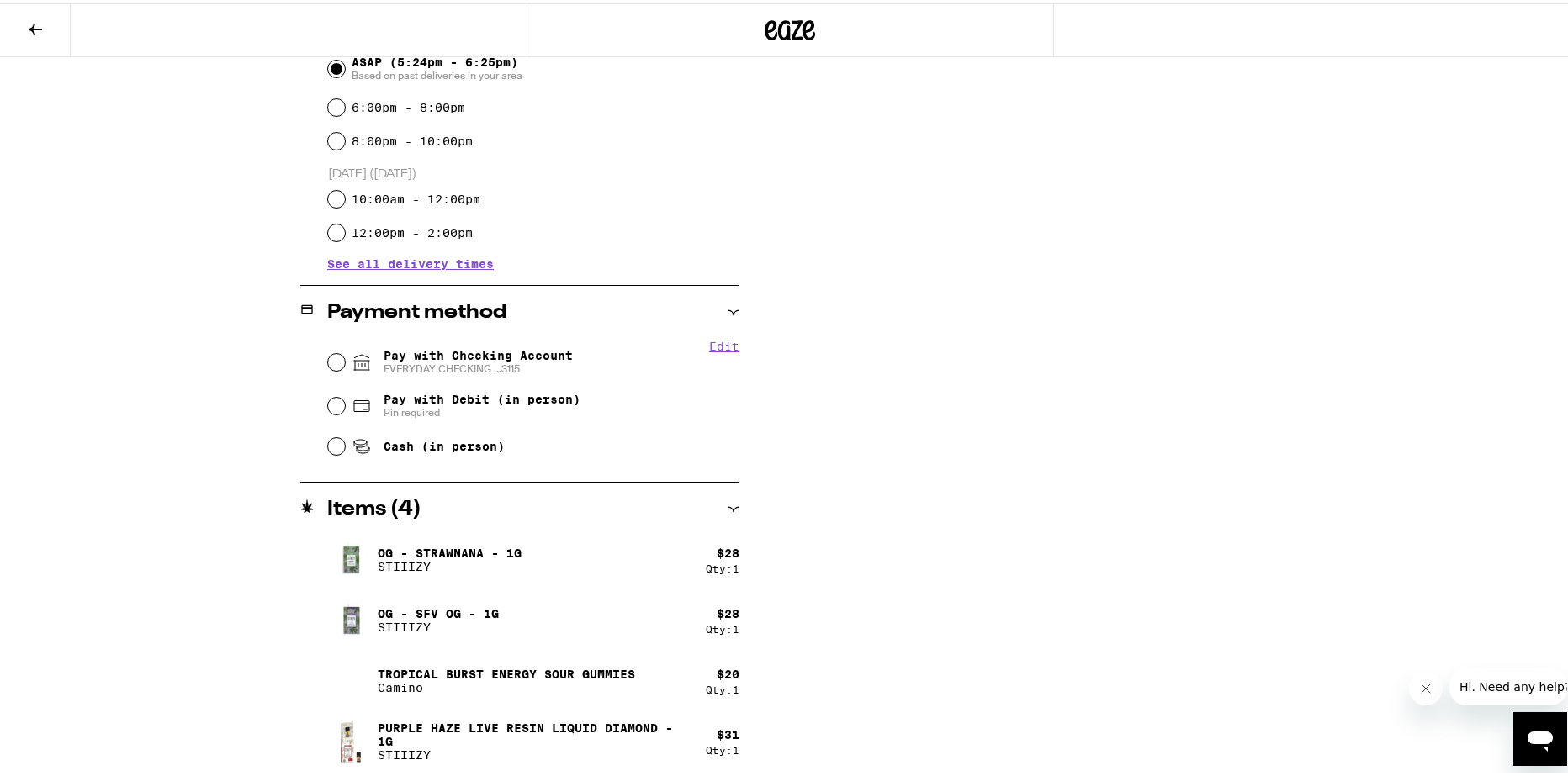
click at [427, 355] on span "Pay with Checking Account EVERYDAY CHECKING ...3115" at bounding box center [478, 359] width 189 height 27
click at [345, 355] on input "Pay with Checking Account EVERYDAY CHECKING ...3115" at bounding box center [336, 359] width 17 height 17
radio input "true"
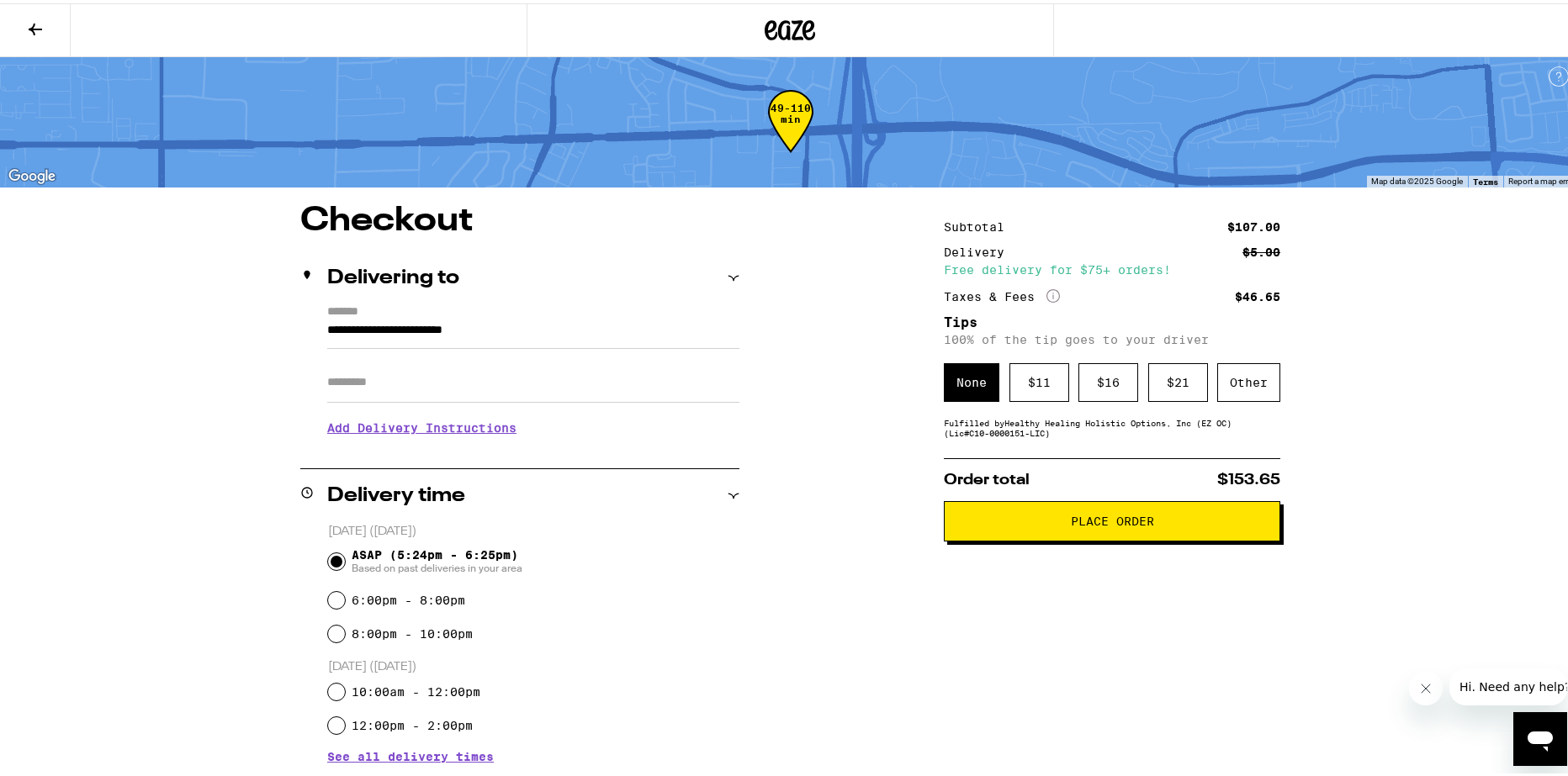
scroll to position [0, 0]
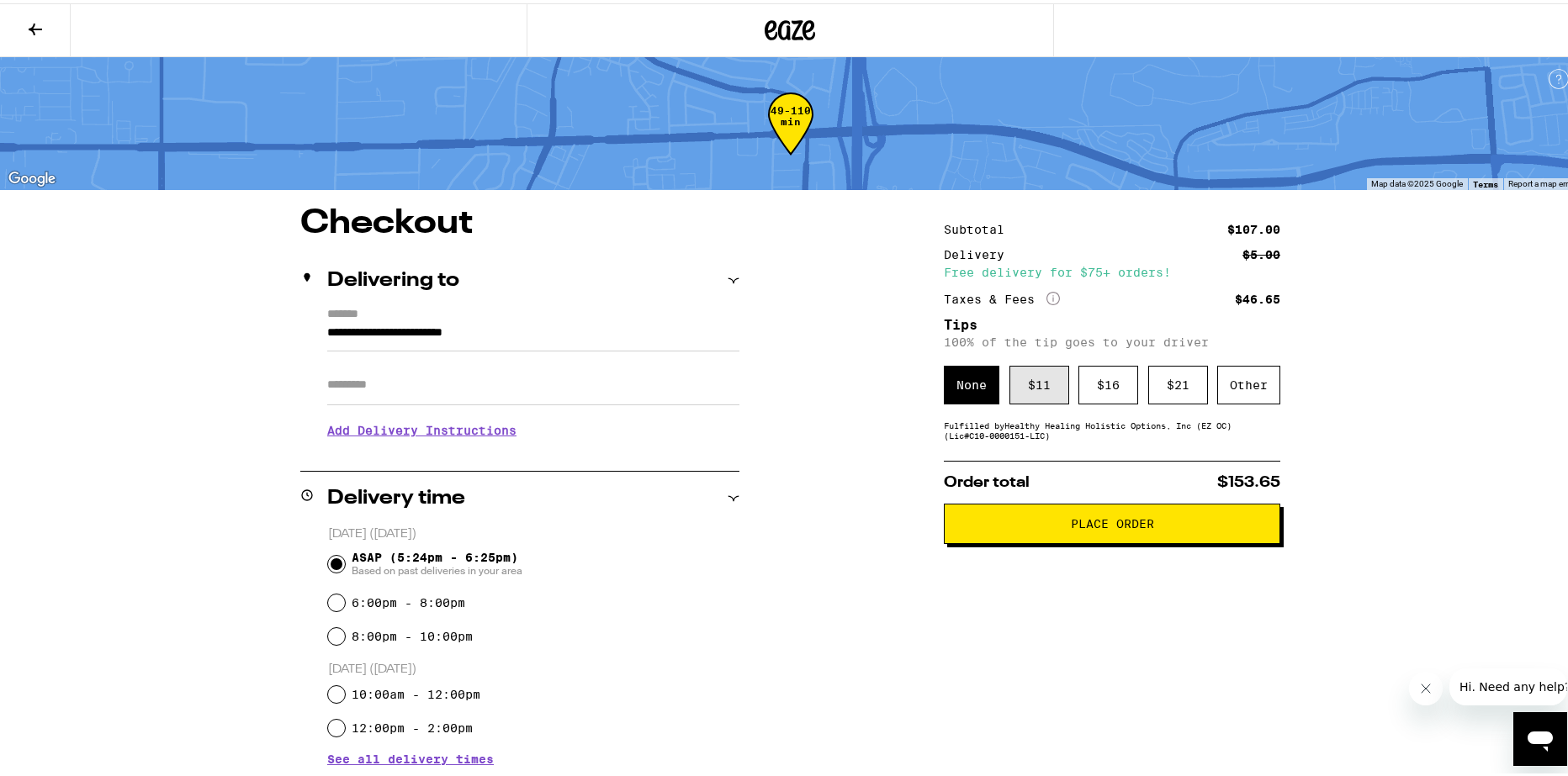
click at [1046, 394] on div "$ 11" at bounding box center [1040, 382] width 60 height 39
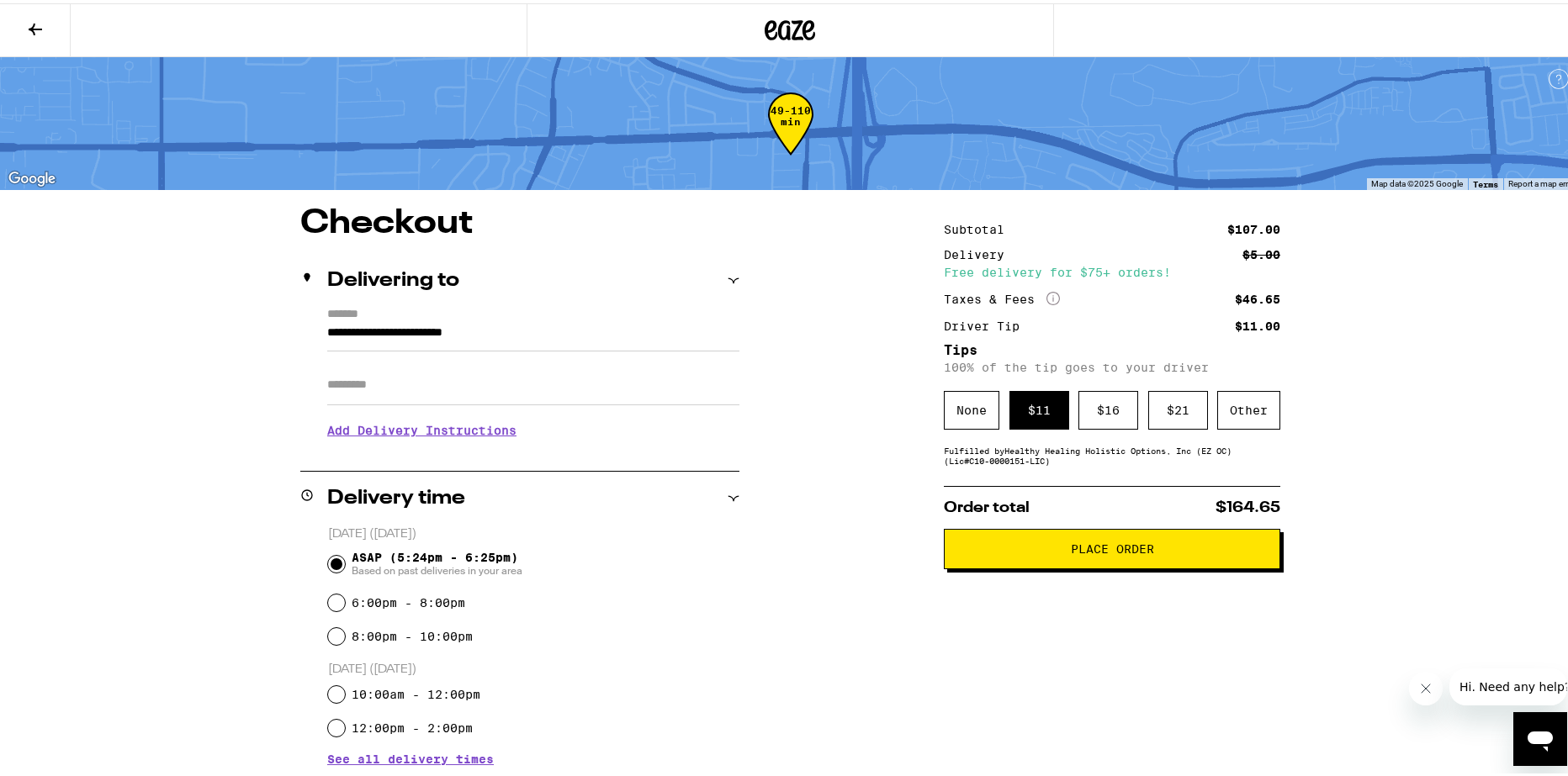
click at [43, 24] on icon at bounding box center [35, 26] width 20 height 20
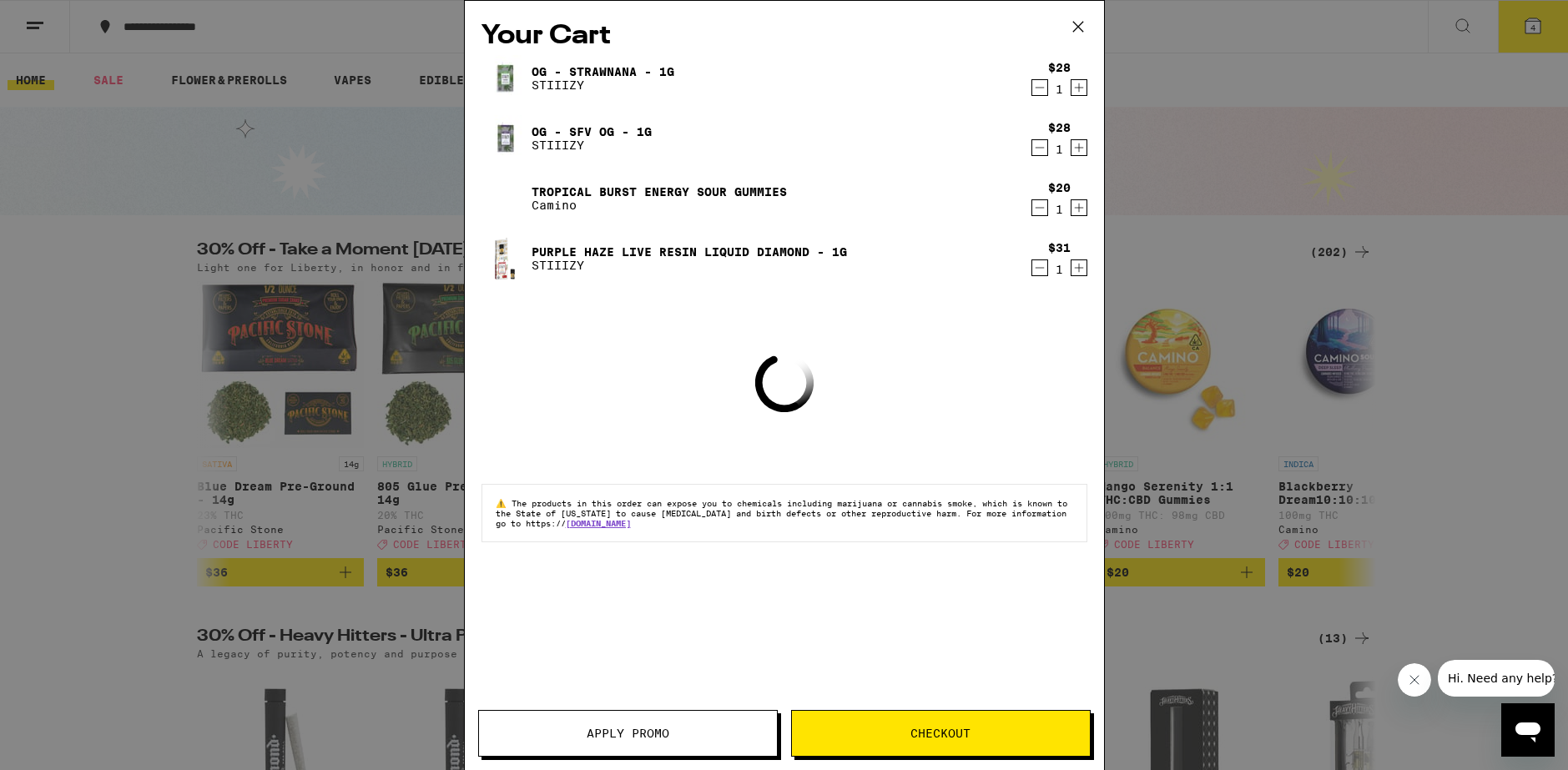
click at [701, 739] on button "Apply Promo" at bounding box center [628, 734] width 299 height 47
click at [688, 744] on button "Apply Promo" at bounding box center [628, 734] width 299 height 47
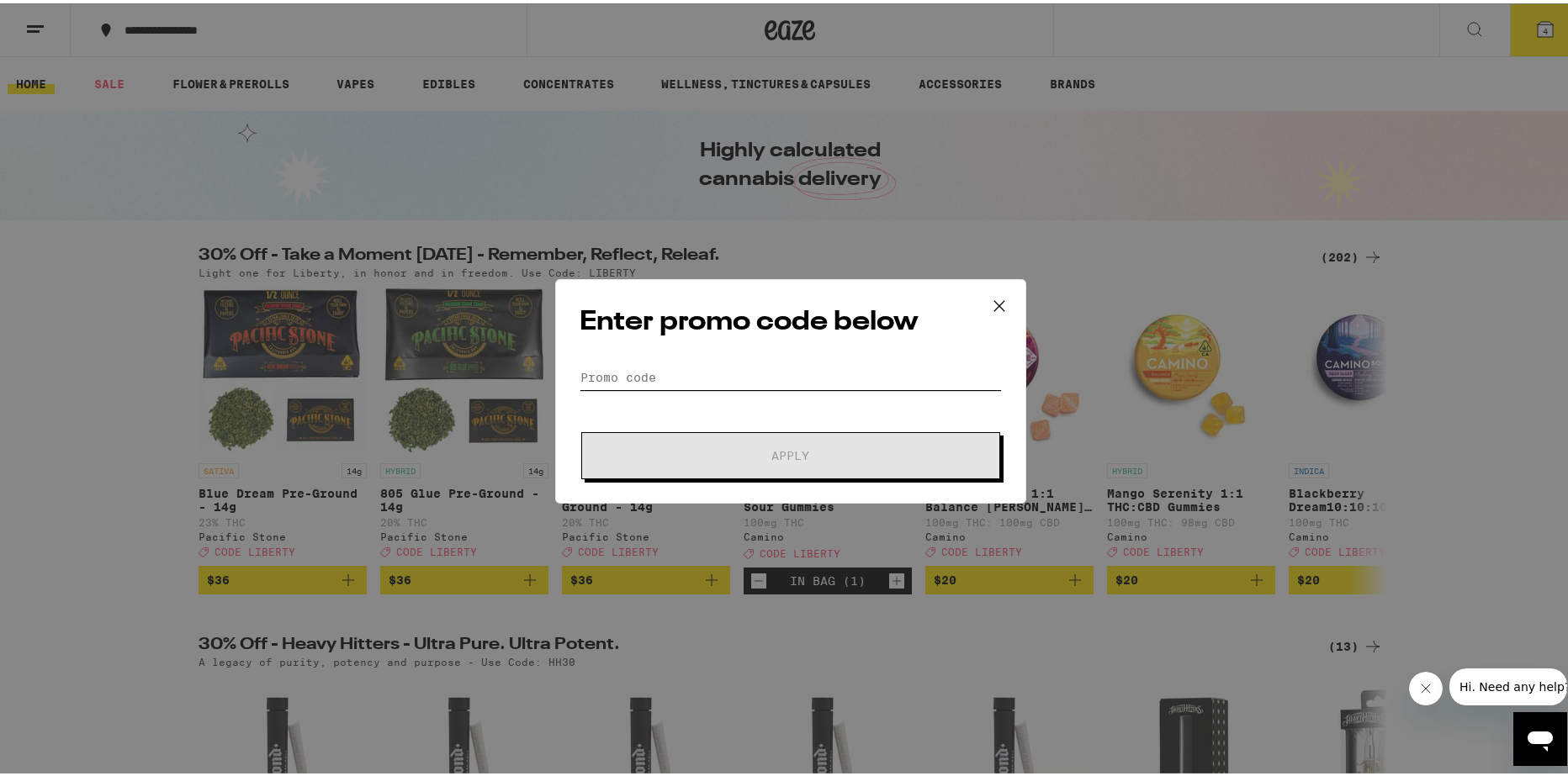
click at [695, 370] on input "Promo Code" at bounding box center [791, 374] width 423 height 25
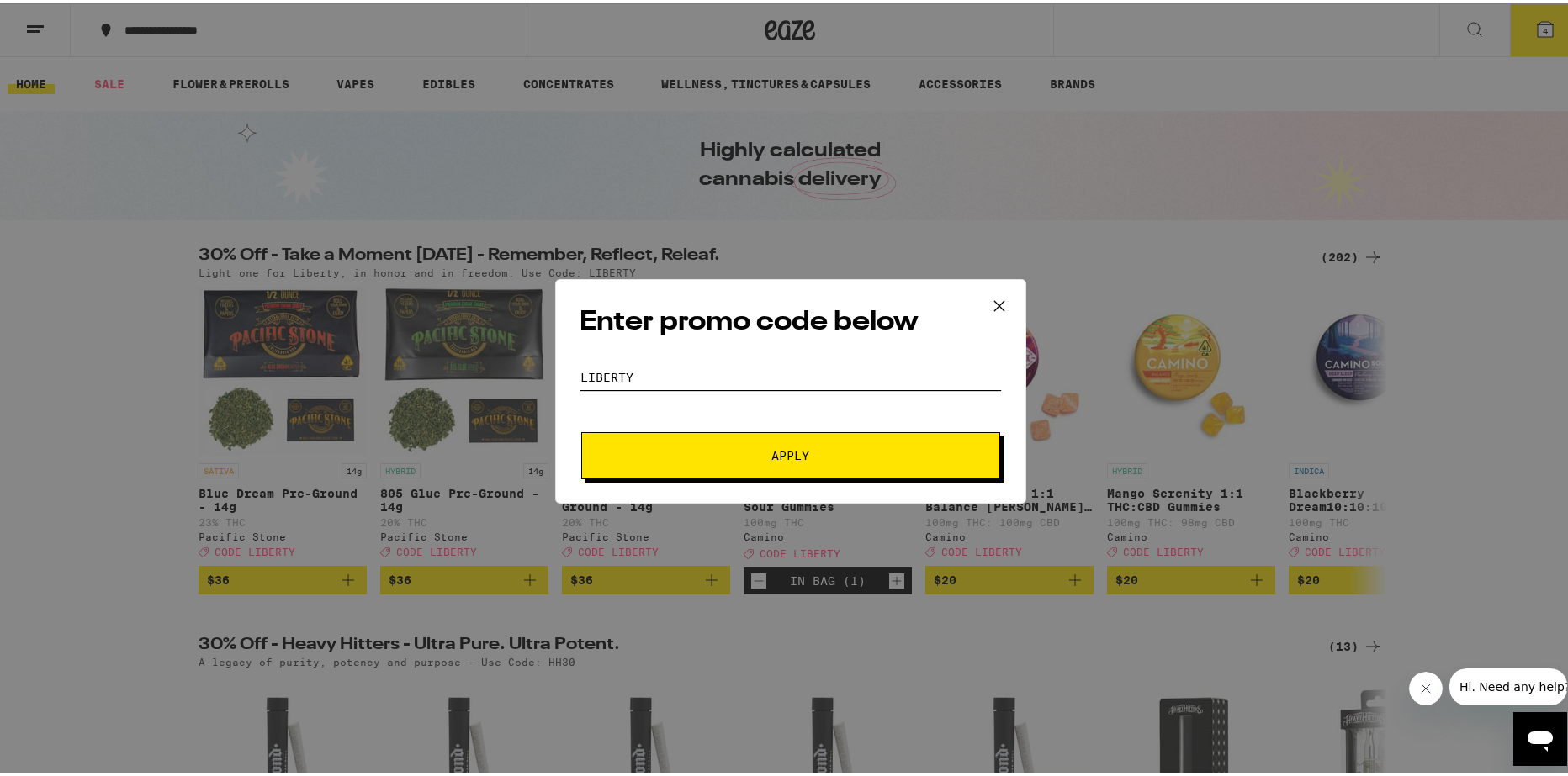
type input "LIBERTY"
click at [581, 429] on button "Apply" at bounding box center [790, 453] width 419 height 47
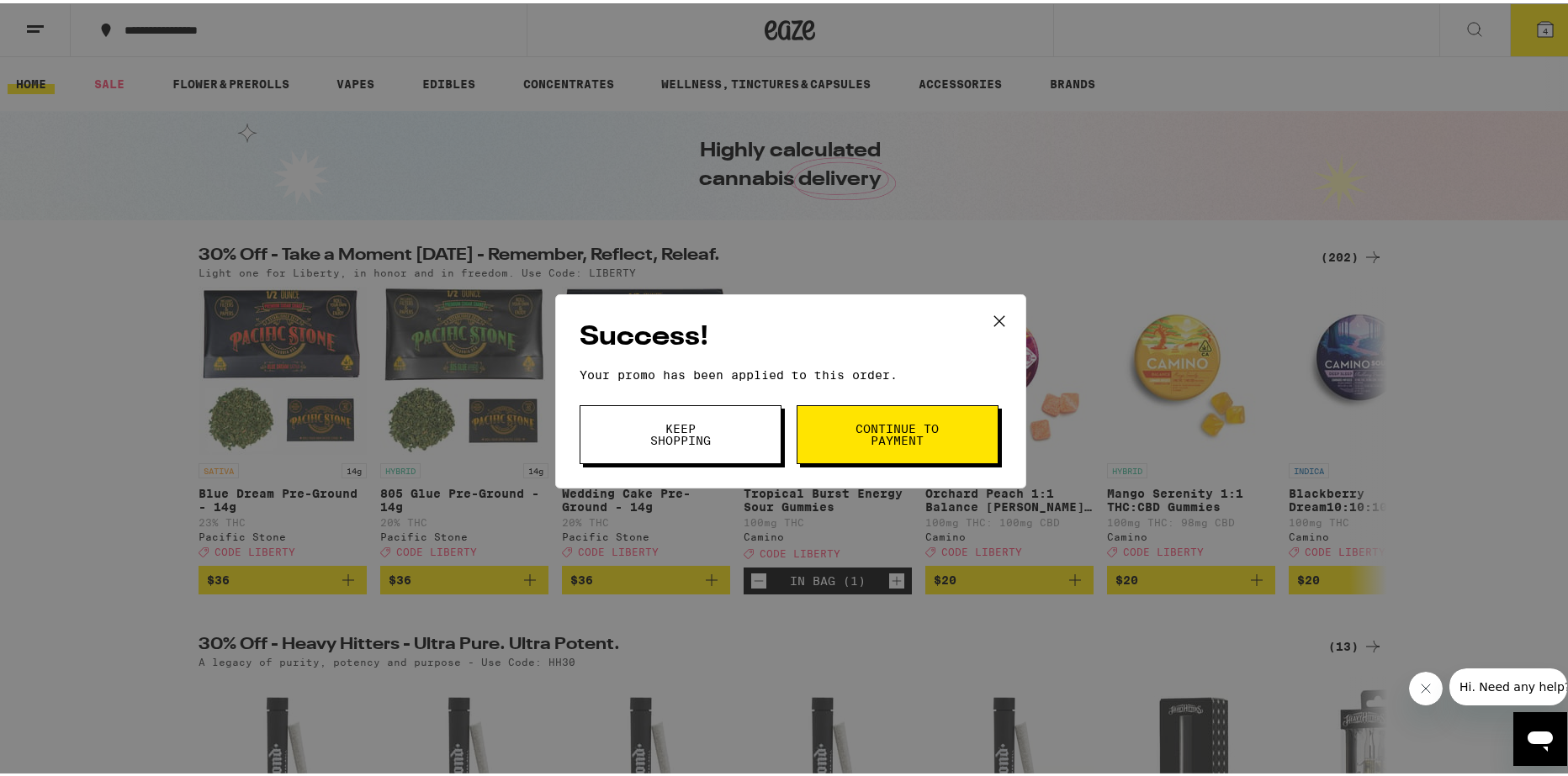
click at [964, 450] on button "Continue to payment" at bounding box center [897, 431] width 202 height 59
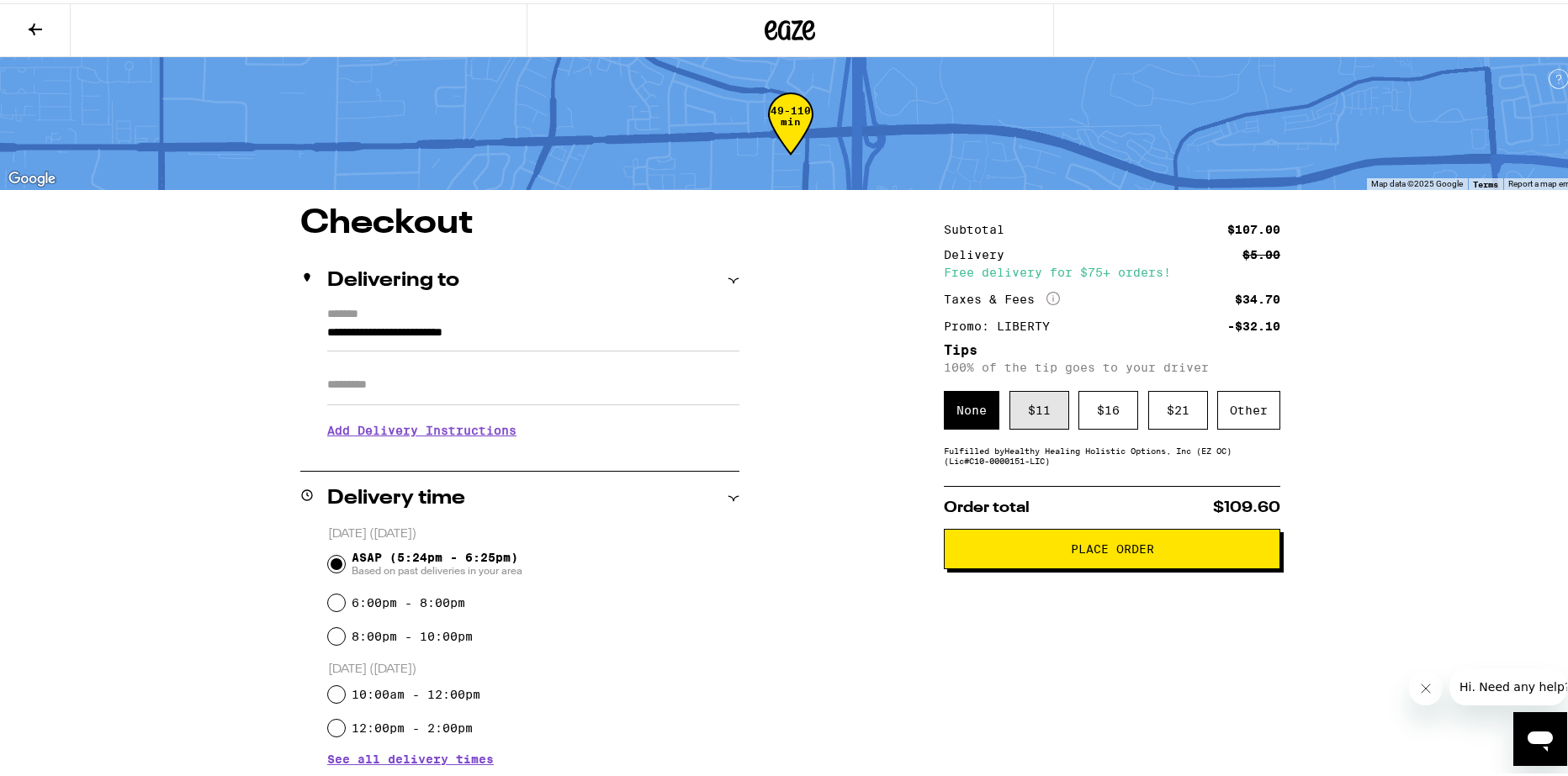
click at [1039, 414] on div "$ 11" at bounding box center [1040, 407] width 60 height 39
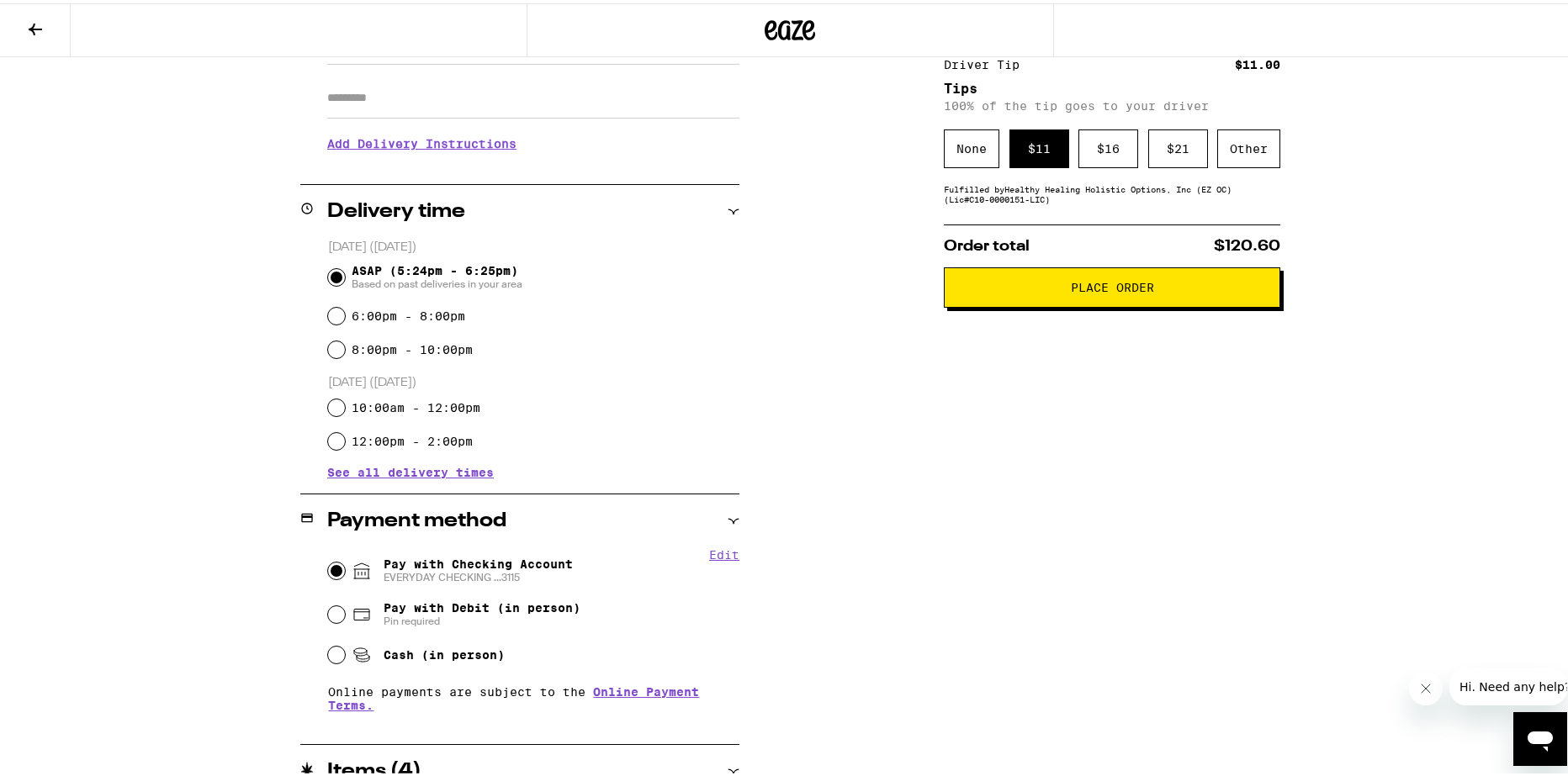
scroll to position [129, 0]
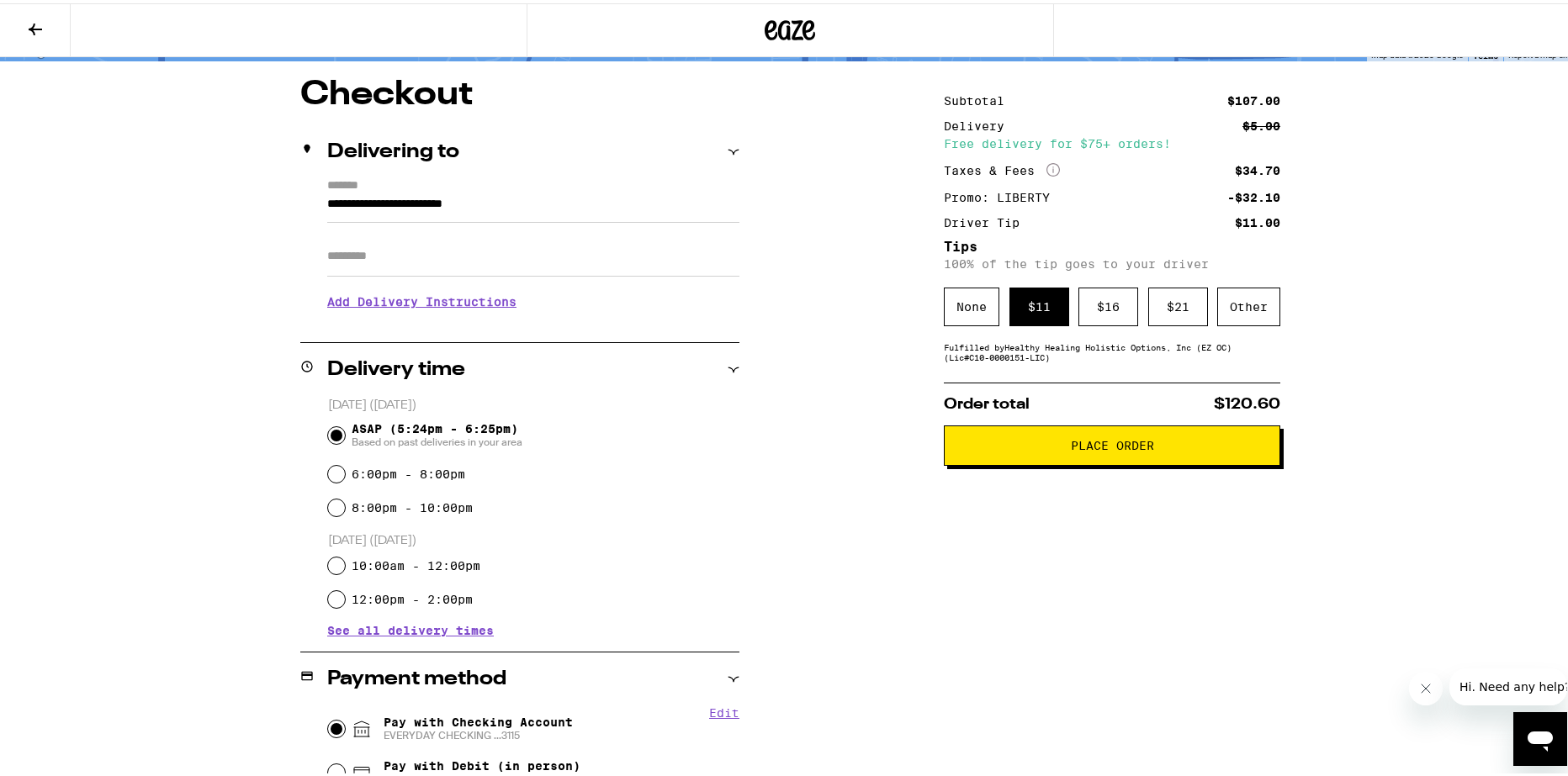
click at [1114, 484] on div "Subtotal $107.00 Delivery $5.00 Free delivery for $75+ orders! Taxes & Fees Mor…" at bounding box center [1112, 635] width 336 height 1122
click at [1117, 472] on div "Subtotal $107.00 Delivery $5.00 Free delivery for $75+ orders! Taxes & Fees Mor…" at bounding box center [1112, 635] width 336 height 1122
click at [1114, 463] on button "Place Order" at bounding box center [1112, 443] width 336 height 40
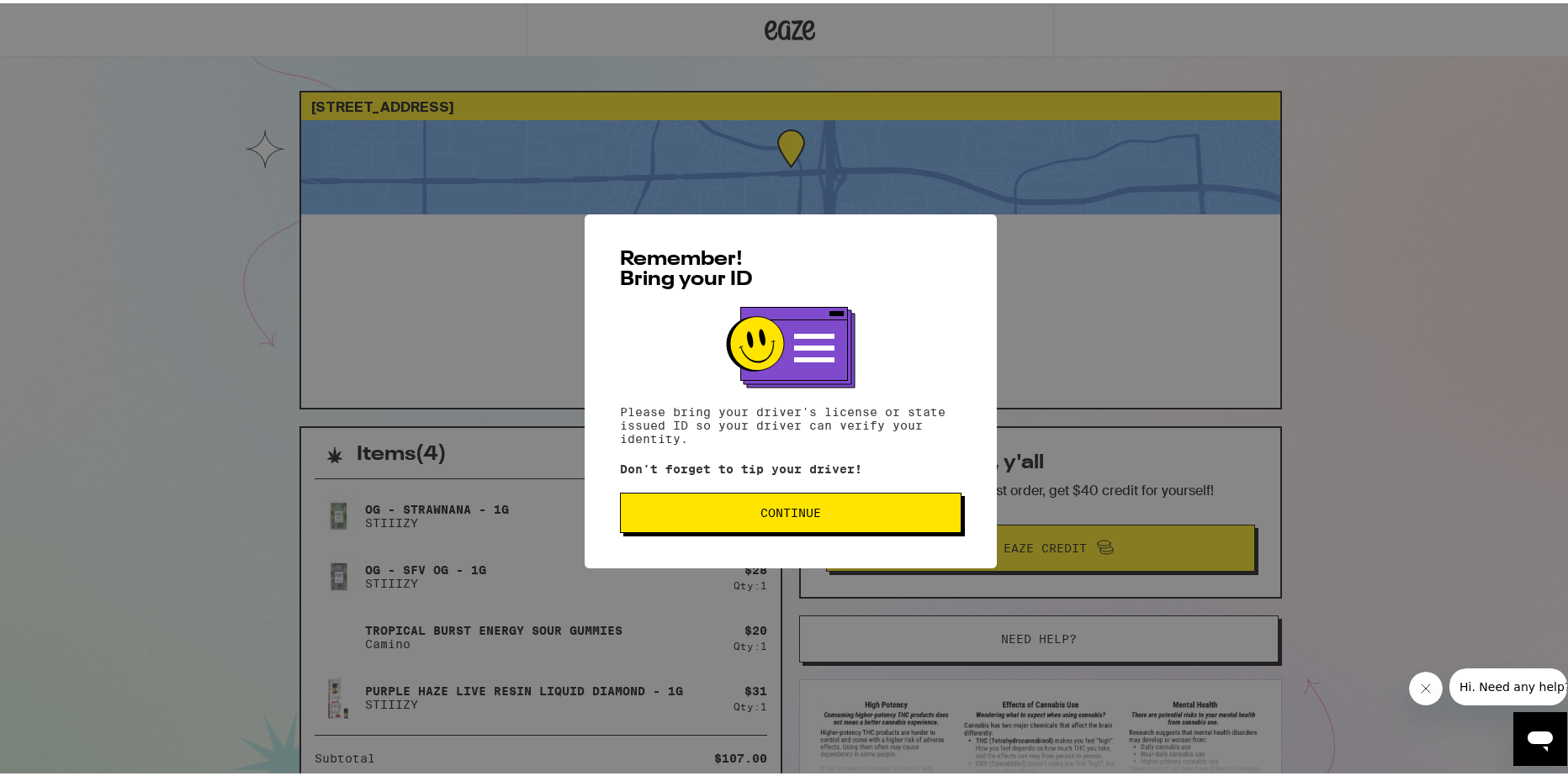
click at [42, 379] on div "Remember! Bring your ID Please bring your driver's license or state issued ID s…" at bounding box center [790, 388] width 1581 height 776
